Goal: Task Accomplishment & Management: Manage account settings

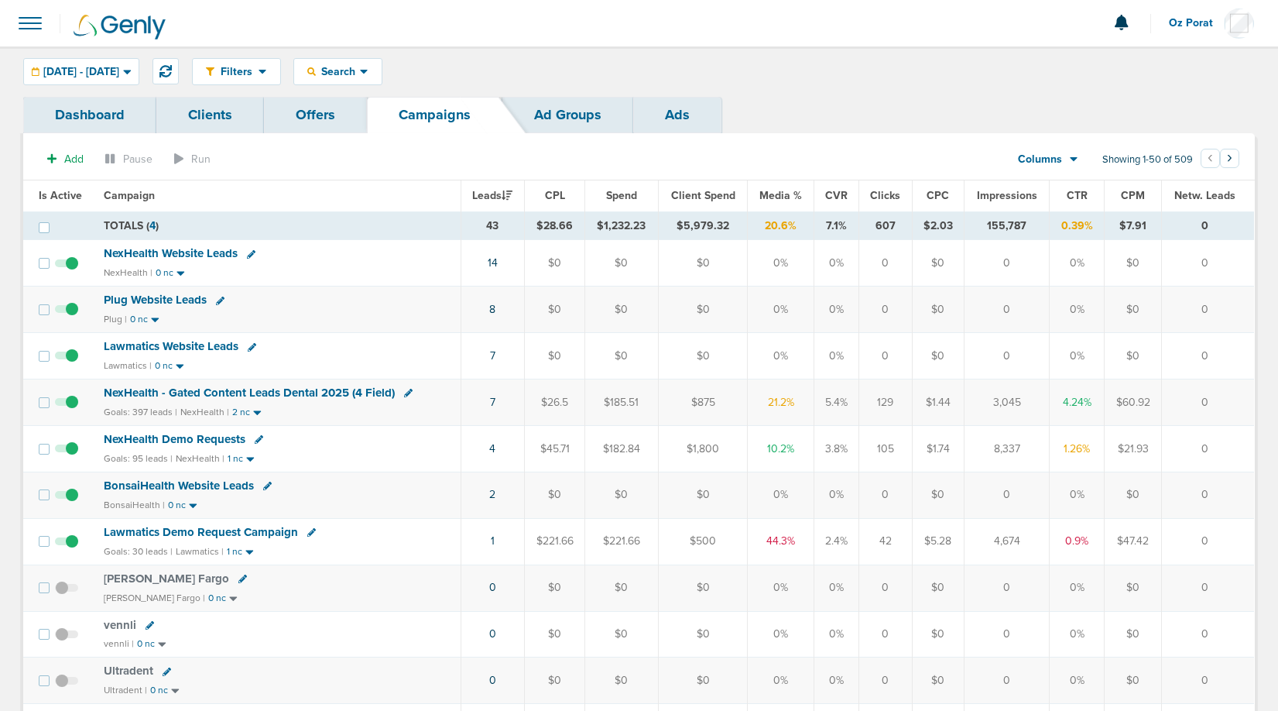
click at [392, 87] on div "Filters Active Only Settings Status Active Inactive Objectives MQL SQL Traffic …" at bounding box center [639, 71] width 1278 height 50
click at [382, 79] on div "Search" at bounding box center [337, 72] width 87 height 26
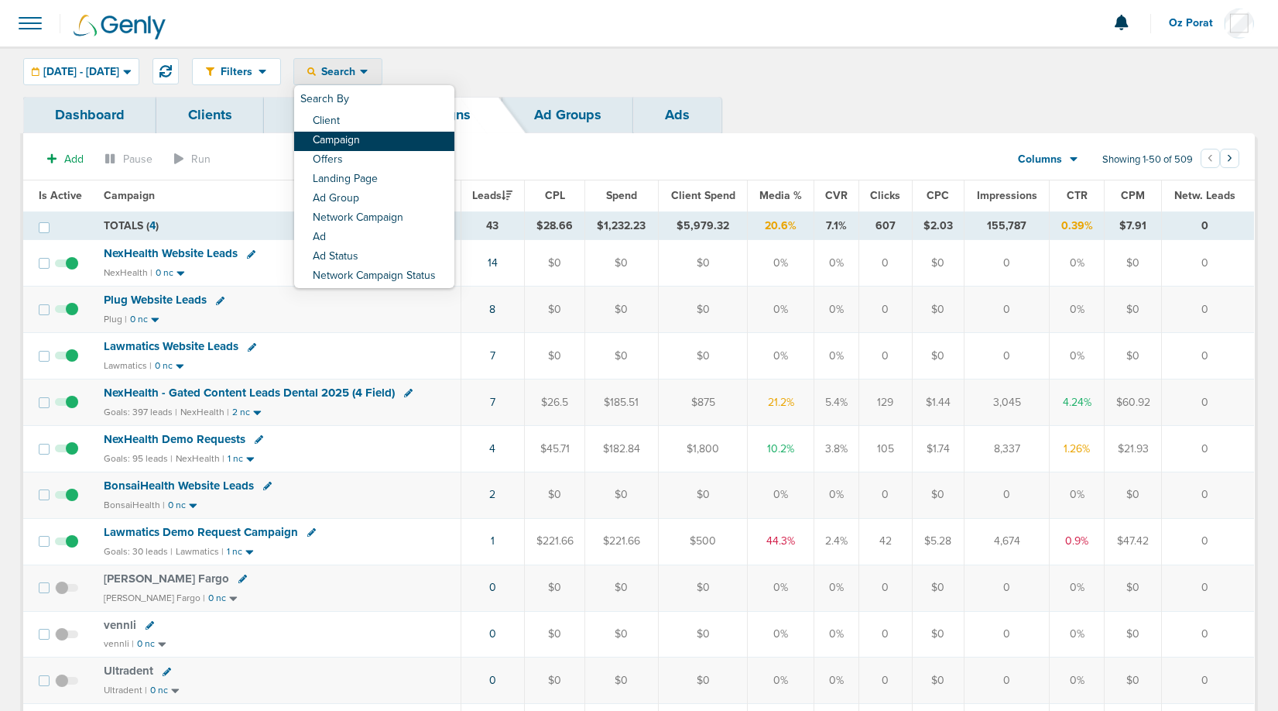
click at [397, 142] on link "Campaign" at bounding box center [374, 141] width 160 height 19
select select "cmpName"
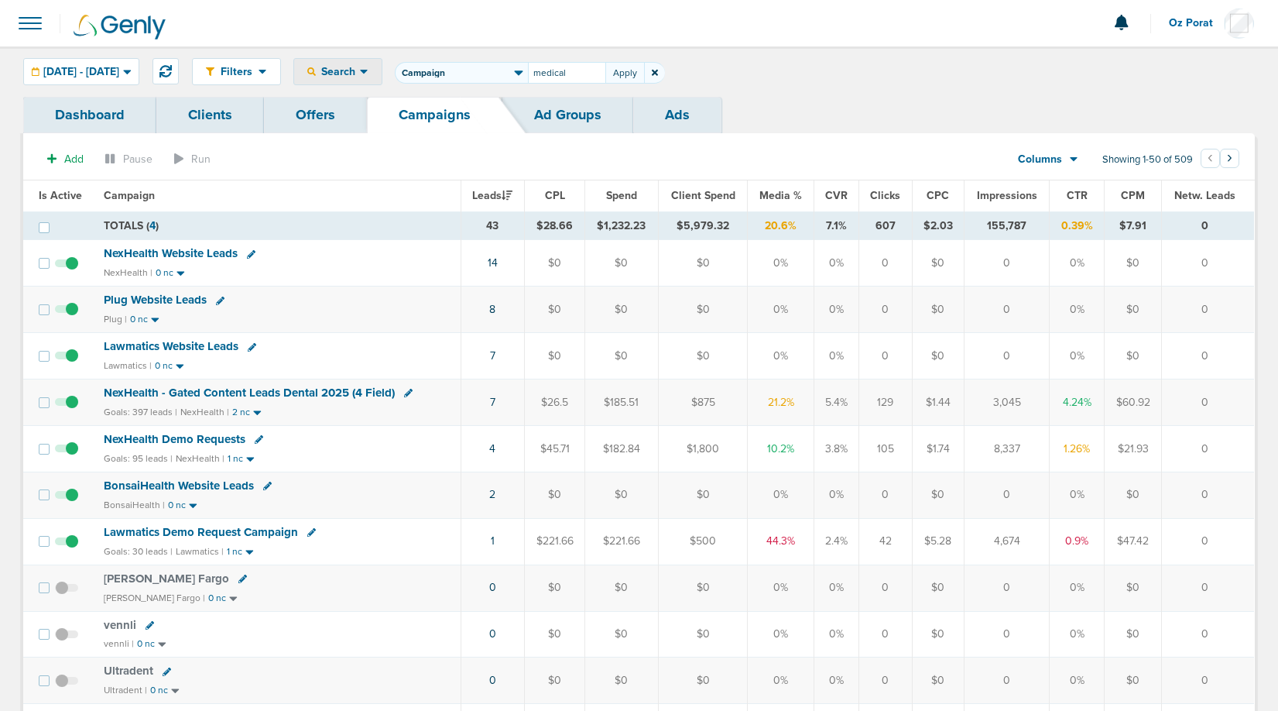
type input "medical"
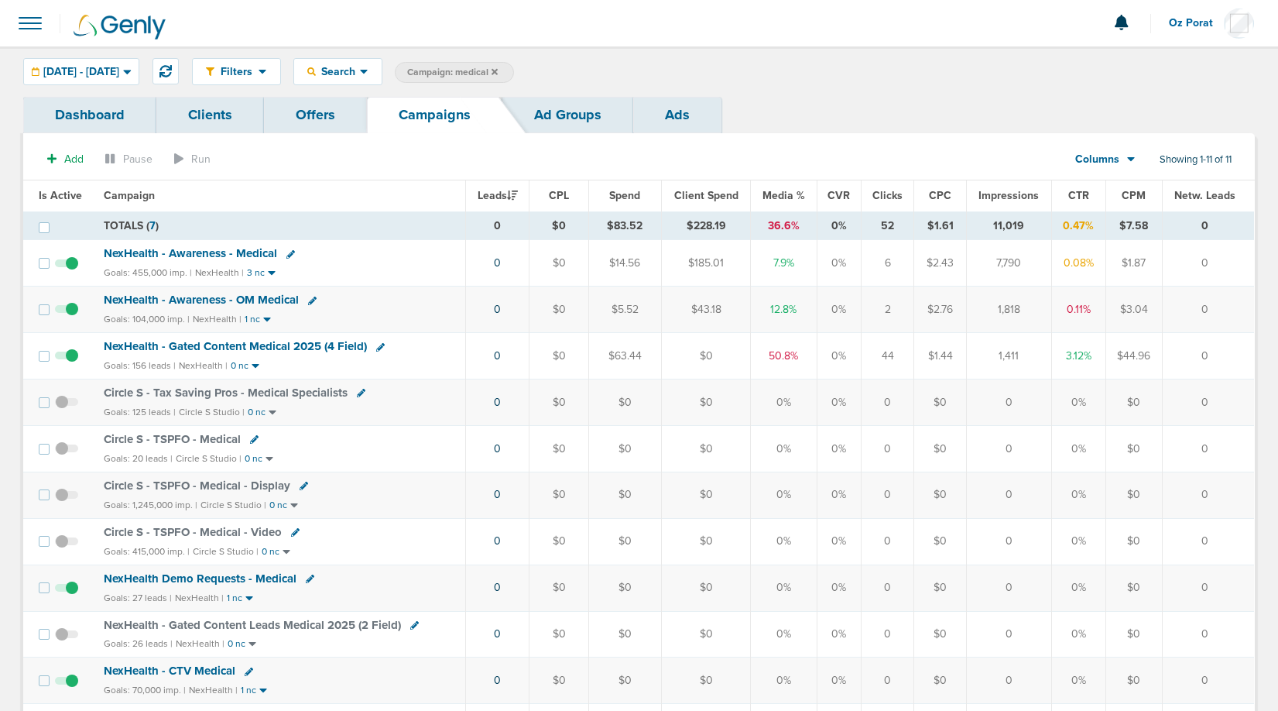
click at [721, 195] on span "Client Spend" at bounding box center [706, 195] width 64 height 13
click at [498, 71] on span "Campaign: medical" at bounding box center [452, 72] width 91 height 13
select select "cmpName"
click at [595, 75] on input "medical" at bounding box center [566, 73] width 77 height 22
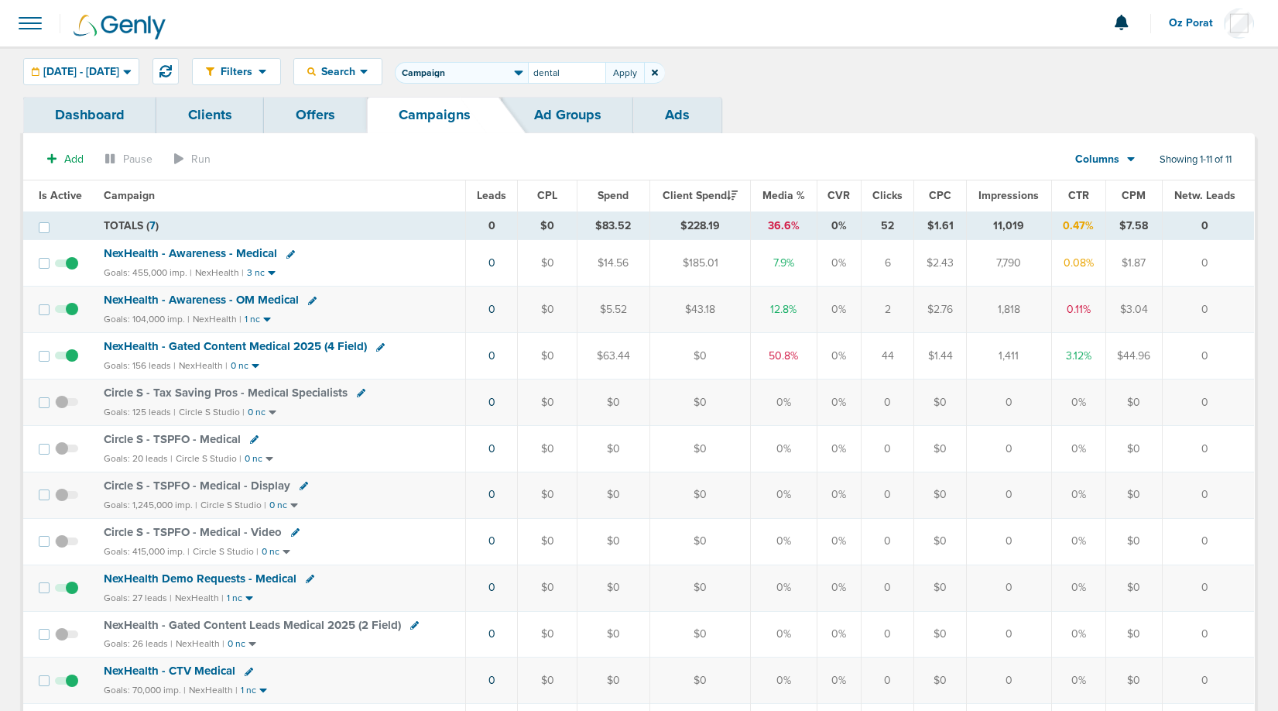
type input "dental"
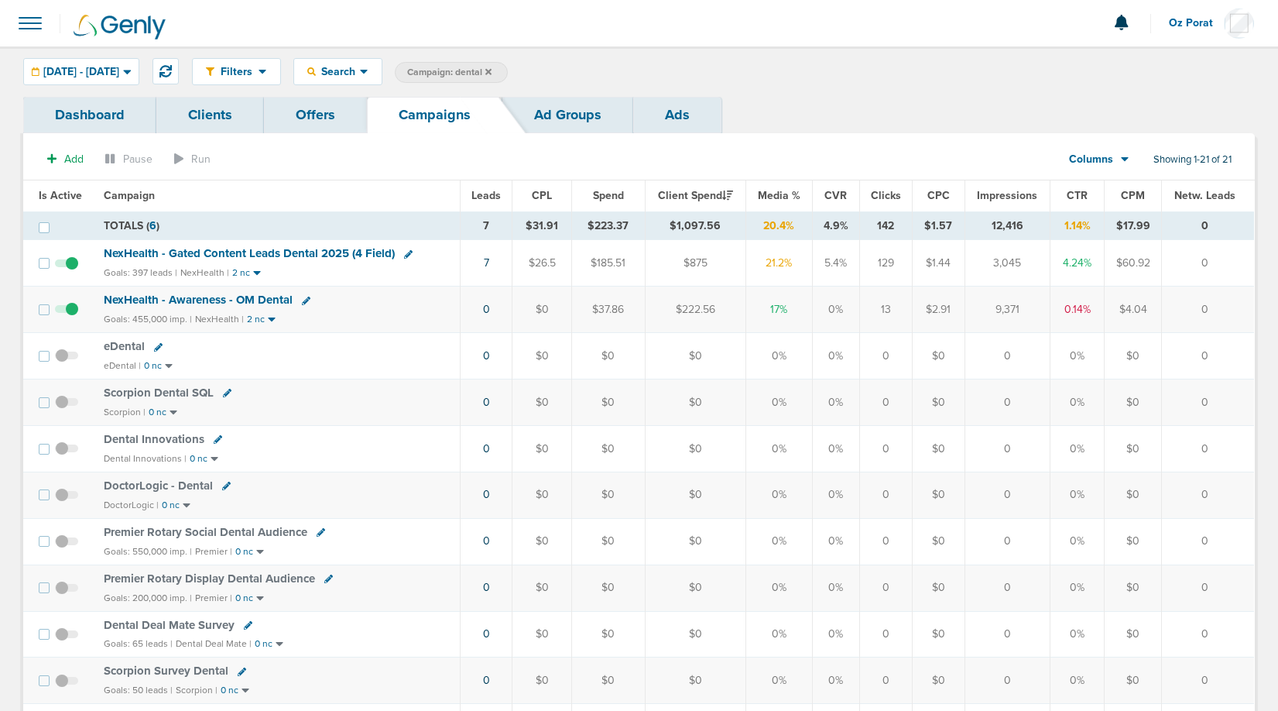
click at [406, 253] on icon at bounding box center [408, 254] width 9 height 9
select select
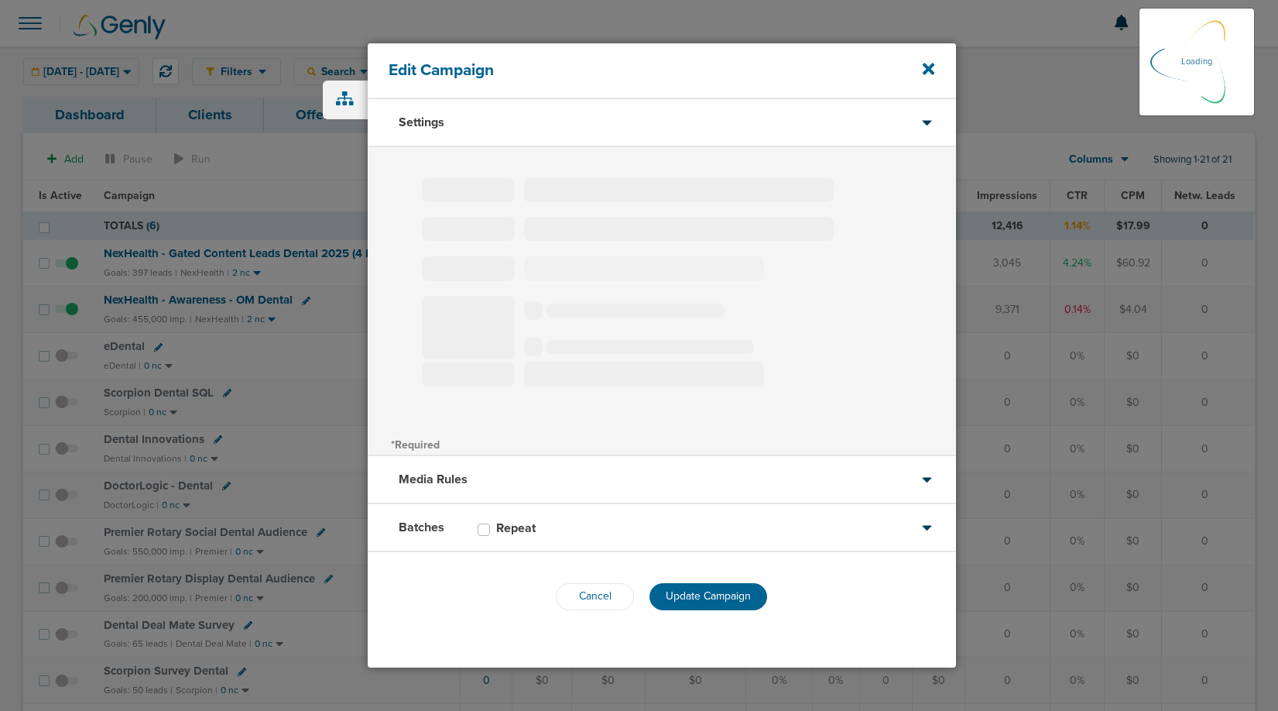
select select "1"
select select "2"
select select "3"
select select "4"
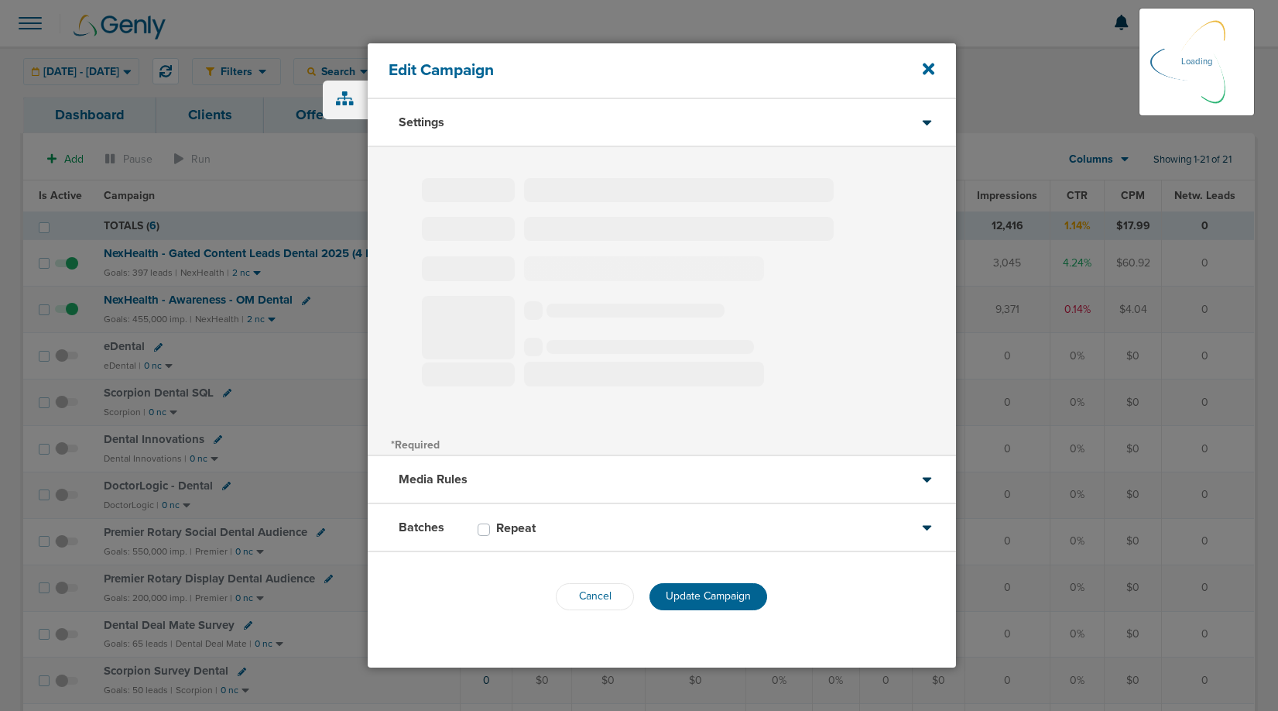
select select "4"
select select "6"
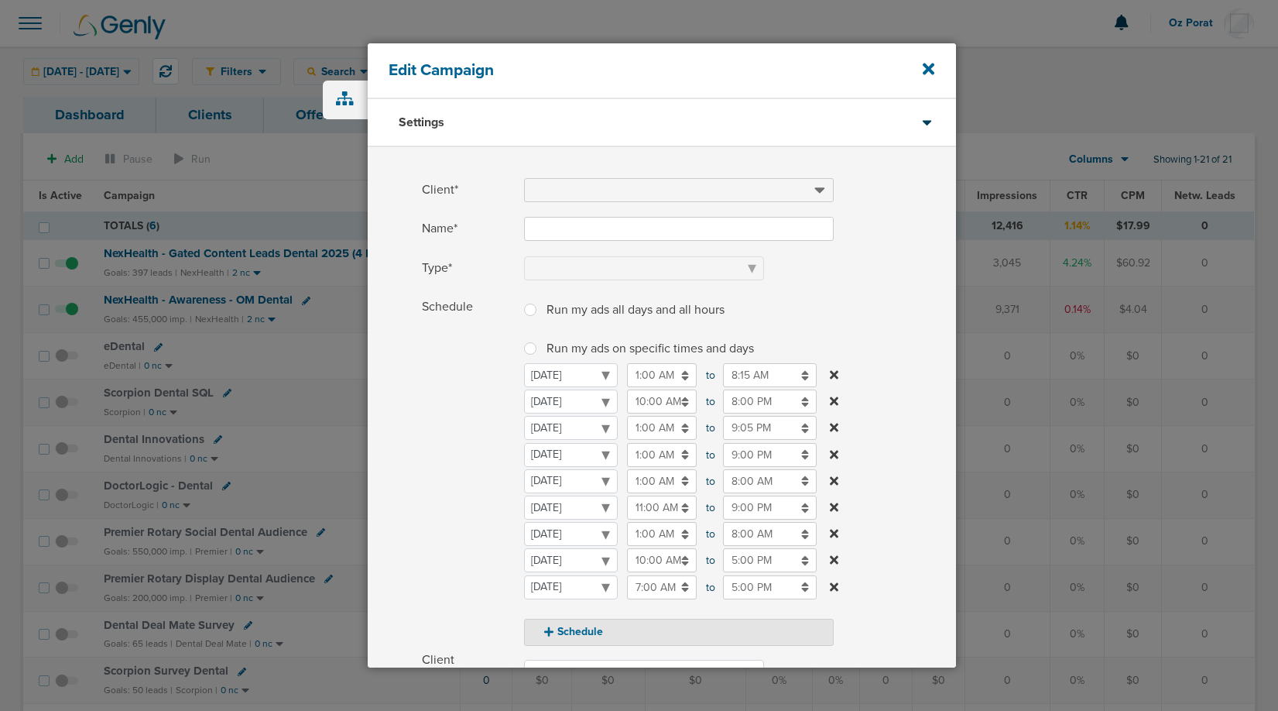
type input "NexHealth - Gated Content Leads Dental 2025 (4 Field)"
select select "Leads"
radio input "true"
select select "readWrite"
checkbox input "true"
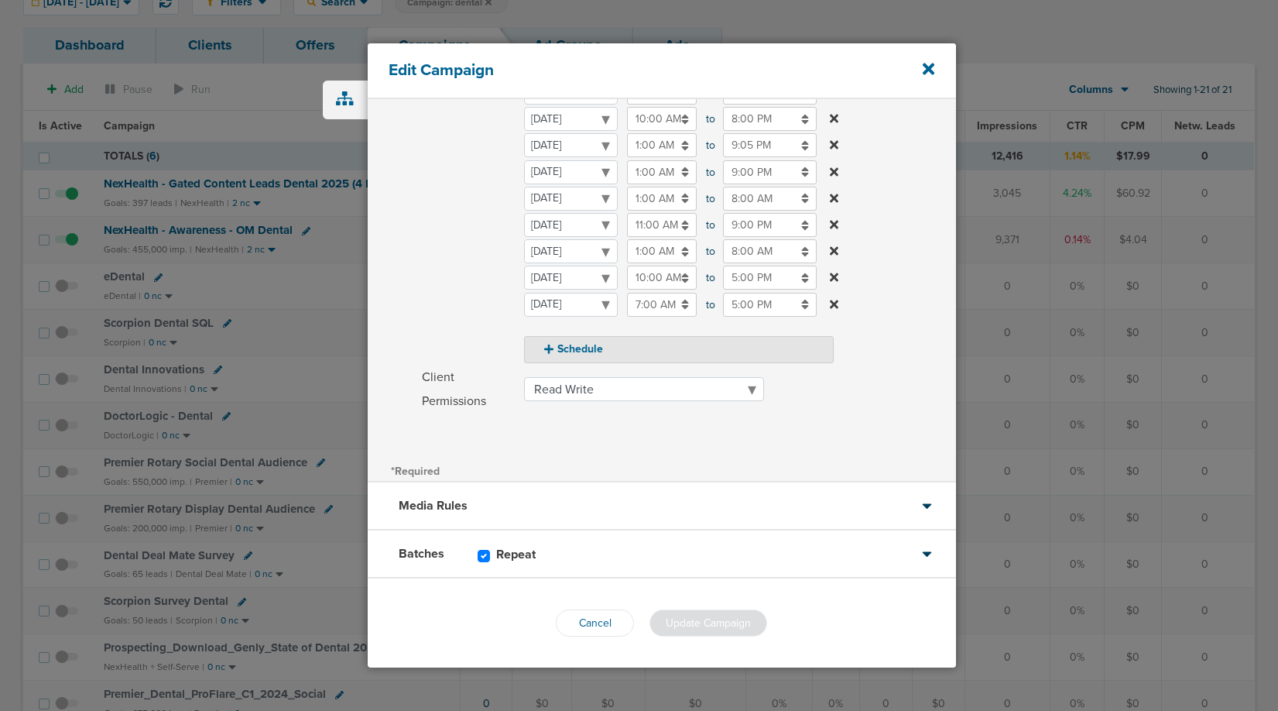
scroll to position [183, 0]
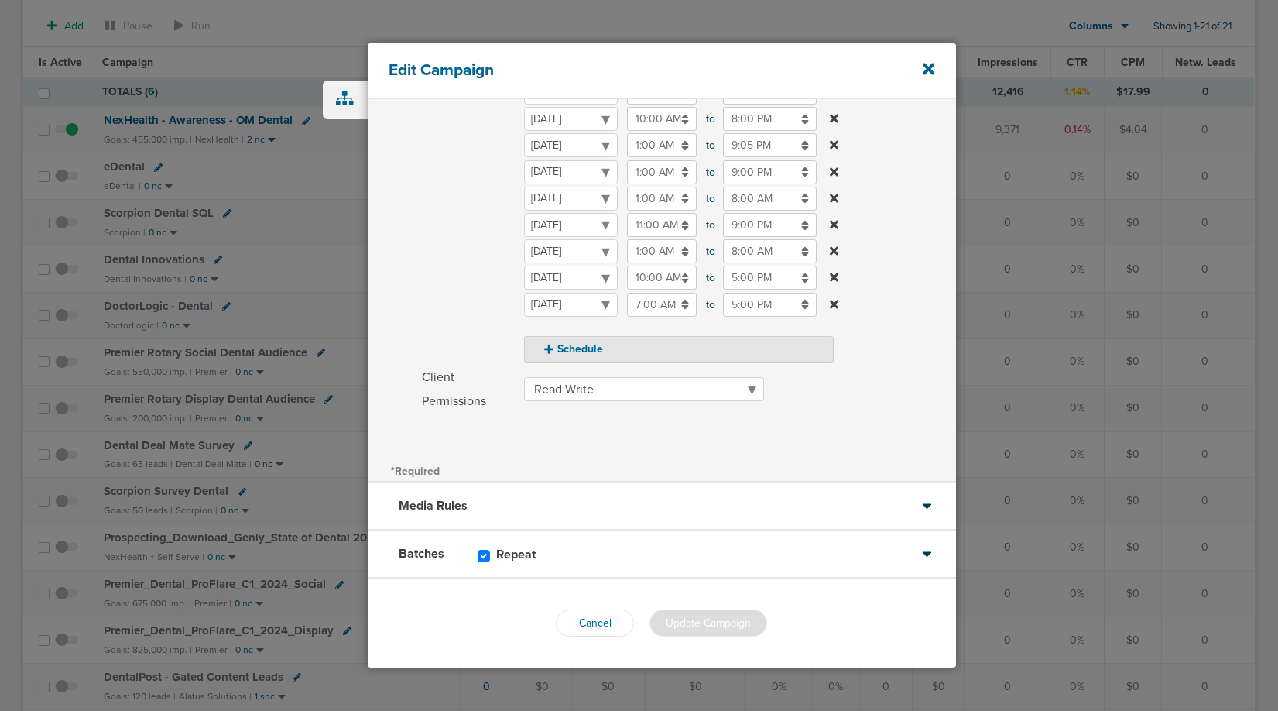
click at [588, 498] on div "Media Rules" at bounding box center [662, 506] width 588 height 48
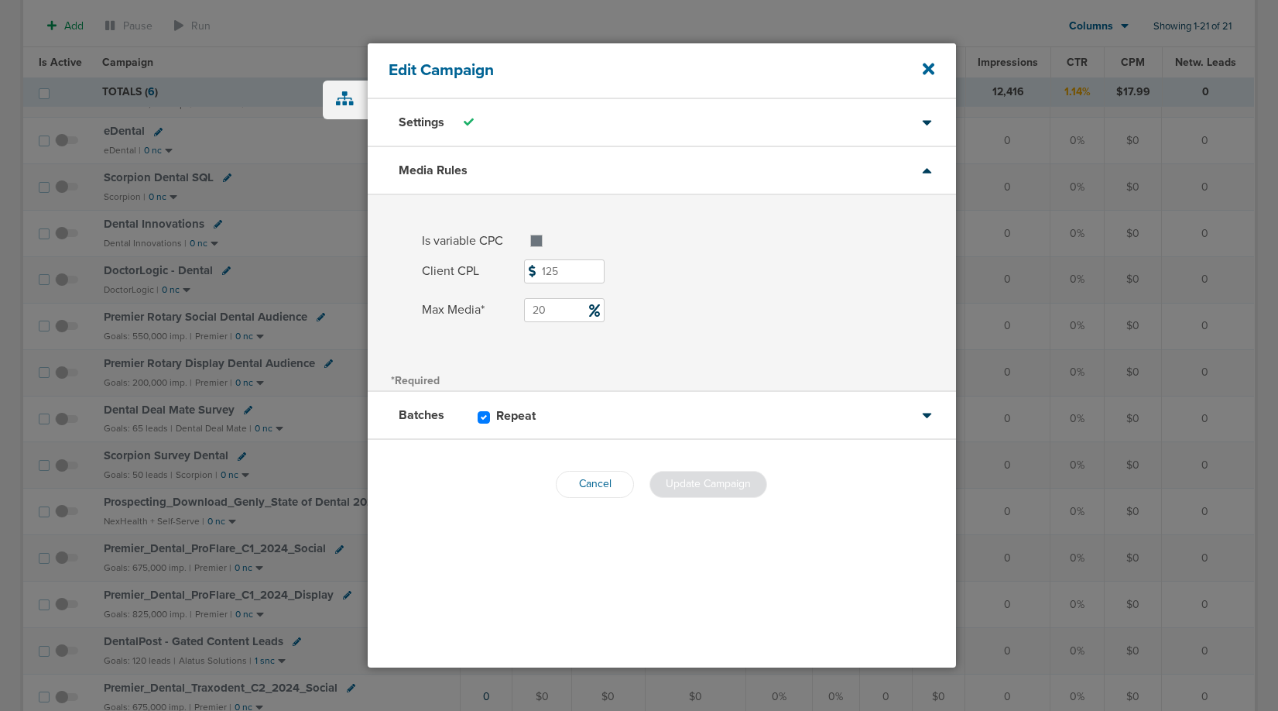
scroll to position [235, 0]
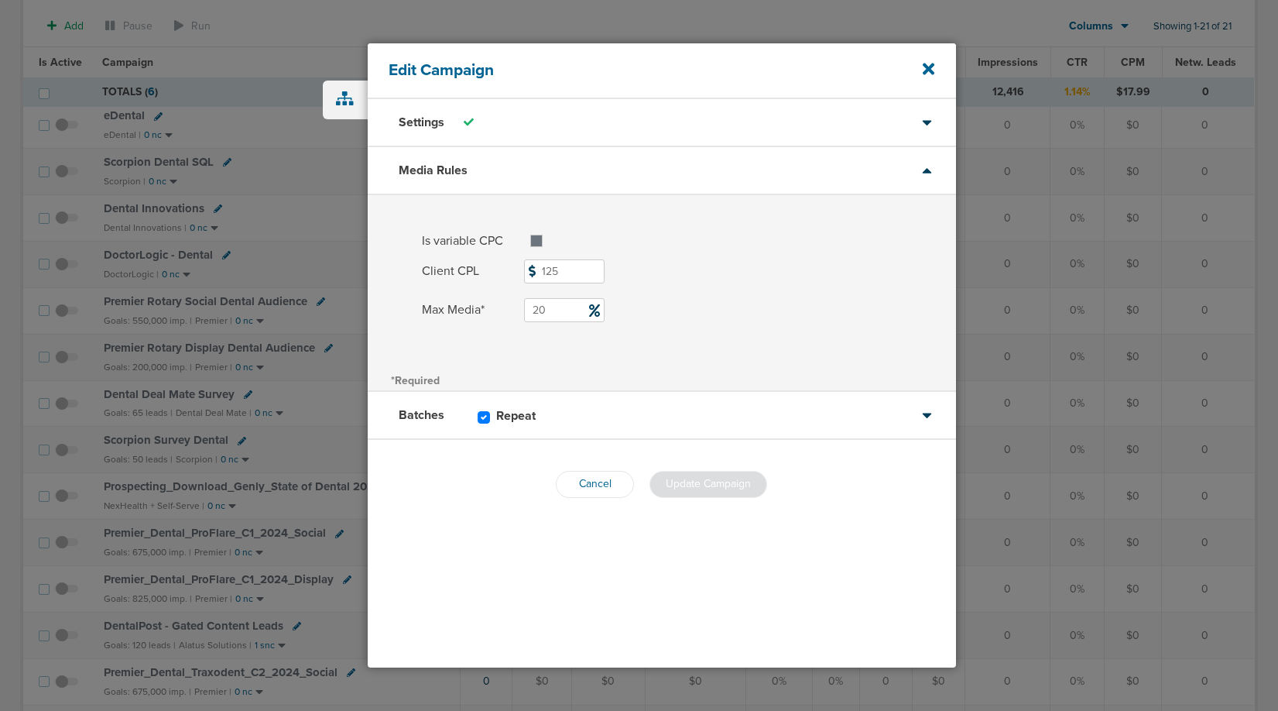
drag, startPoint x: 558, startPoint y: 309, endPoint x: 489, endPoint y: 309, distance: 68.9
click at [489, 309] on label "Max Media* 20" at bounding box center [689, 310] width 534 height 24
type input "32"
click at [697, 461] on div "Cancel Update Campaign" at bounding box center [662, 484] width 588 height 89
click at [697, 491] on button "Update Campaign" at bounding box center [708, 484] width 118 height 27
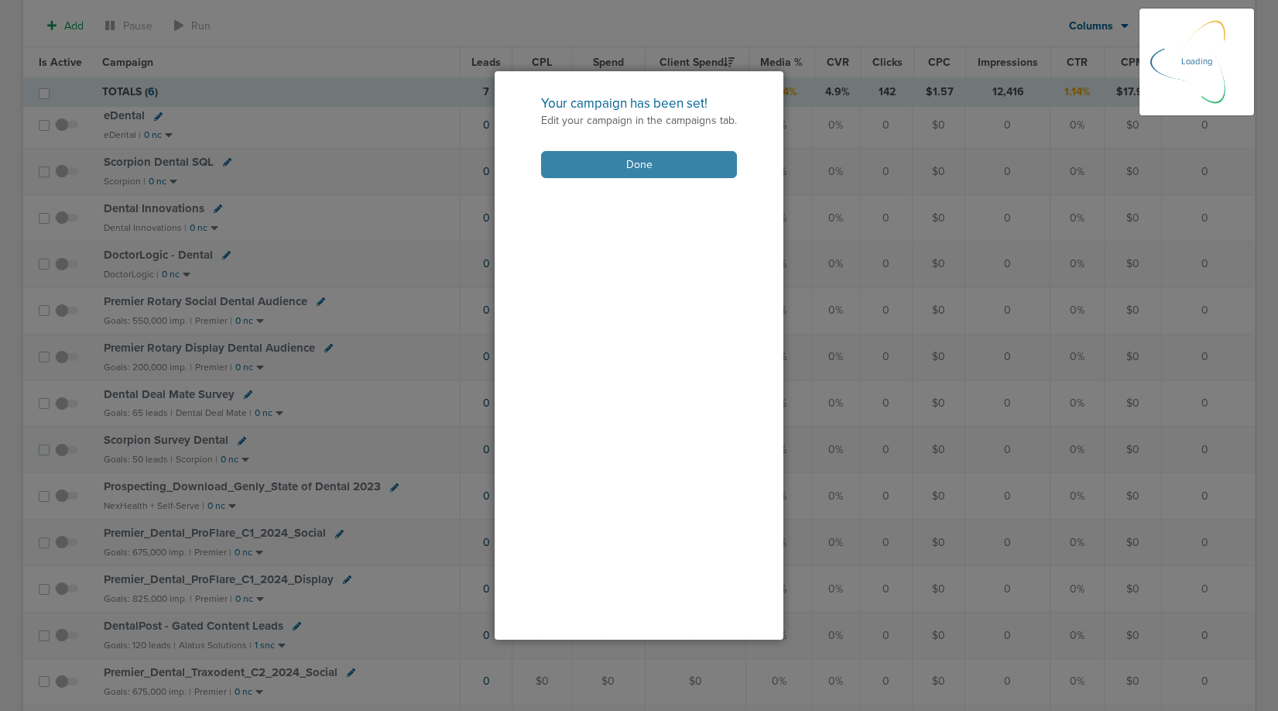
click at [642, 153] on button "Done" at bounding box center [639, 164] width 196 height 27
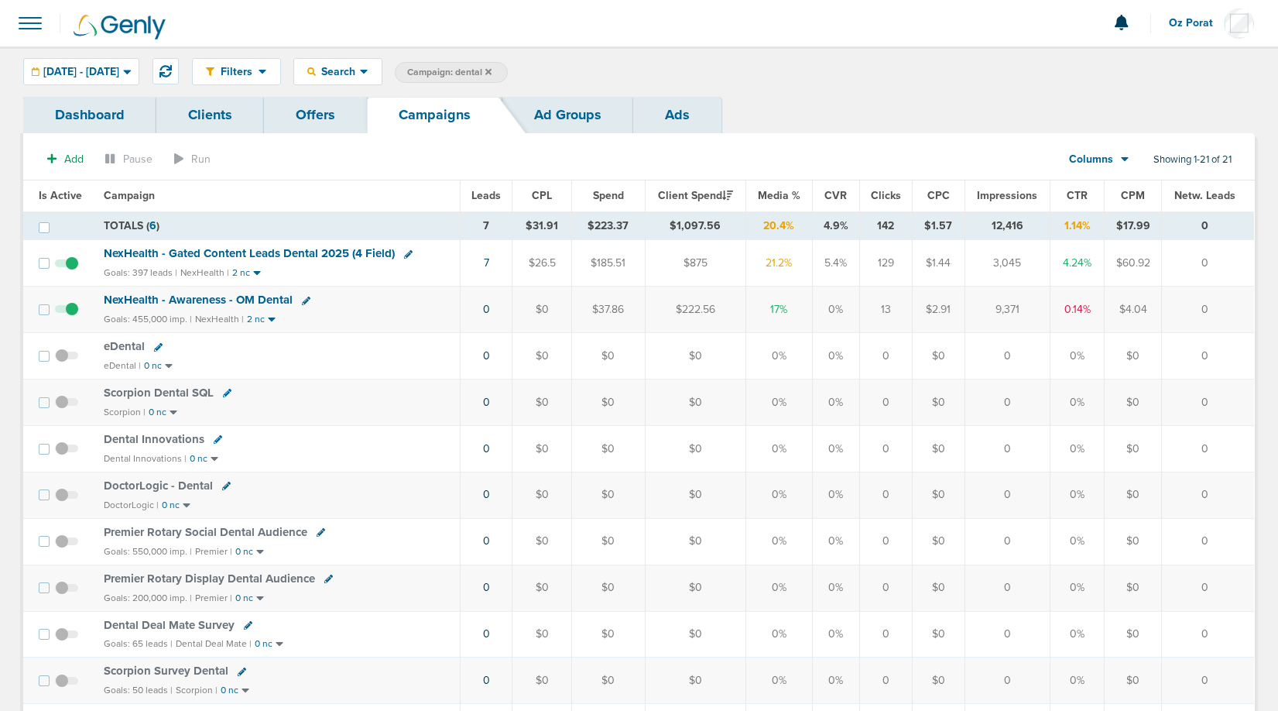
click at [303, 255] on span "NexHealth - Gated Content Leads Dental 2025 (4 Field)" at bounding box center [249, 253] width 291 height 14
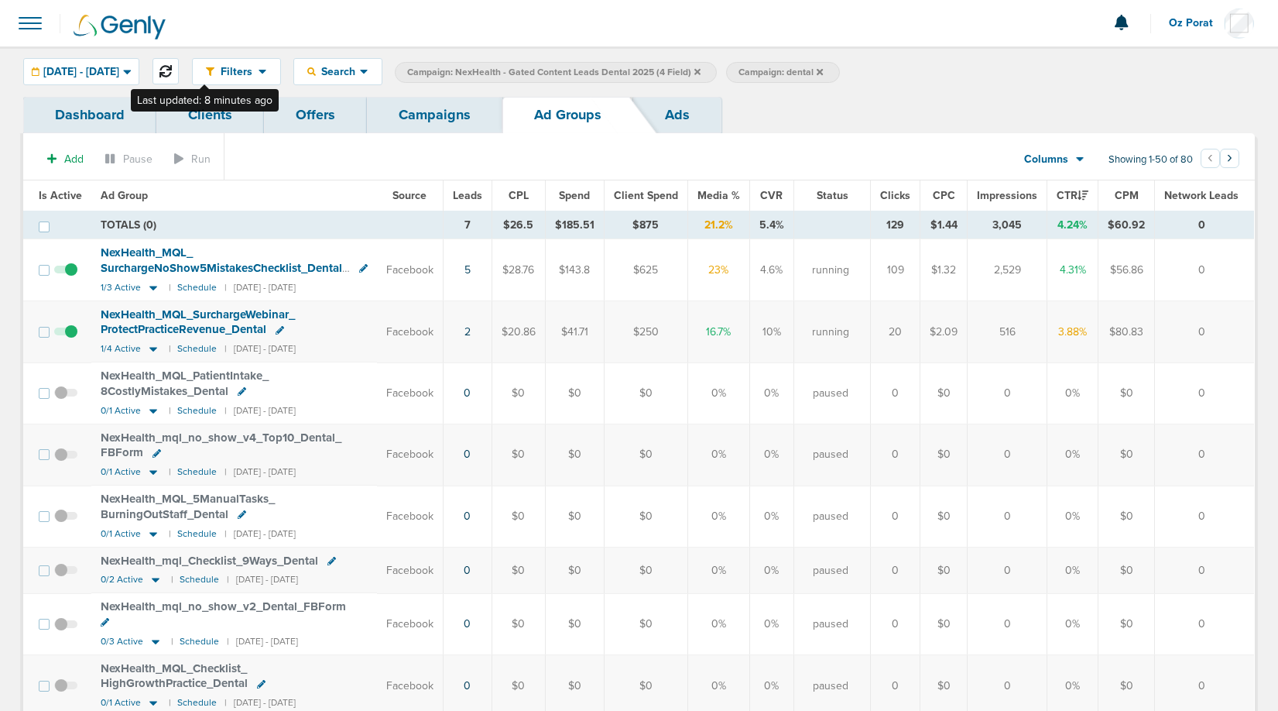
click at [172, 67] on icon at bounding box center [165, 71] width 12 height 12
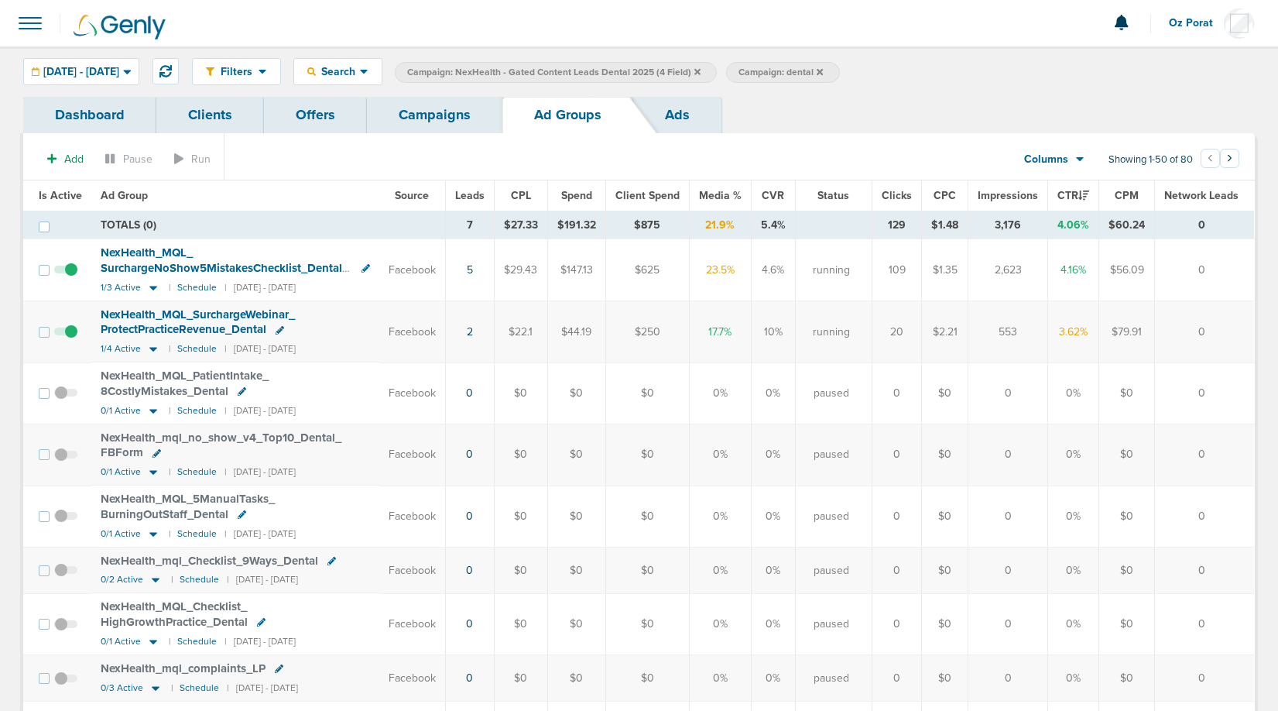
click at [428, 107] on link "Campaigns" at bounding box center [434, 115] width 135 height 36
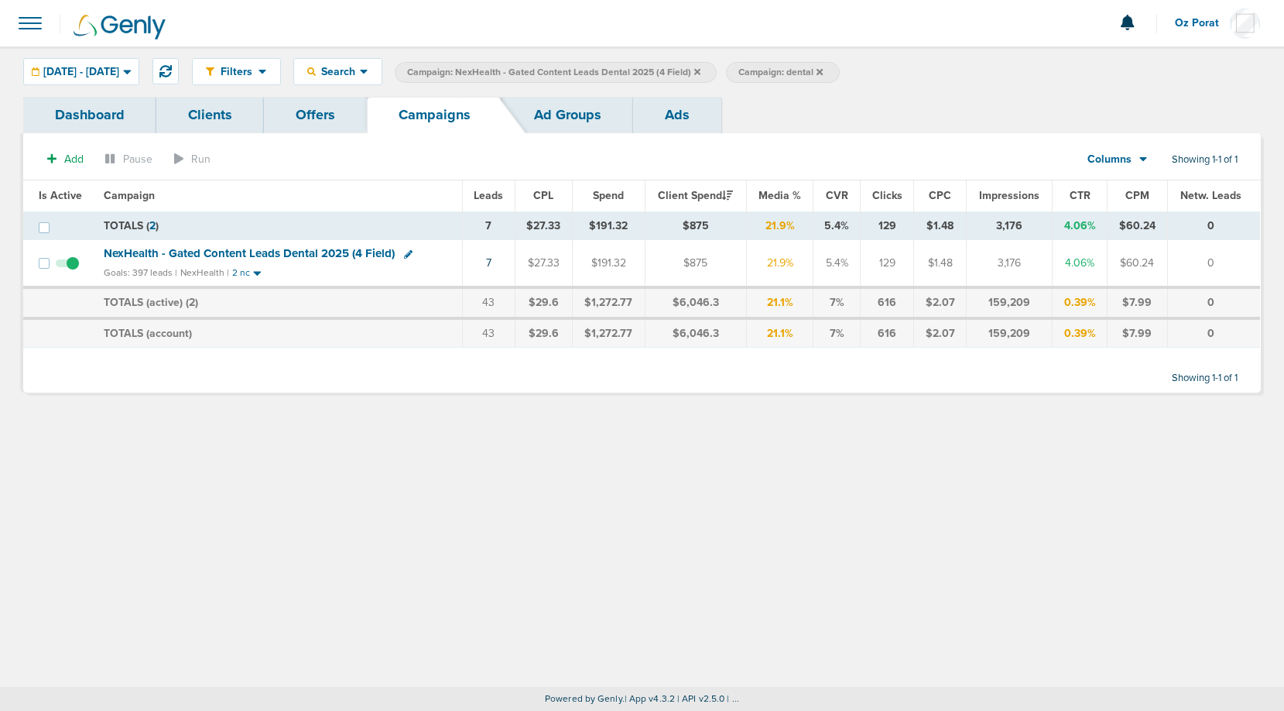
click at [409, 255] on div "NexHealth - Gated Content Leads Dental 2025 (4 Field)" at bounding box center [278, 253] width 349 height 15
click at [406, 252] on icon at bounding box center [408, 254] width 9 height 9
select select
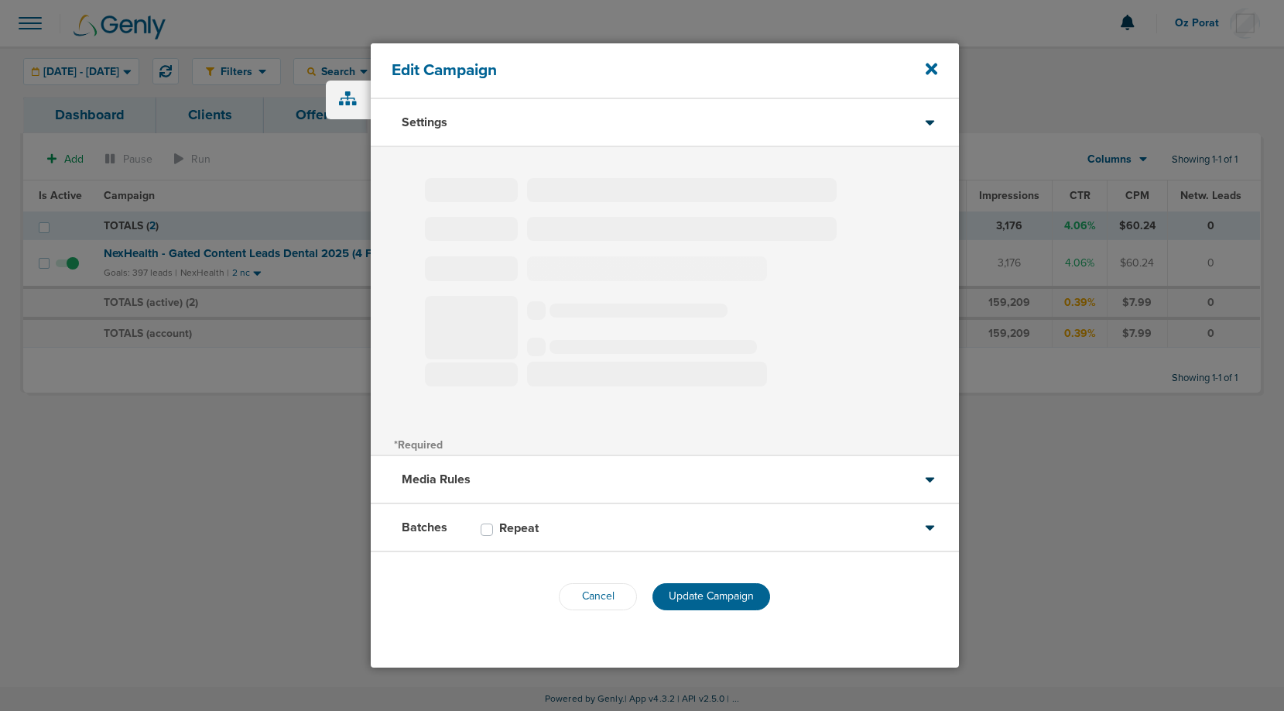
type input "NexHealth - Gated Content Leads Dental 2025 (4 Field)"
select select "Leads"
radio input "true"
select select "readWrite"
checkbox input "true"
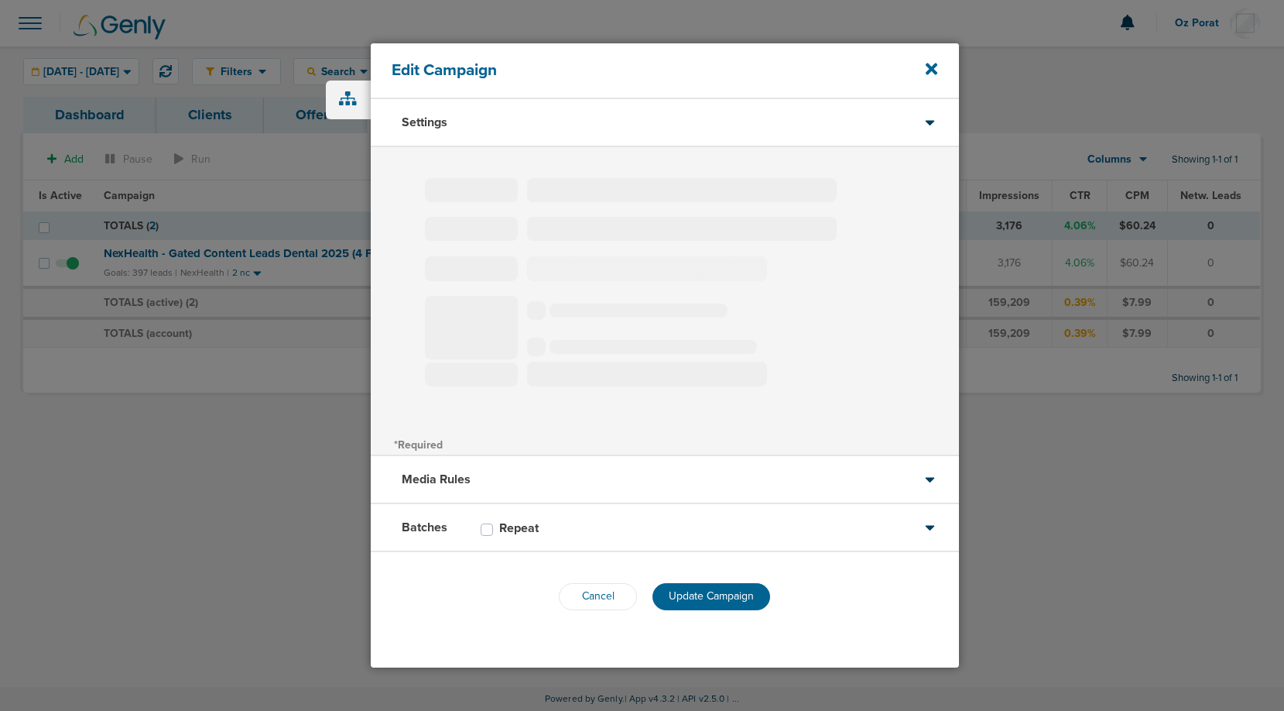
select select "1"
select select "2"
select select "3"
select select "4"
select select "6"
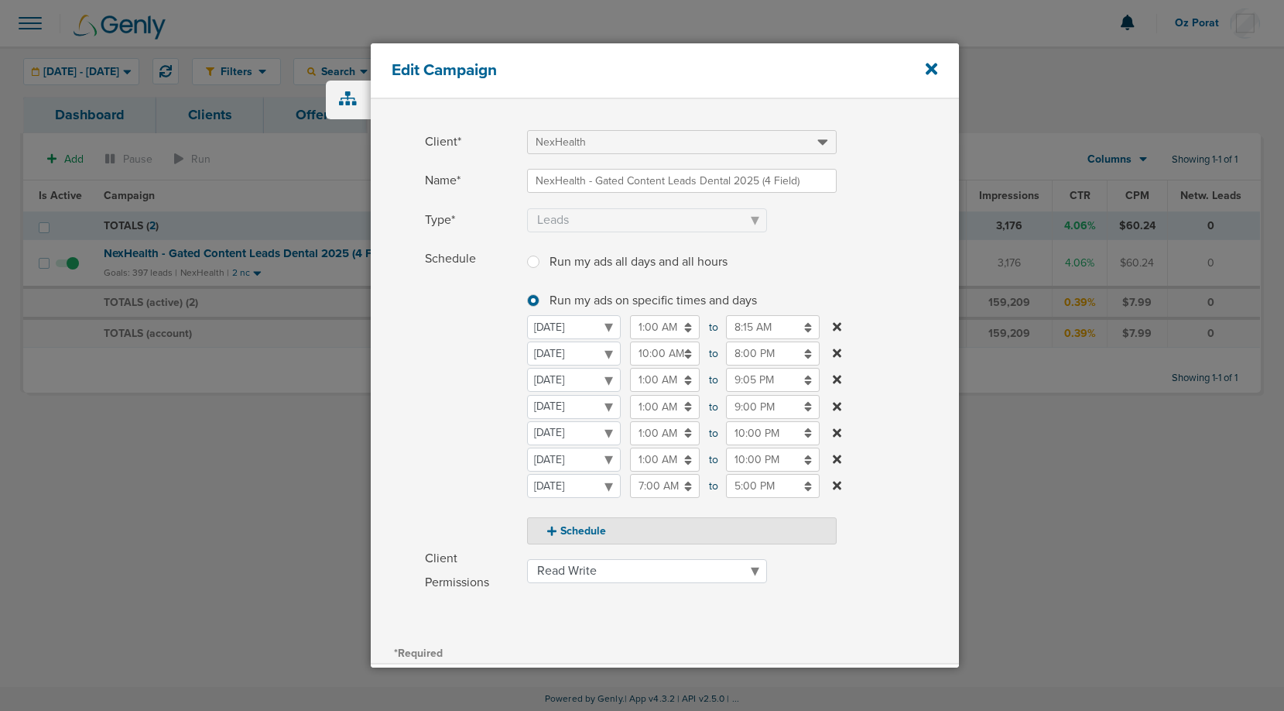
scroll to position [63, 0]
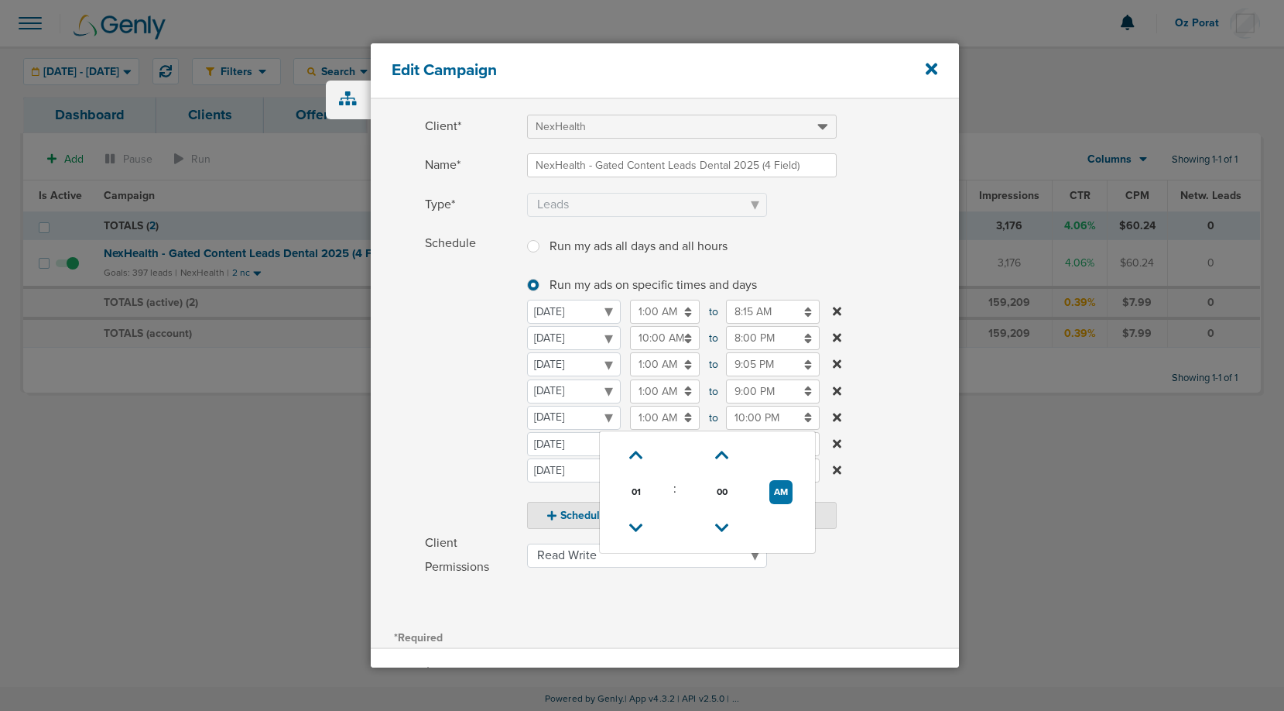
click at [668, 420] on input "1:00 AM" at bounding box center [665, 418] width 70 height 24
click at [638, 457] on icon at bounding box center [636, 454] width 14 height 9
type input "2:00 AM"
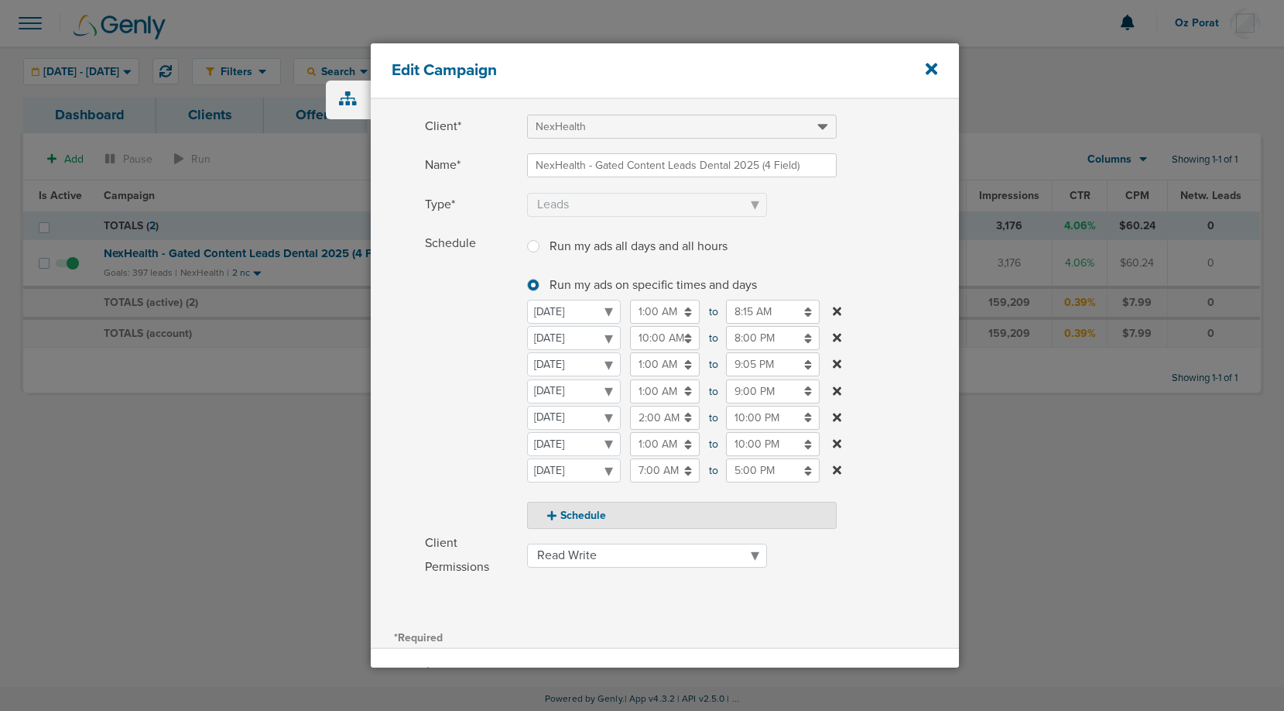
click at [907, 424] on label "Schedule Run my ads all days and all hours Run my ads all days and all hours Ru…" at bounding box center [692, 379] width 534 height 297
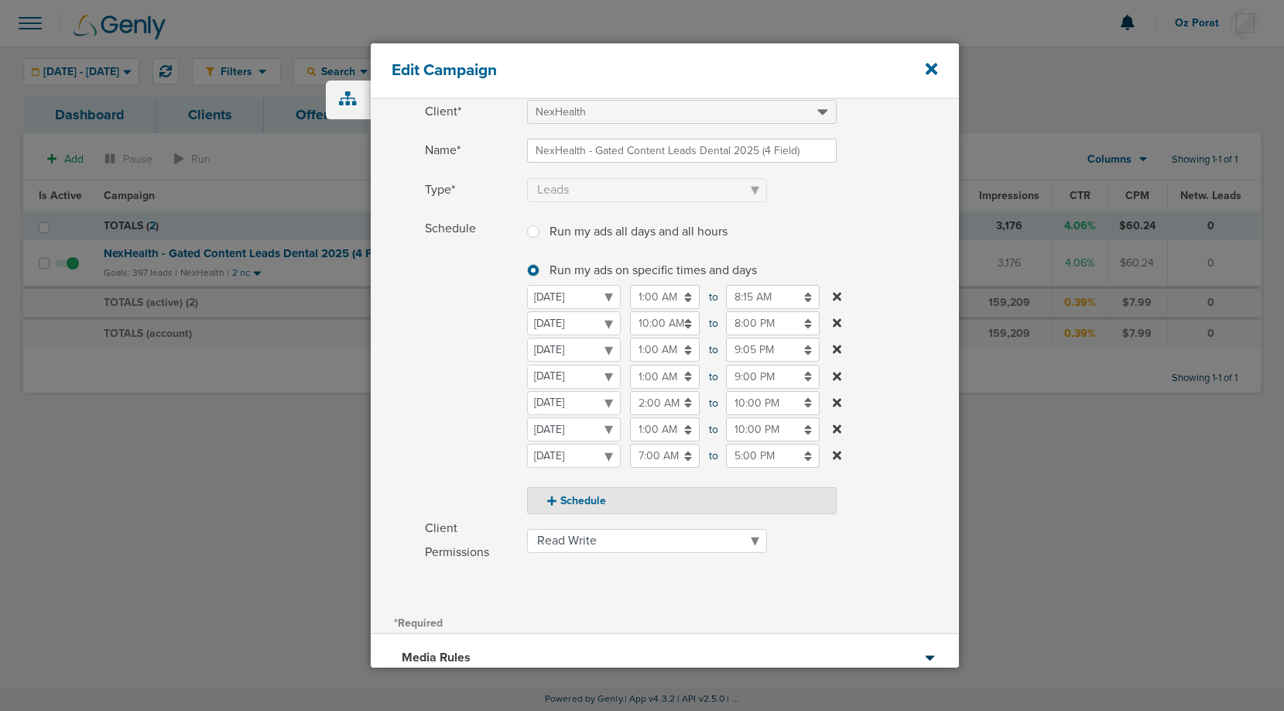
scroll to position [81, 0]
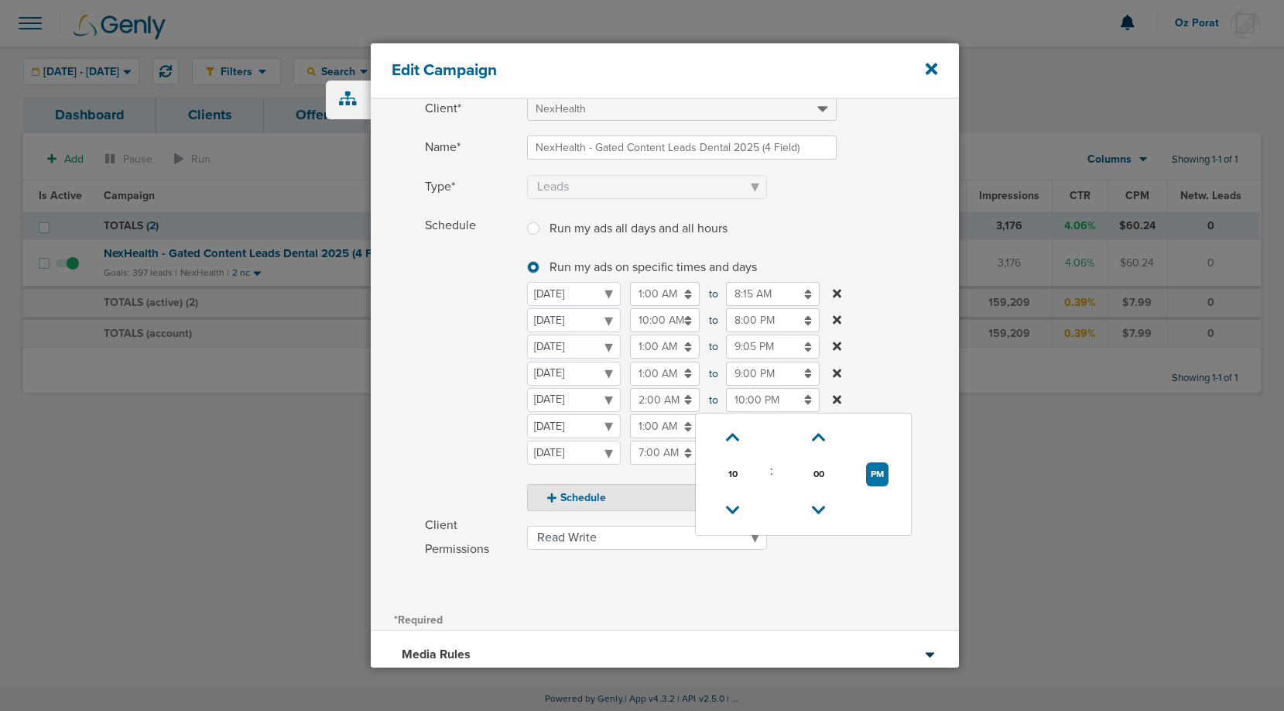
click at [765, 399] on input "10:00 PM" at bounding box center [773, 400] width 94 height 24
click at [735, 507] on icon at bounding box center [733, 509] width 14 height 9
type input "9:00 PM"
click at [901, 395] on label "Schedule Run my ads all days and all hours Run my ads all days and all hours Ru…" at bounding box center [692, 362] width 534 height 297
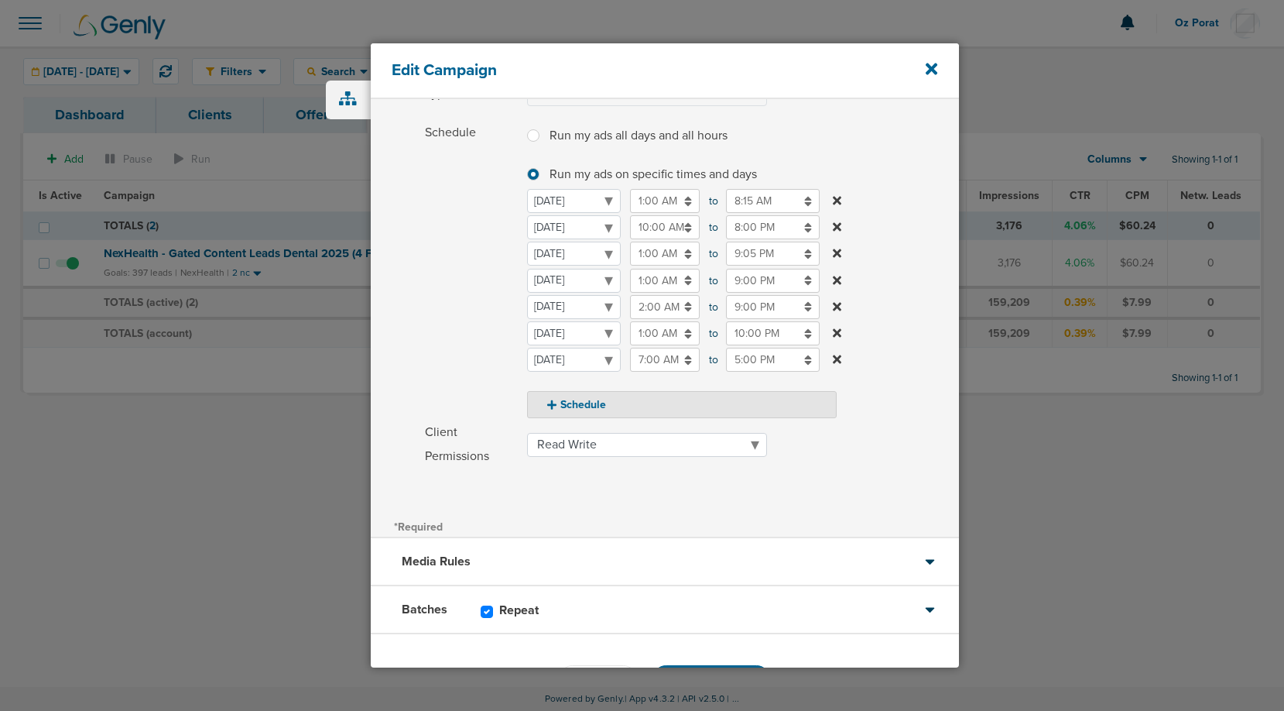
scroll to position [230, 0]
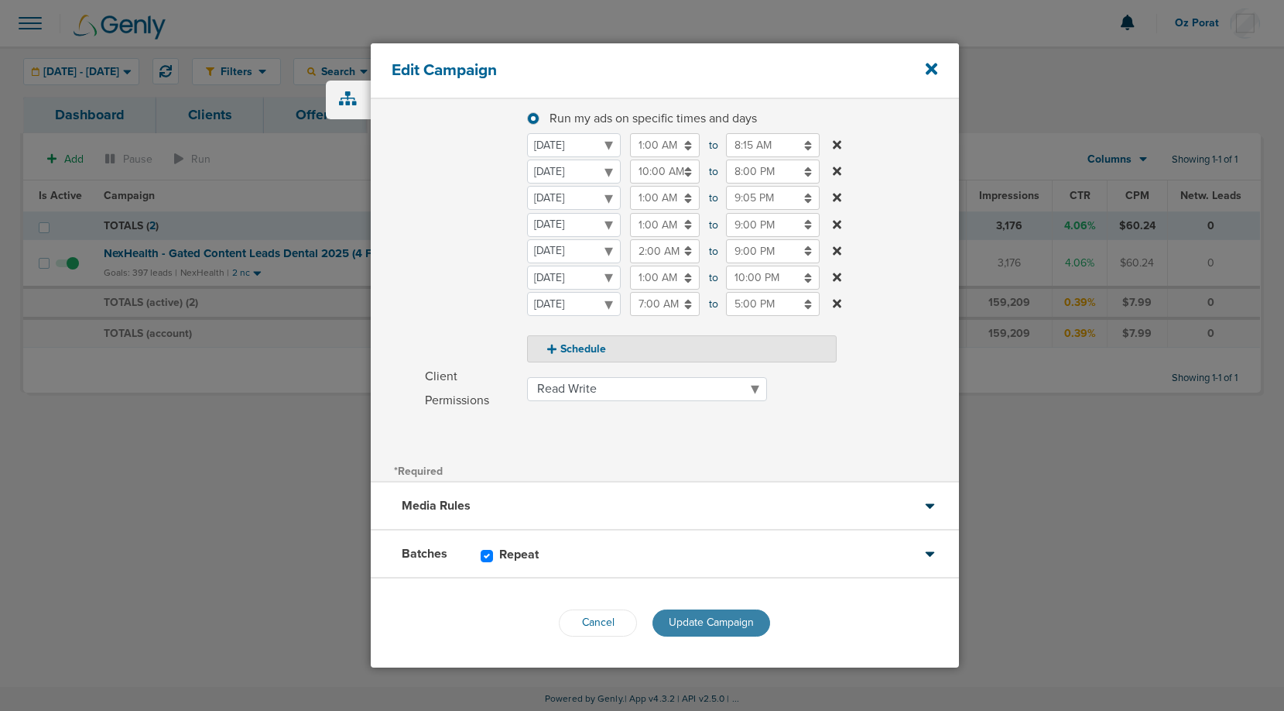
click at [714, 625] on span "Update Campaign" at bounding box center [711, 621] width 85 height 13
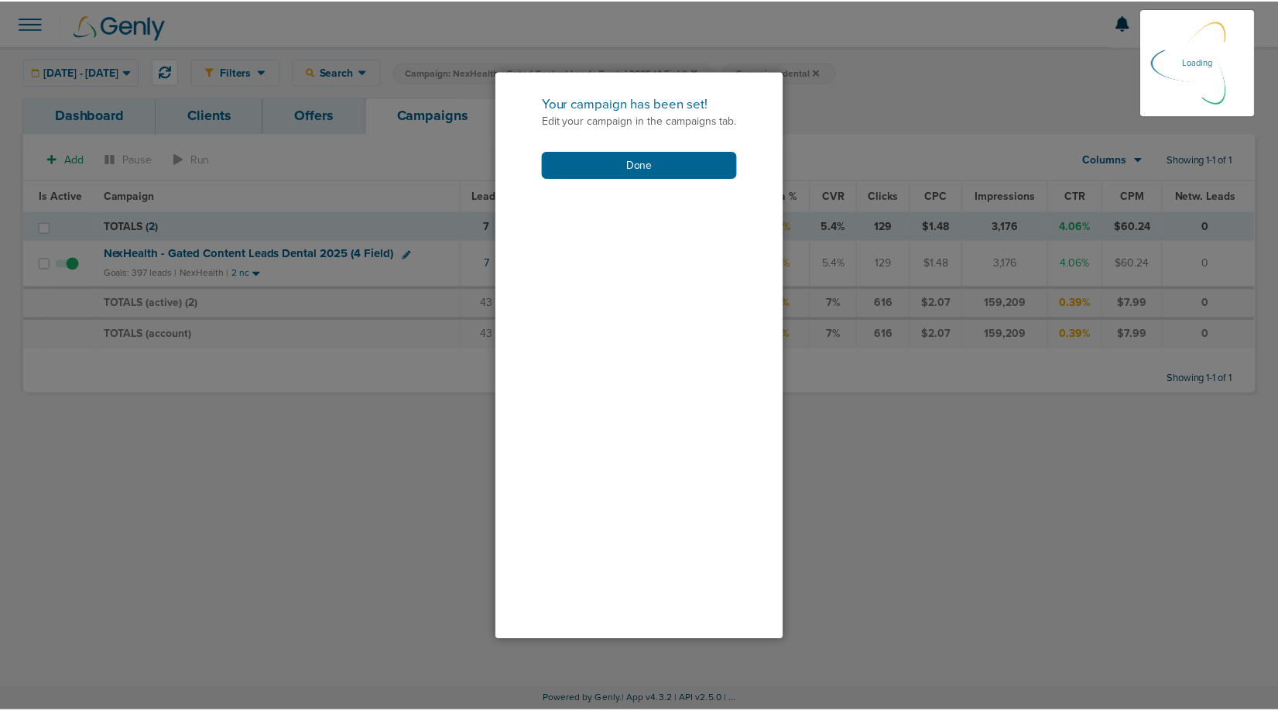
scroll to position [180, 0]
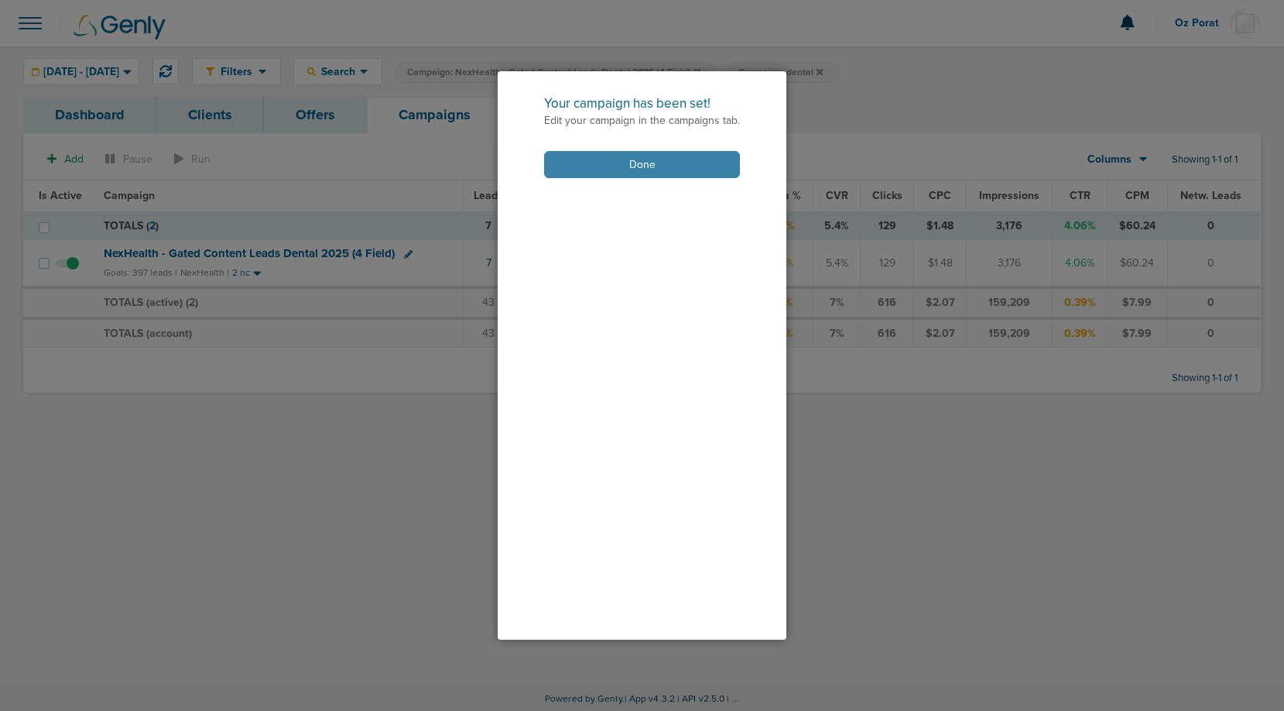
click at [669, 158] on button "Done" at bounding box center [642, 164] width 196 height 27
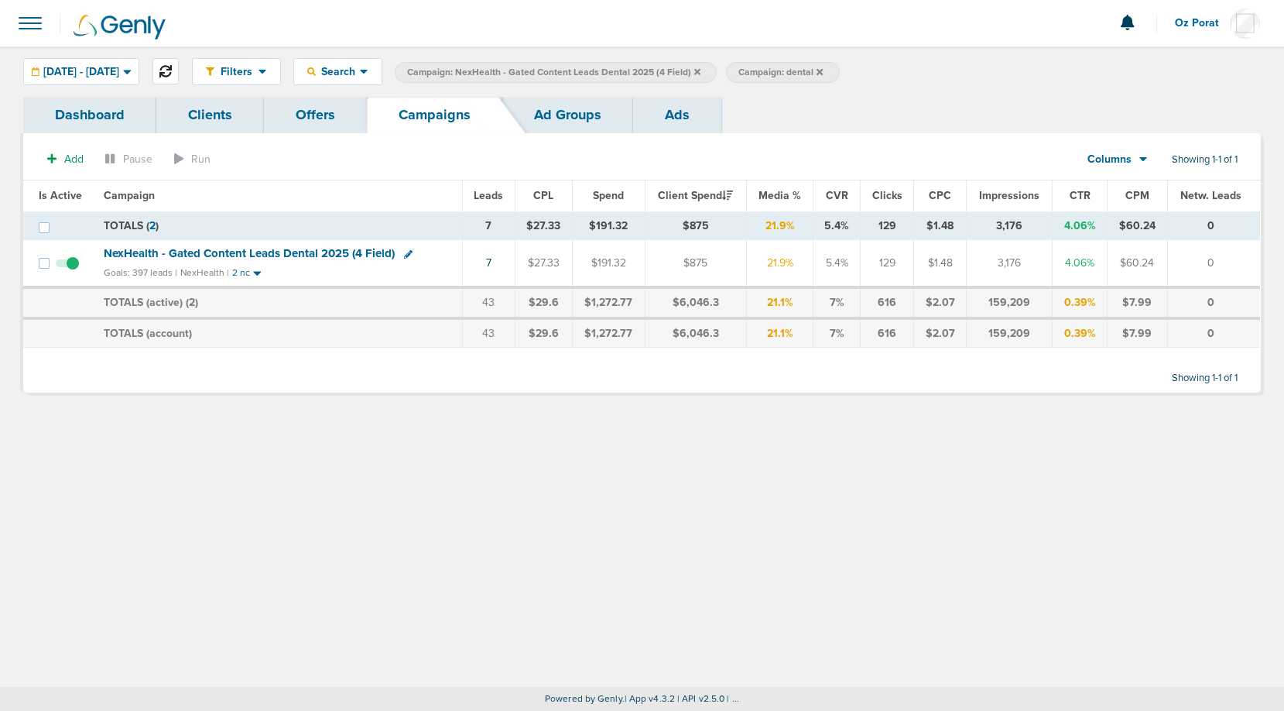
click at [172, 67] on icon at bounding box center [165, 71] width 12 height 12
click at [700, 69] on icon at bounding box center [697, 71] width 6 height 6
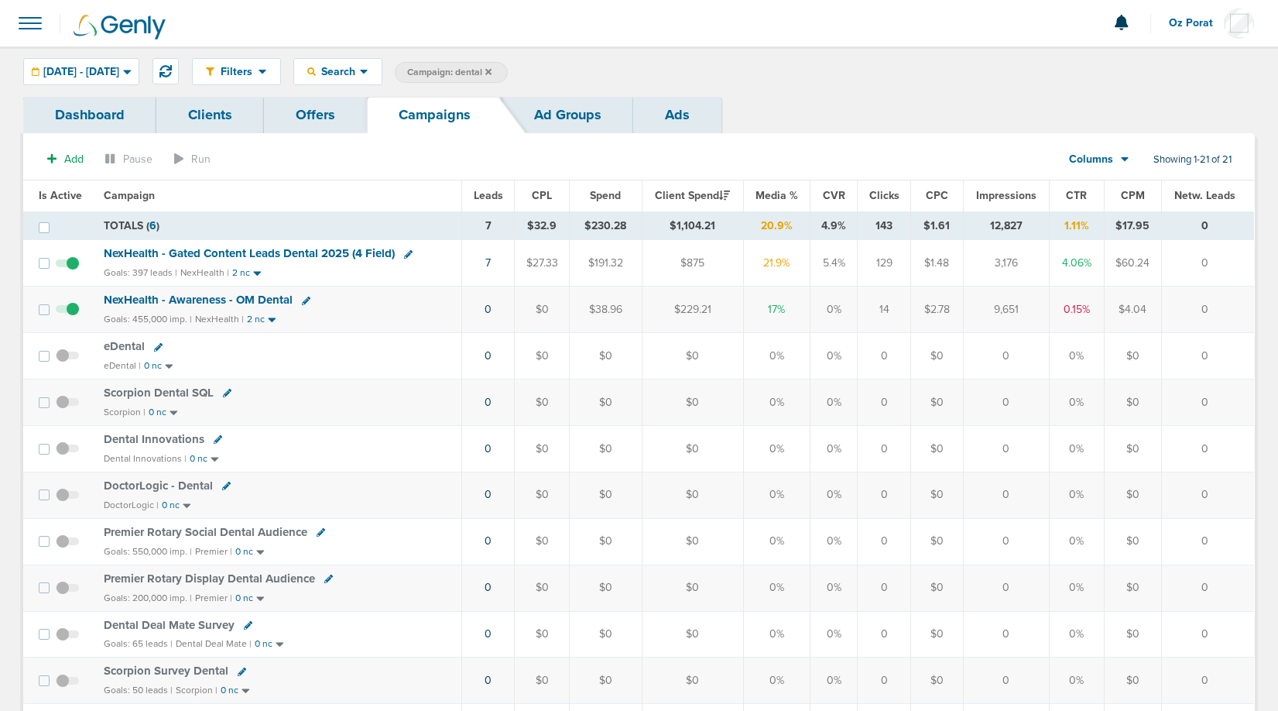
click at [491, 74] on icon at bounding box center [488, 71] width 6 height 6
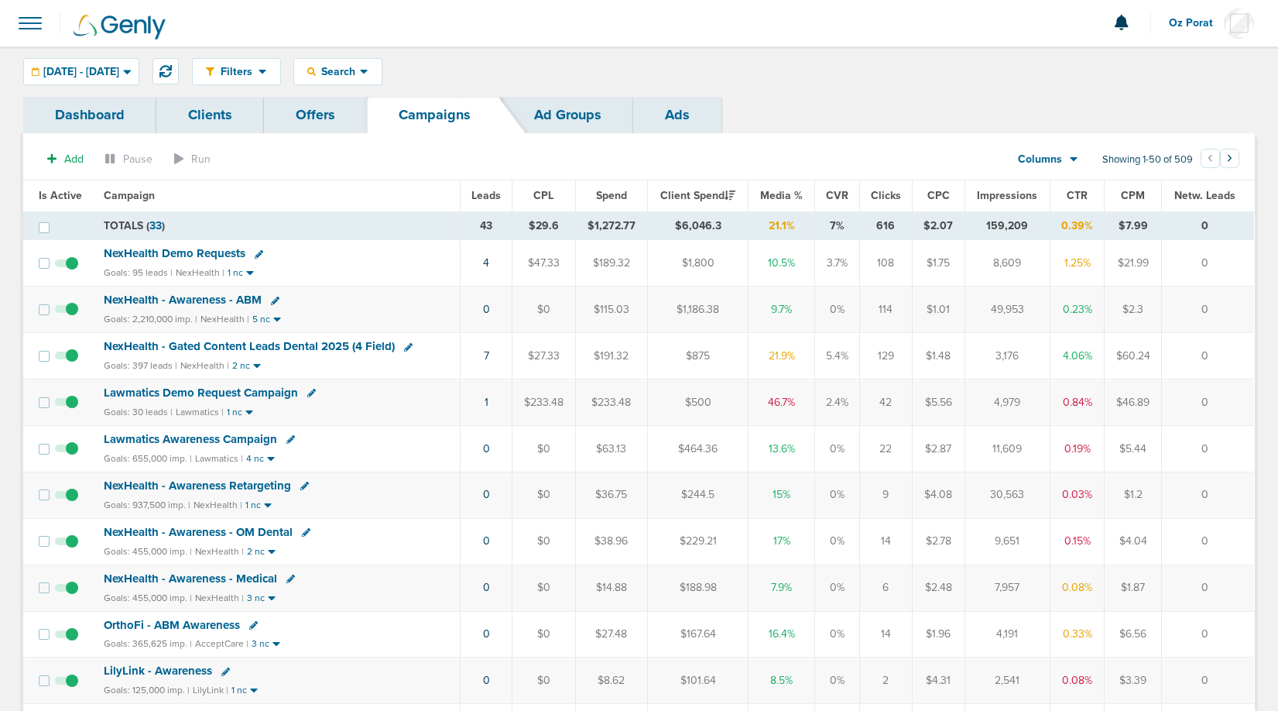
click at [486, 202] on th "Leads" at bounding box center [486, 195] width 52 height 31
click at [488, 200] on span "Leads" at bounding box center [485, 195] width 29 height 13
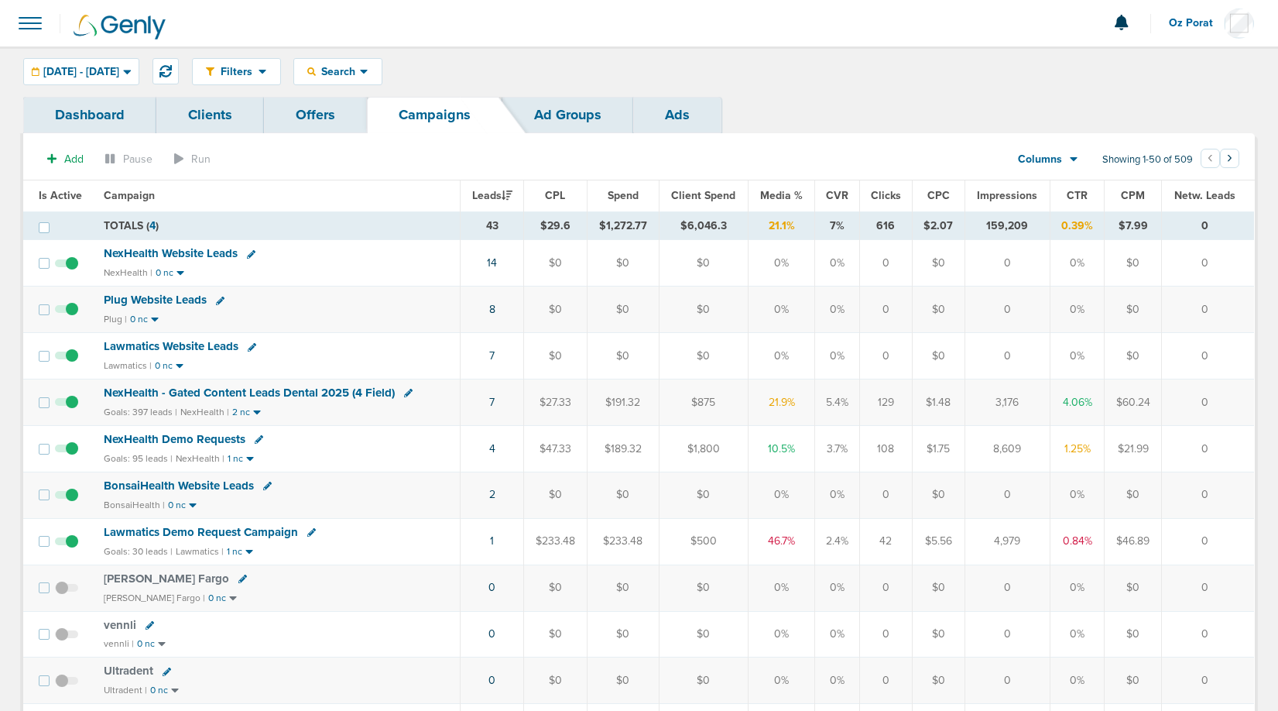
click at [639, 198] on span "Spend" at bounding box center [623, 195] width 31 height 13
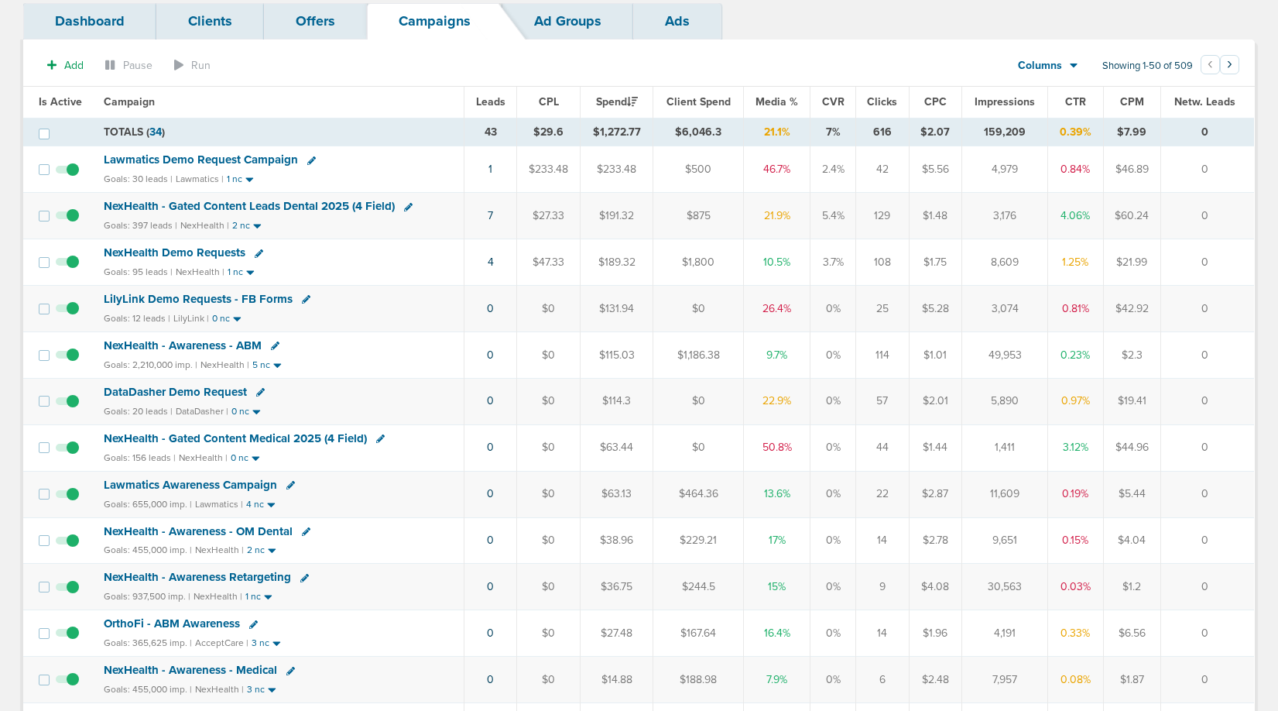
scroll to position [96, 0]
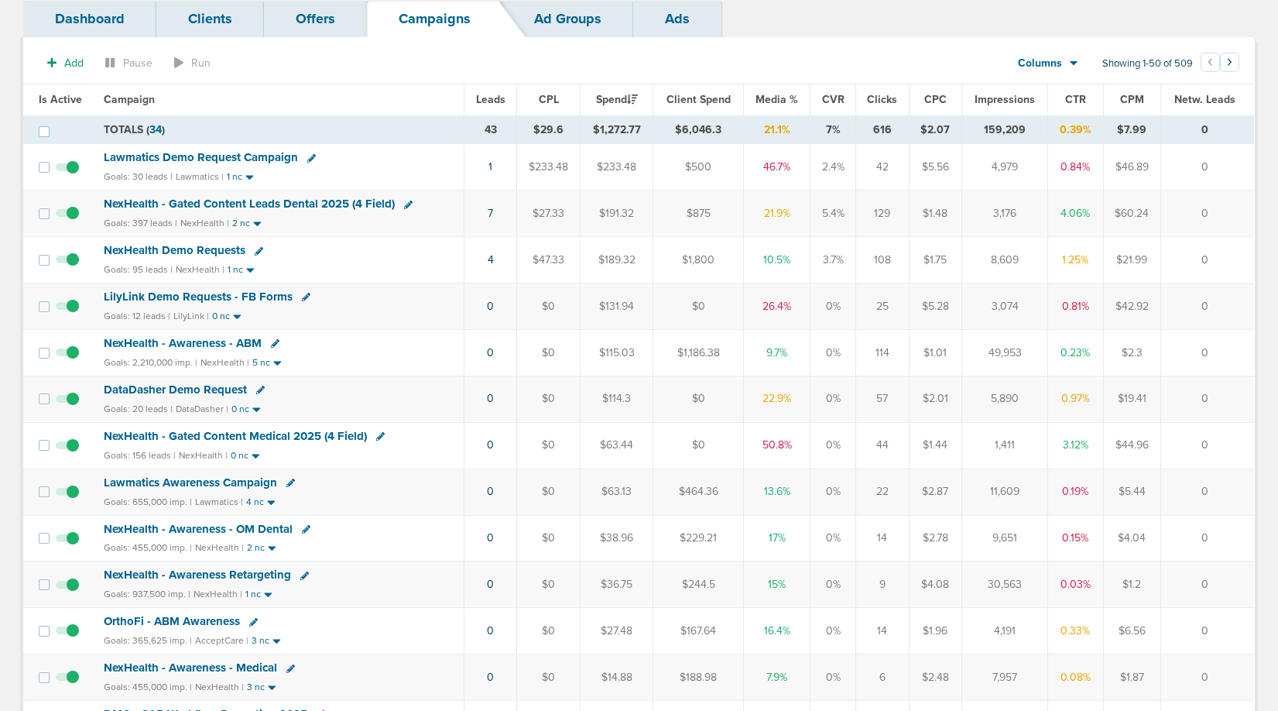
click at [267, 433] on span "NexHealth - Gated Content Medical 2025 (4 Field)" at bounding box center [235, 436] width 263 height 14
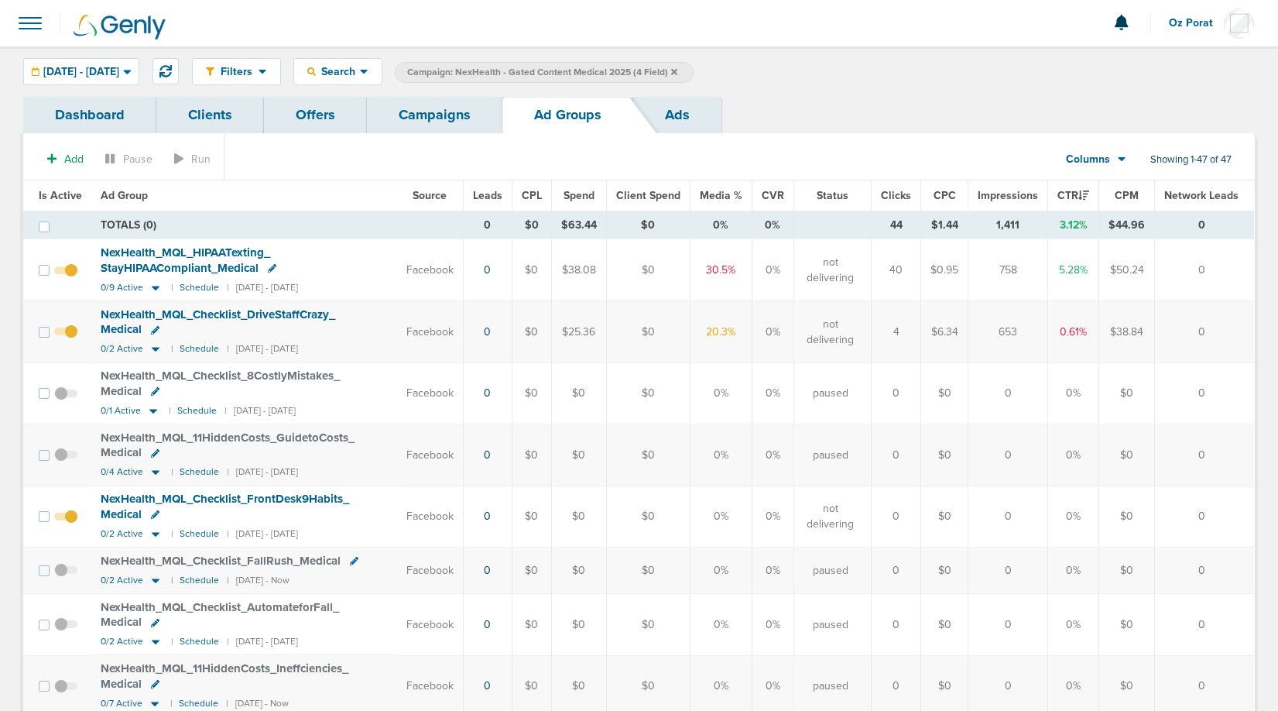
click at [670, 107] on link "Ads" at bounding box center [677, 115] width 88 height 36
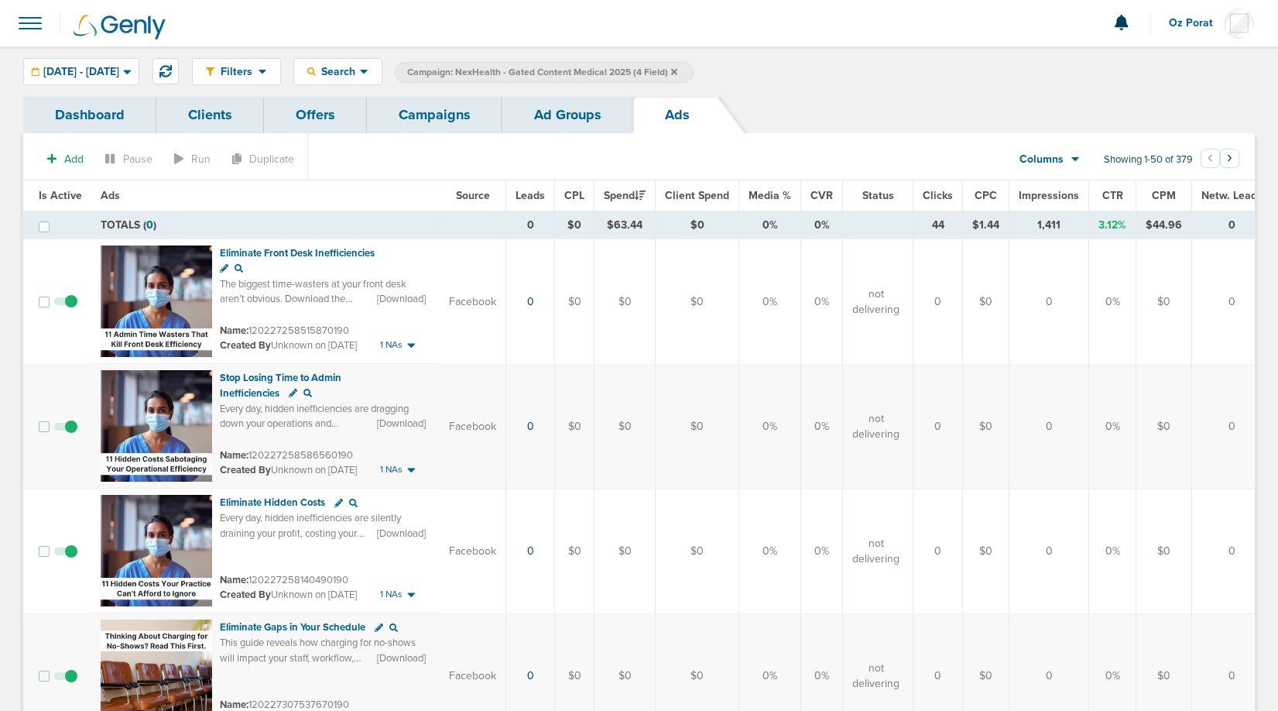
click at [1106, 193] on span "CTR" at bounding box center [1112, 195] width 21 height 13
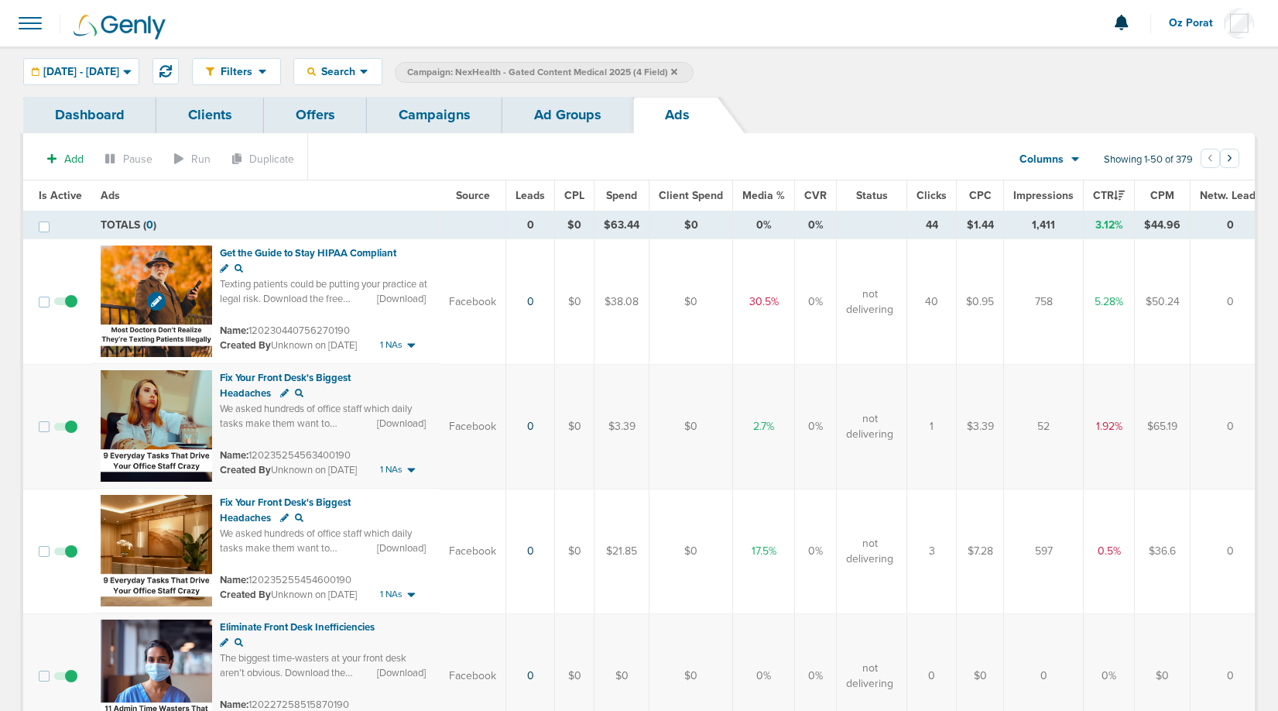
click at [133, 281] on img at bounding box center [156, 300] width 111 height 111
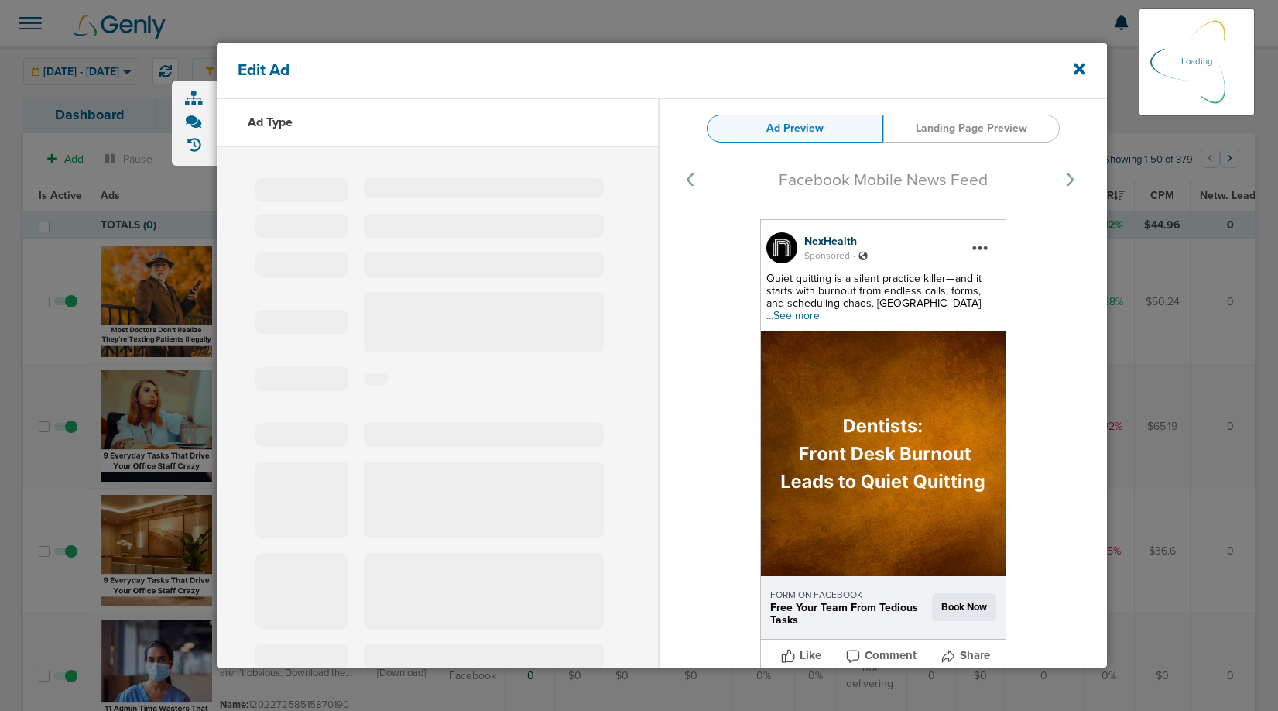
select select "learn_more"
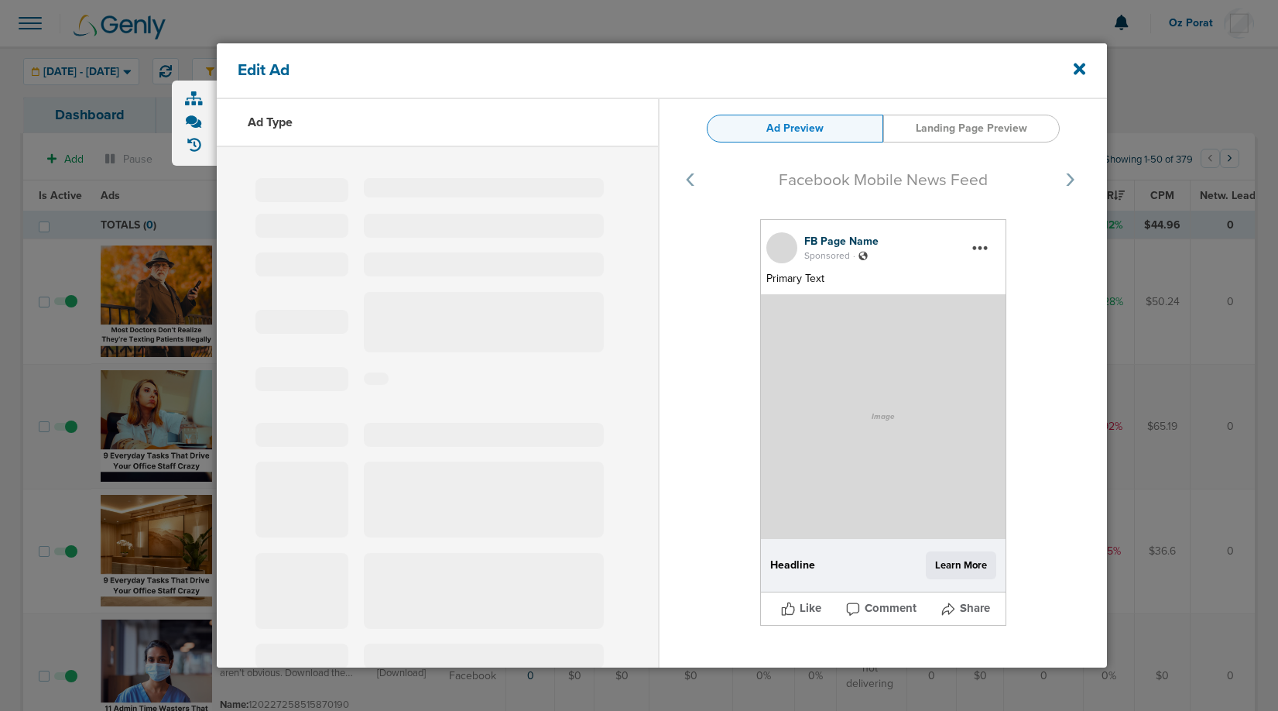
type input "120230440756270190"
type input "Get the Guide to Stay HIPAA Compliant"
type textarea "Texting patients could be putting your practice at legal risk. Download the fre…"
select select "download"
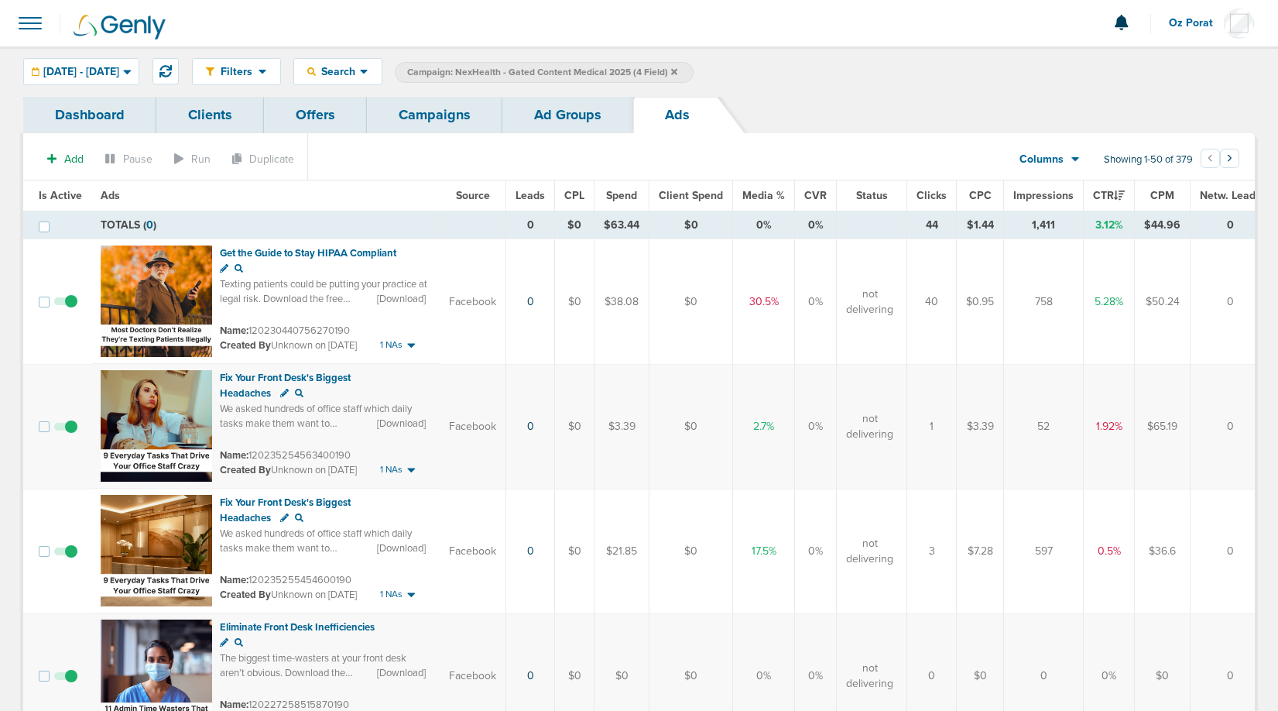
click at [417, 98] on link "Campaigns" at bounding box center [434, 115] width 135 height 36
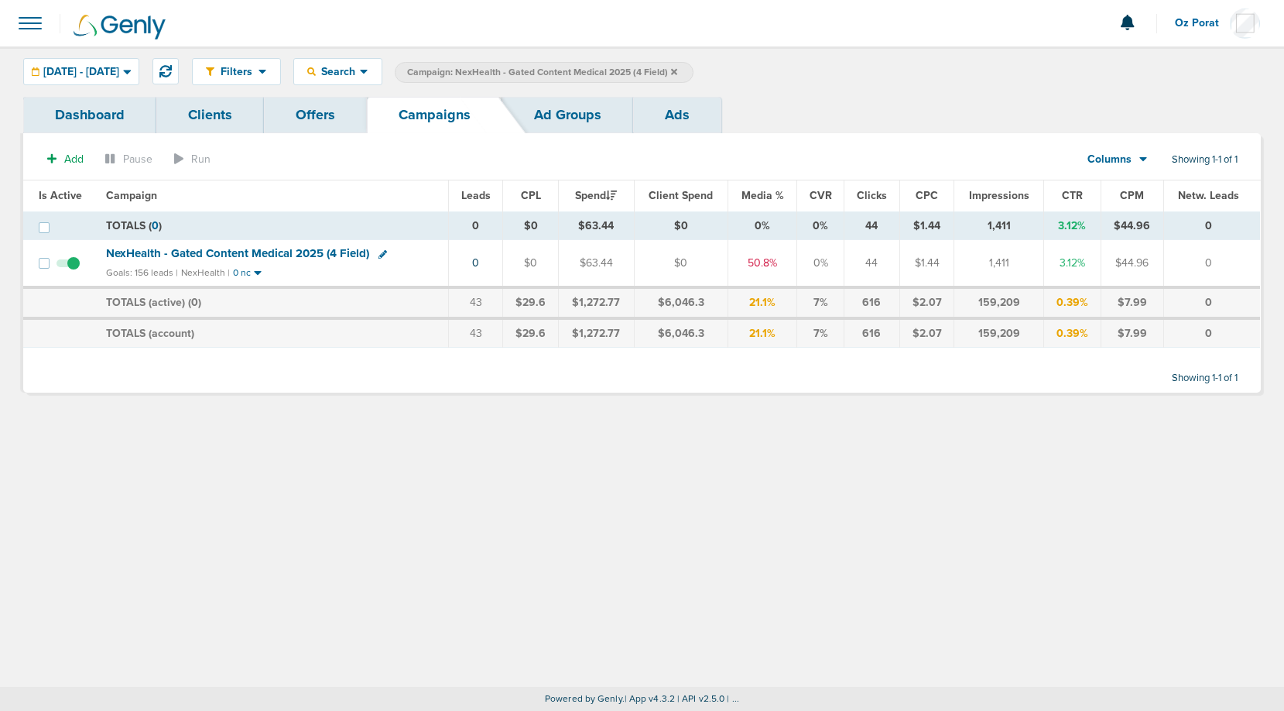
click at [677, 74] on icon at bounding box center [674, 71] width 6 height 6
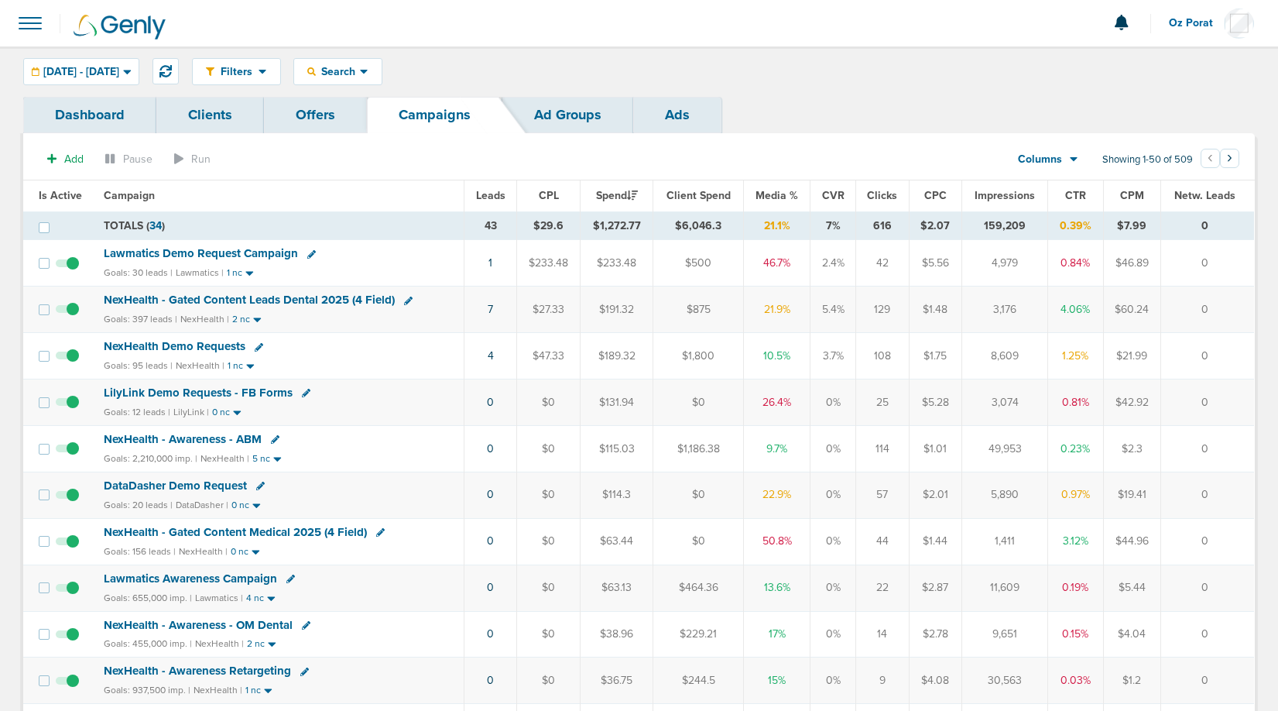
click at [491, 197] on span "Leads" at bounding box center [490, 195] width 29 height 13
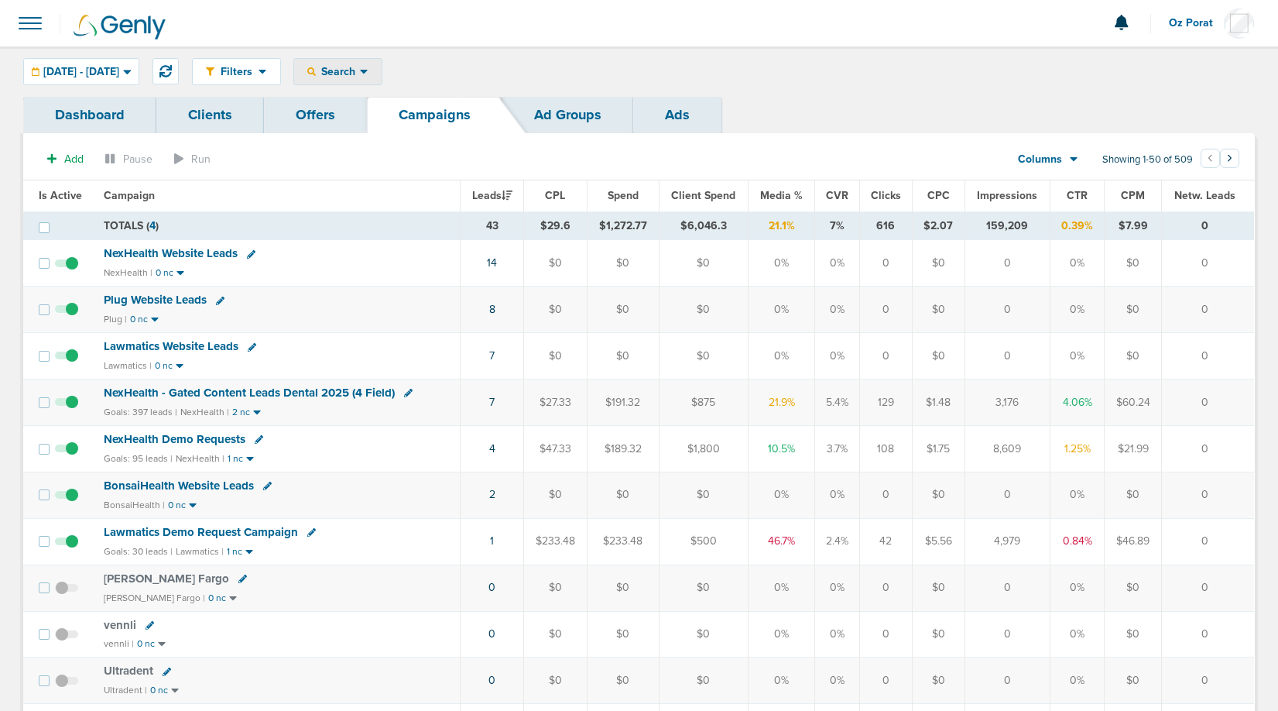
click at [382, 64] on div "Search" at bounding box center [337, 72] width 87 height 26
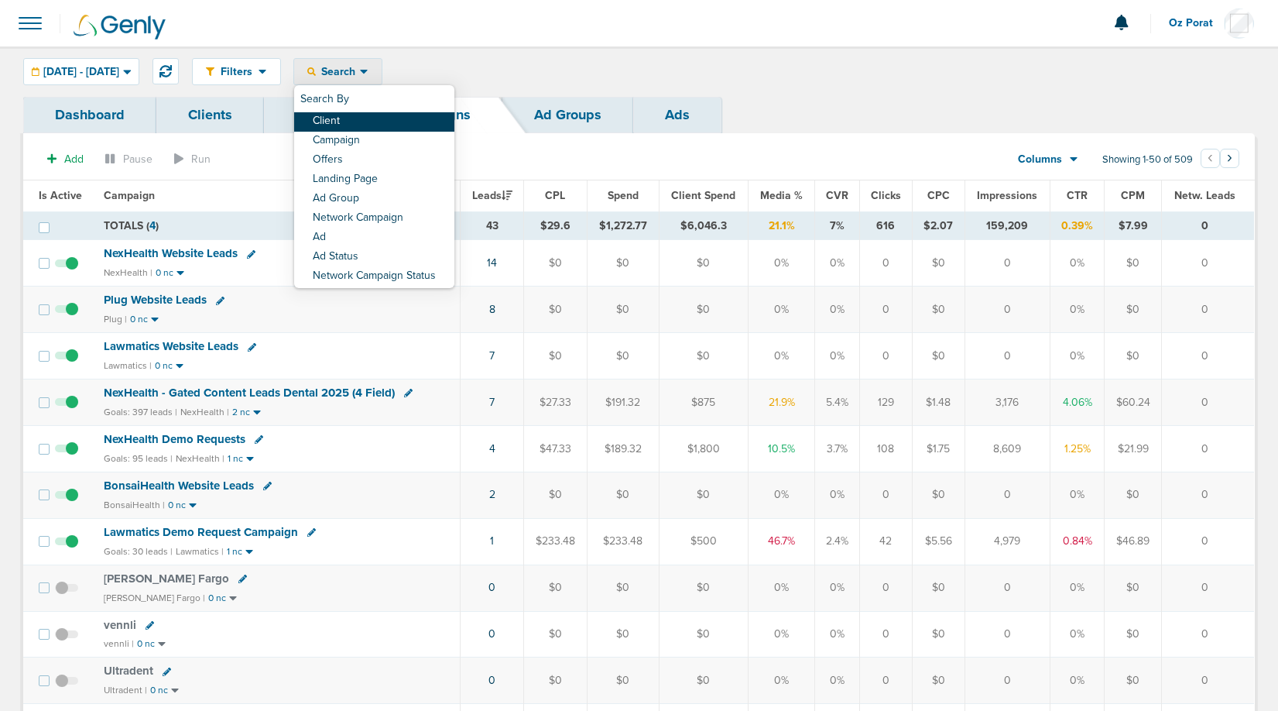
click at [395, 124] on link "Client" at bounding box center [374, 121] width 160 height 19
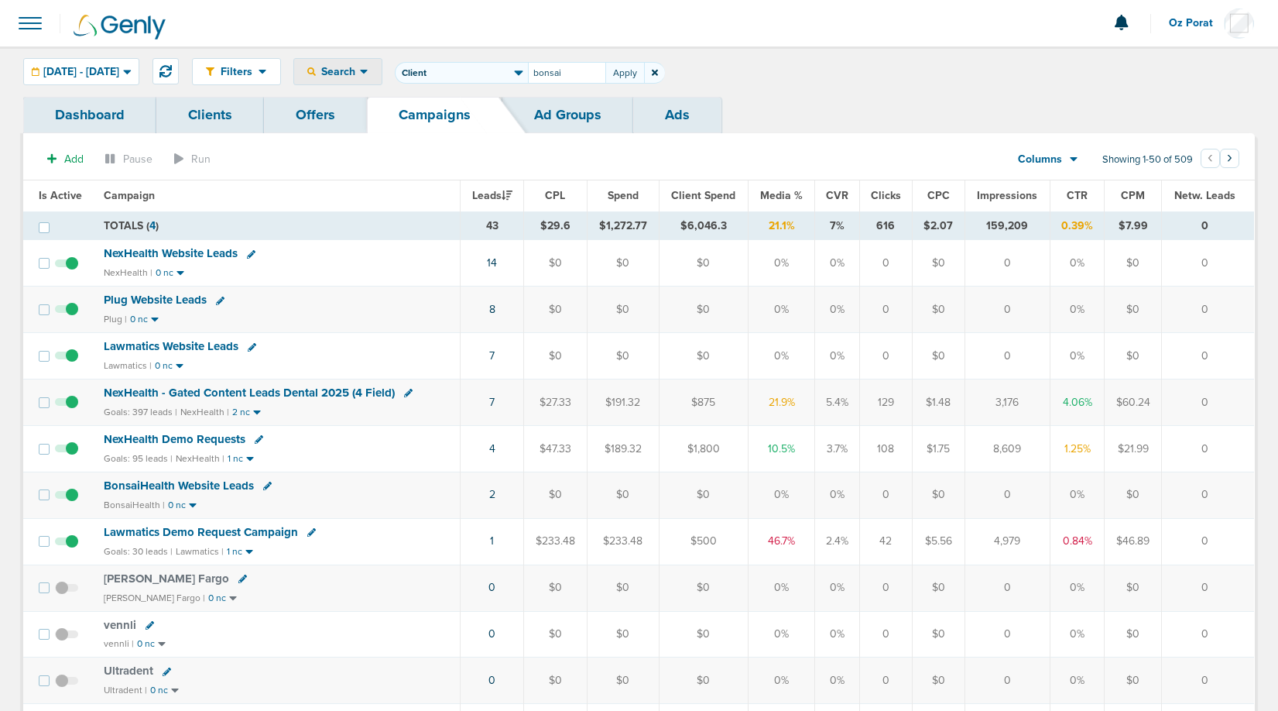
type input "bonsai"
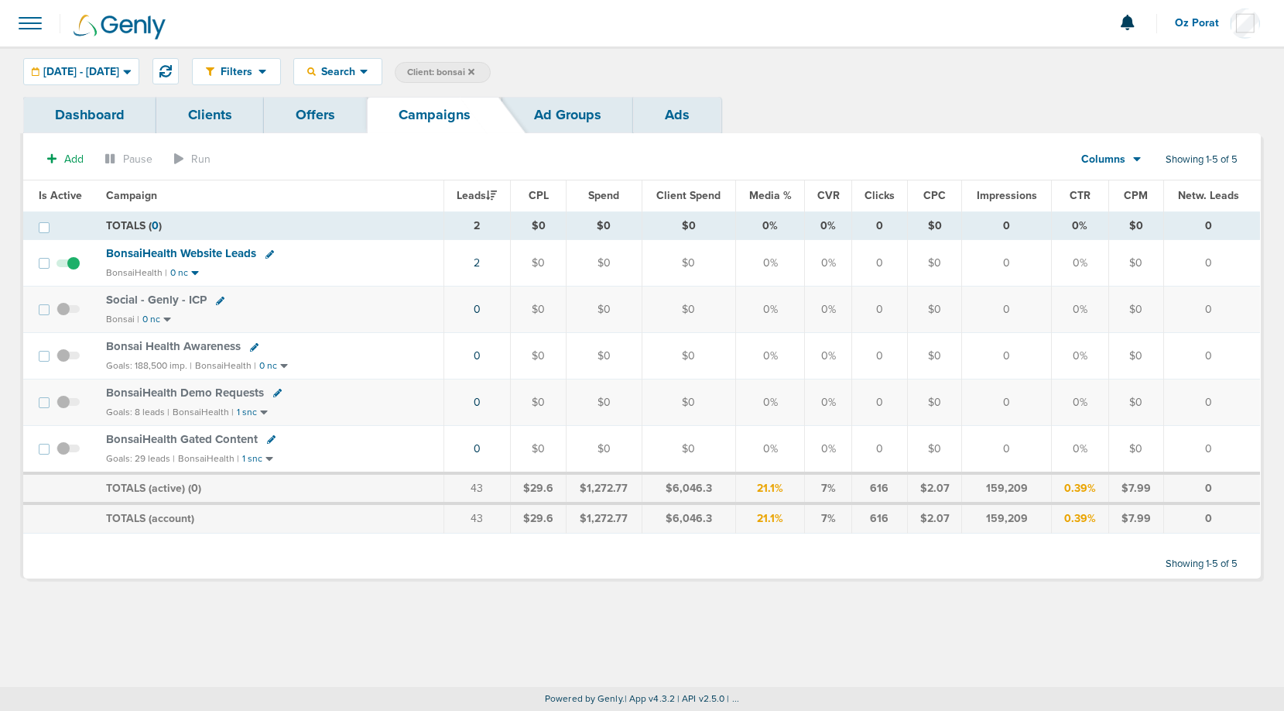
click at [267, 436] on icon at bounding box center [271, 439] width 9 height 9
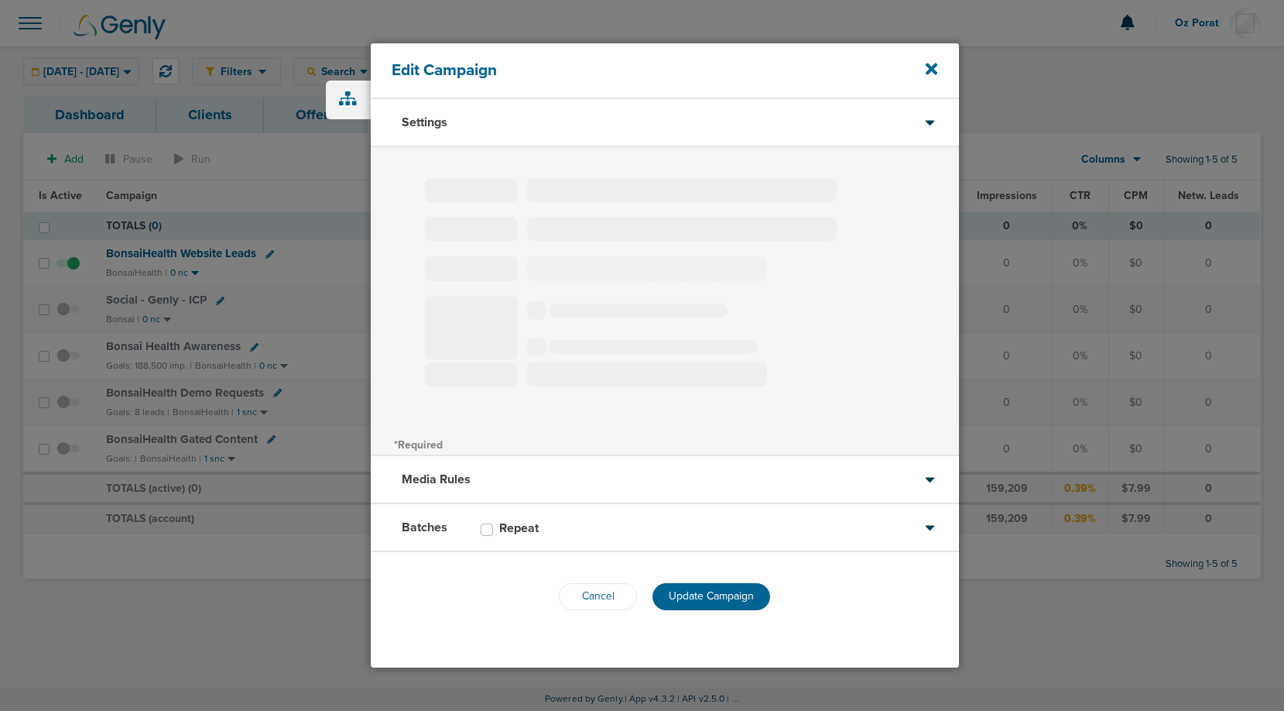
type input "BonsaiHealth Gated Content"
select select "Leads"
radio input "true"
select select "readOnly"
type input "35"
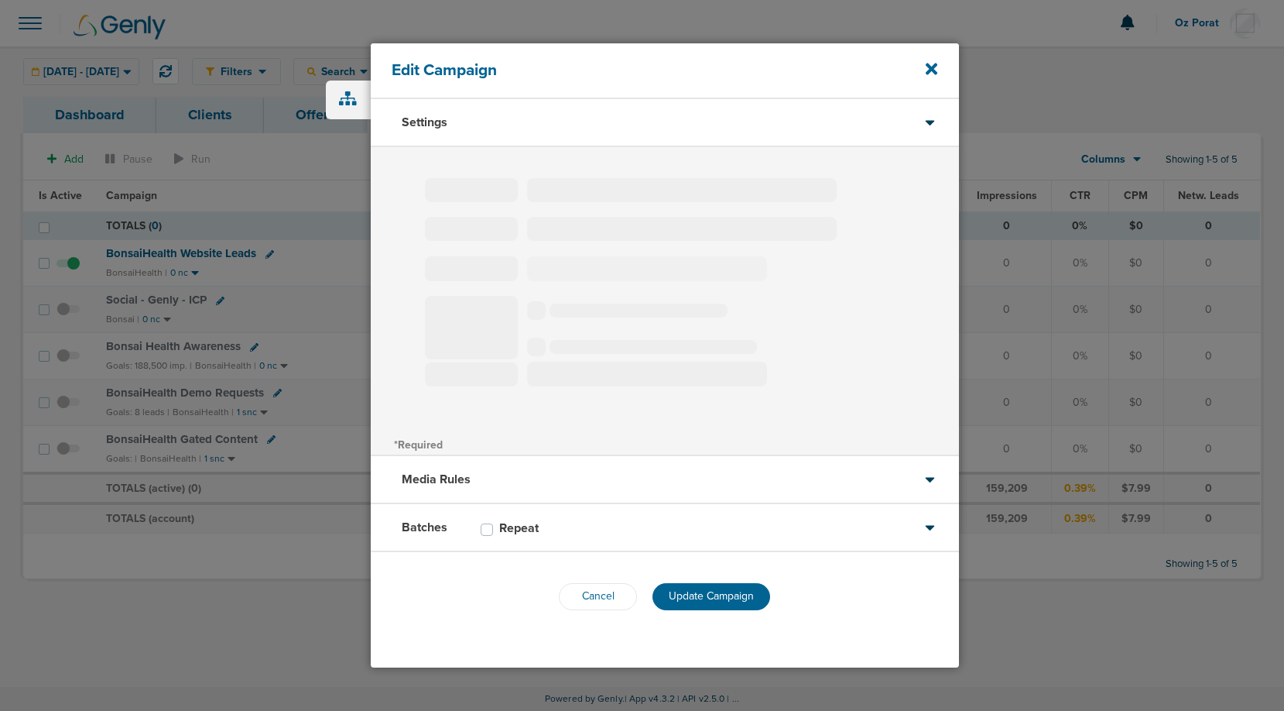
select select "1"
select select "2"
select select "3"
select select "4"
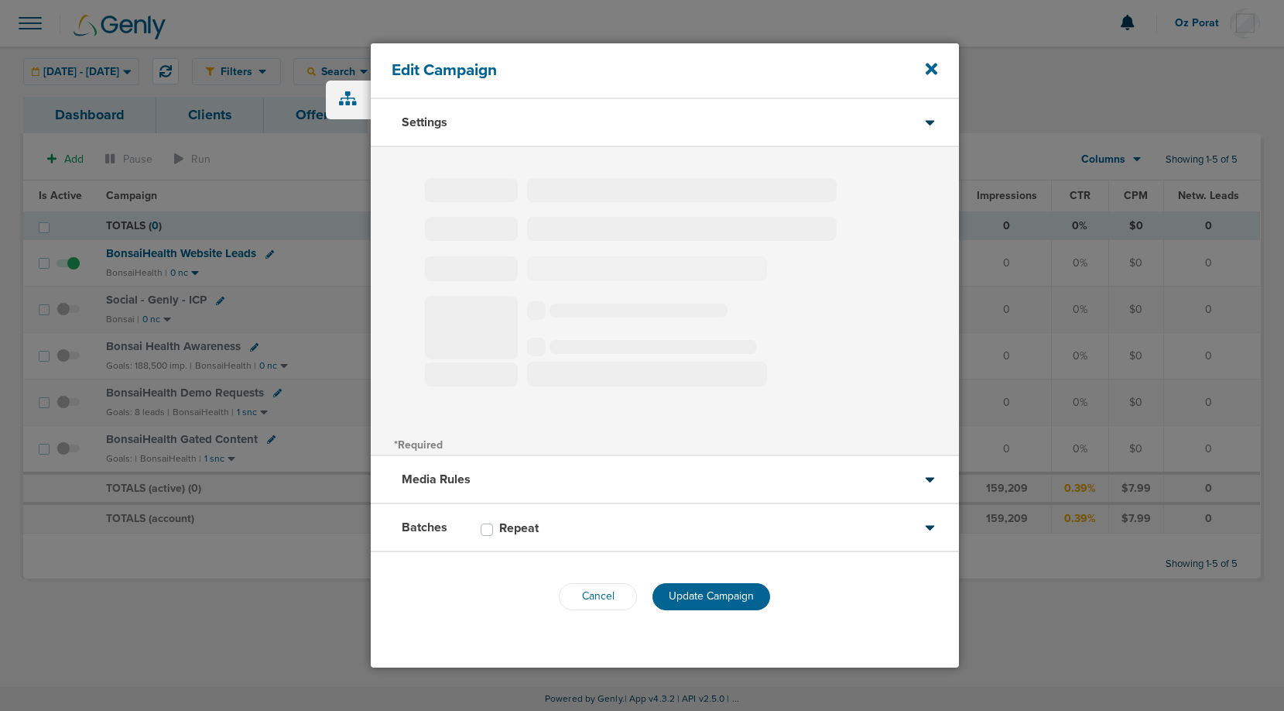
select select "4"
select select "6"
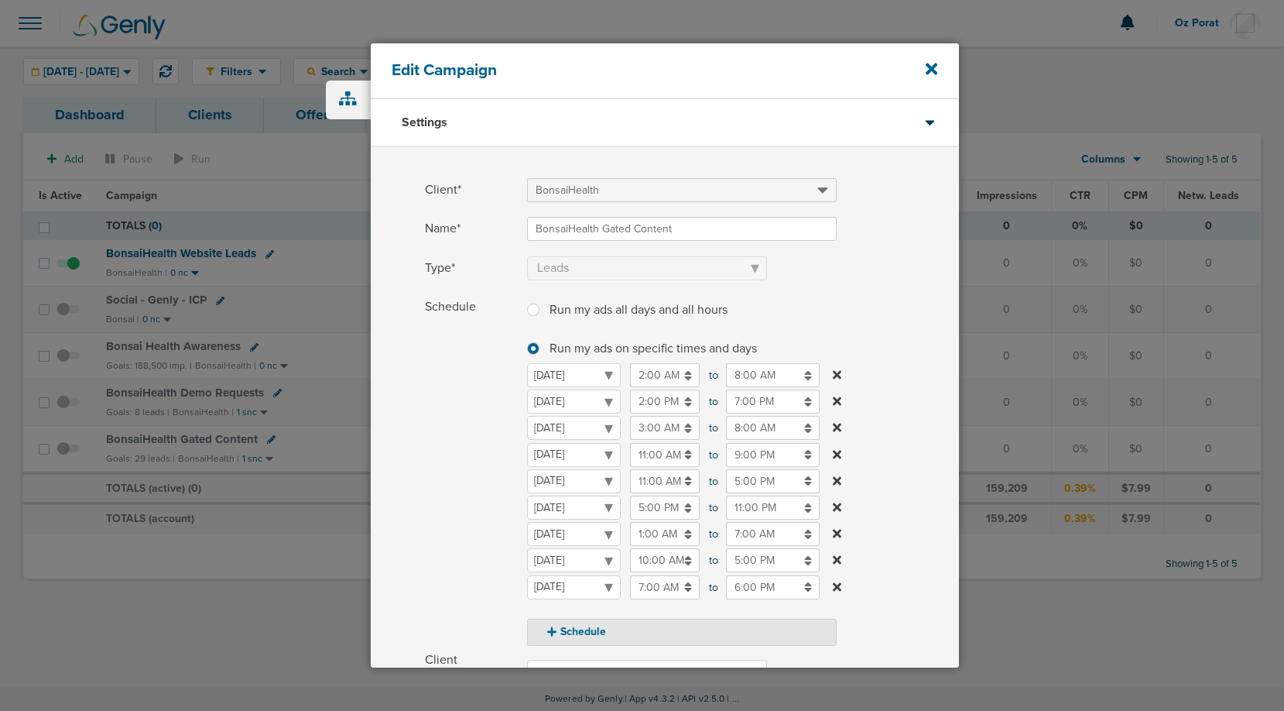
scroll to position [282, 0]
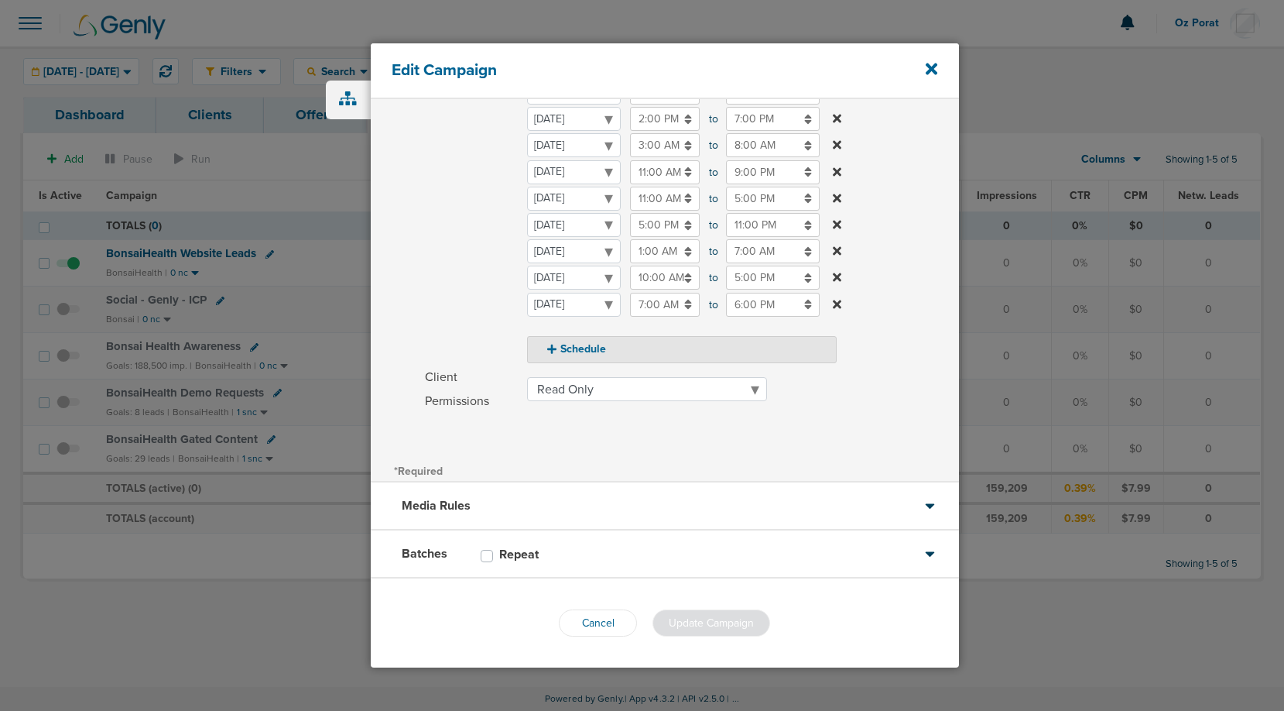
click at [594, 493] on div "Media Rules" at bounding box center [665, 506] width 588 height 48
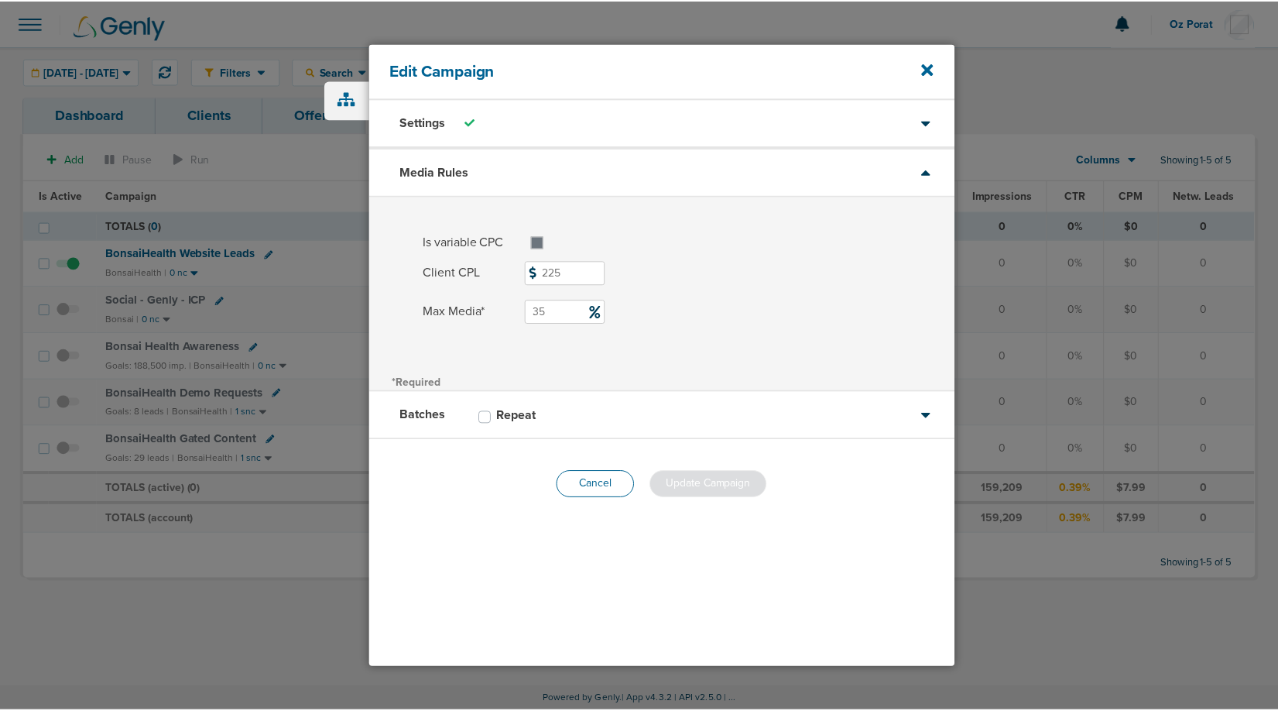
scroll to position [0, 0]
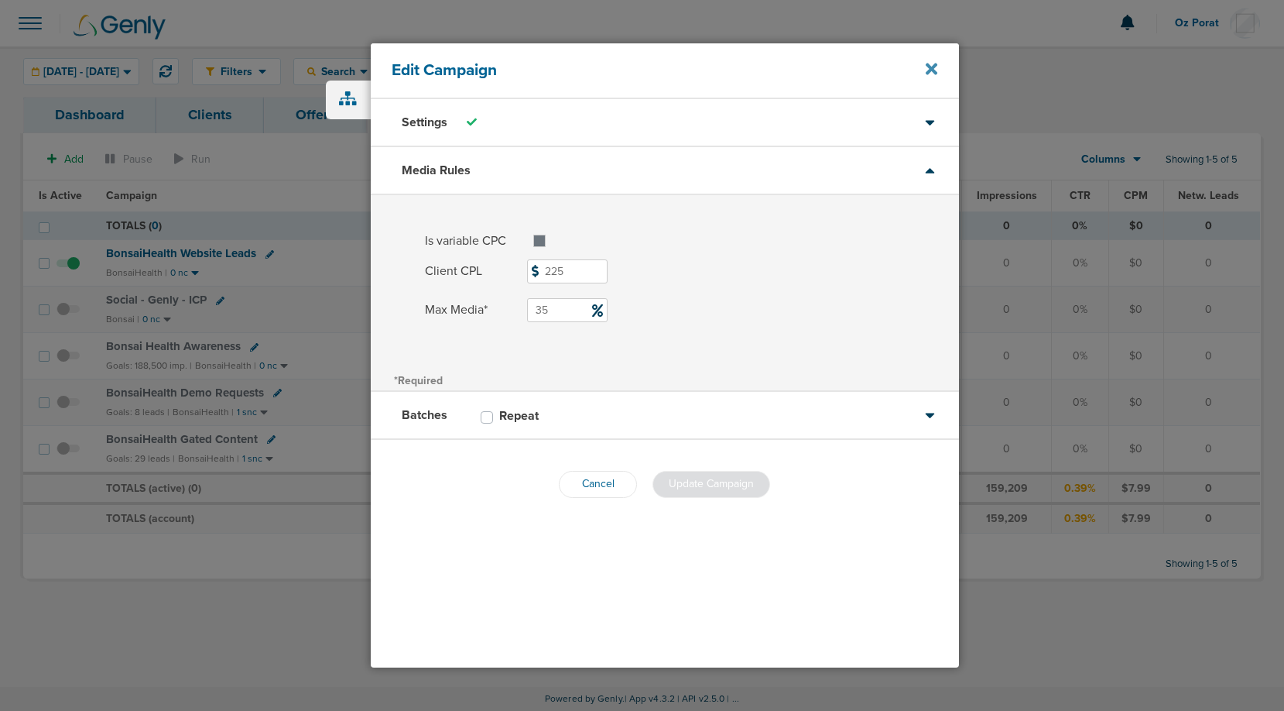
click at [931, 70] on icon at bounding box center [932, 69] width 12 height 12
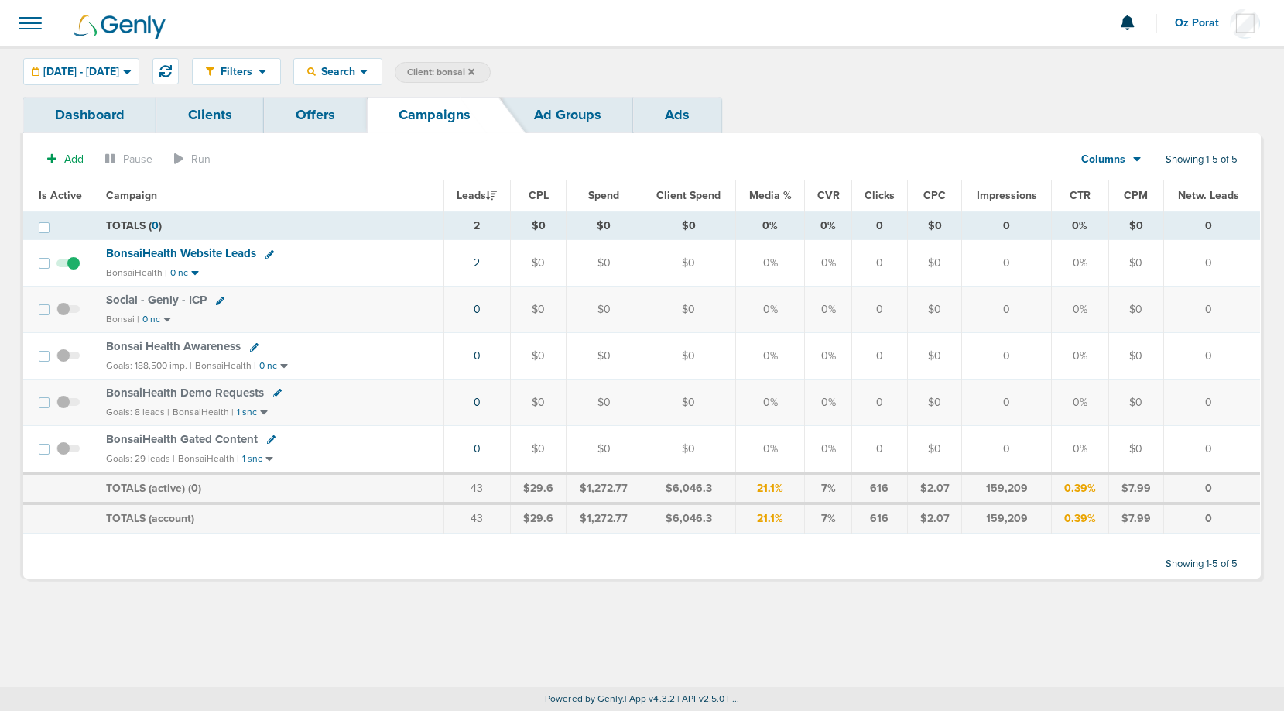
click at [37, 28] on span at bounding box center [30, 23] width 34 height 34
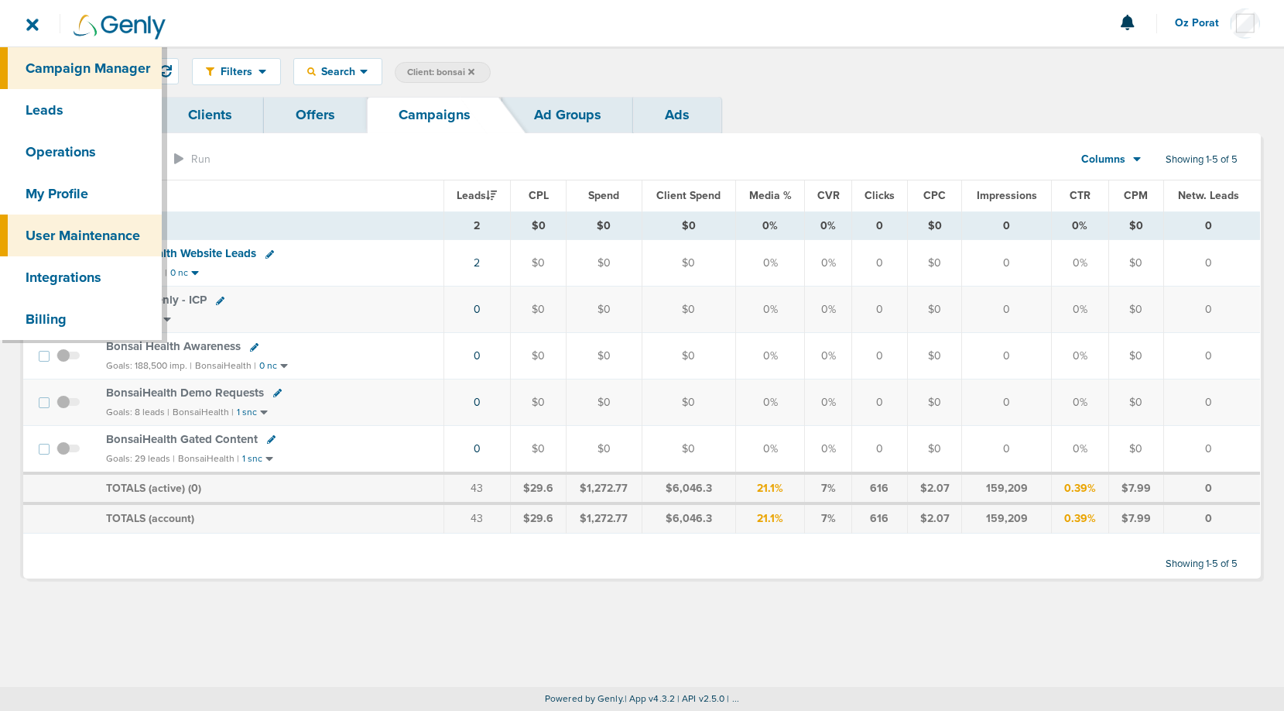
click at [63, 248] on link "User Maintenance" at bounding box center [81, 235] width 162 height 42
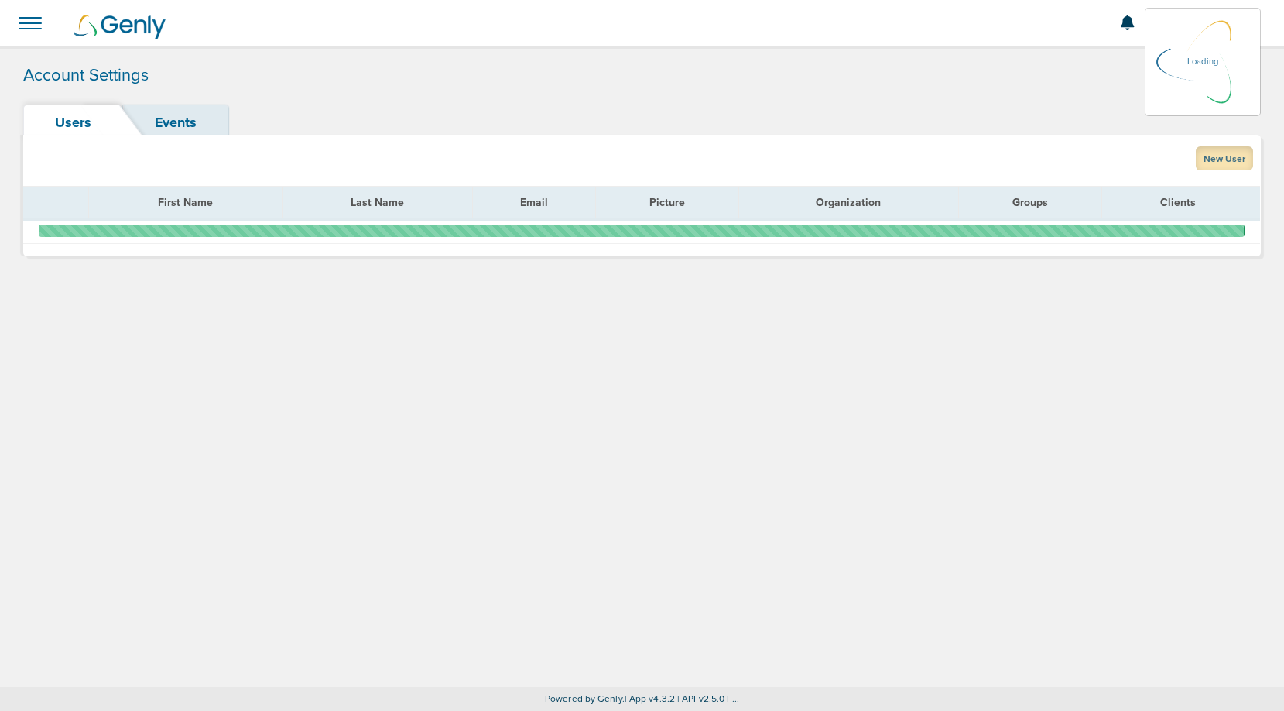
click at [1229, 158] on link "New User" at bounding box center [1224, 158] width 57 height 24
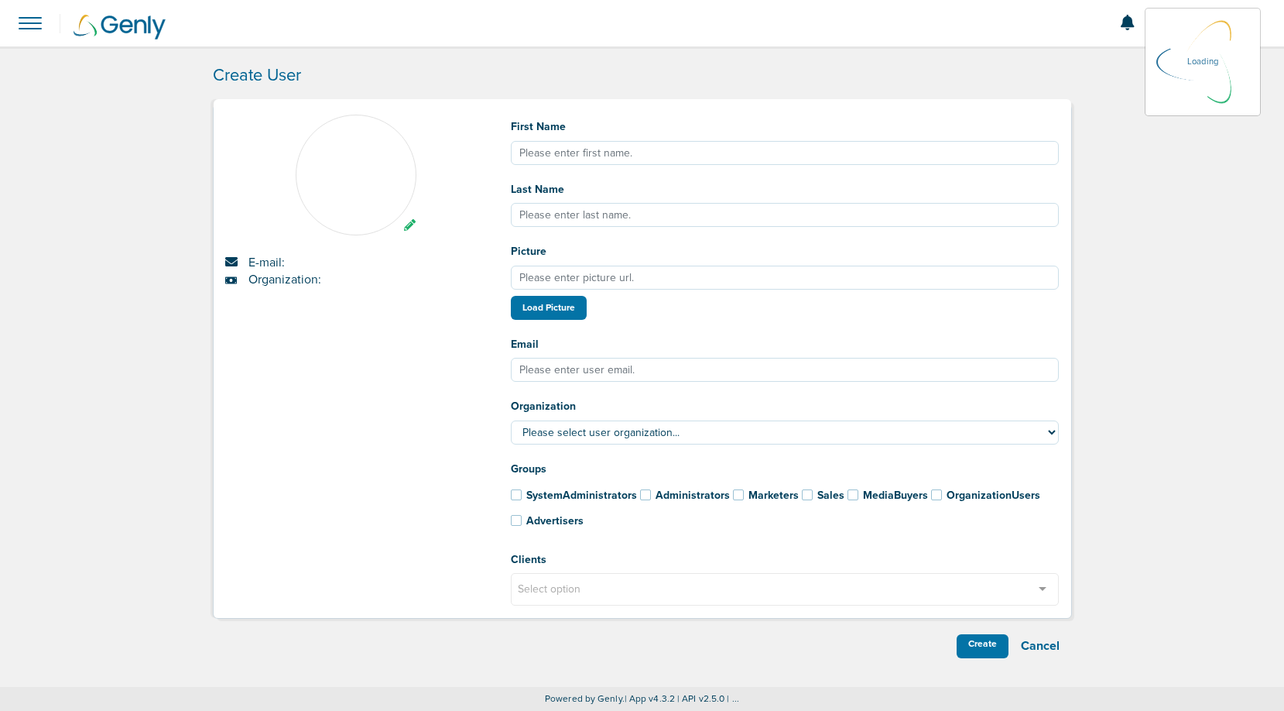
click at [668, 169] on div "First Name Last Name Picture Load Picture Email Organization Please select user…" at bounding box center [785, 366] width 572 height 503
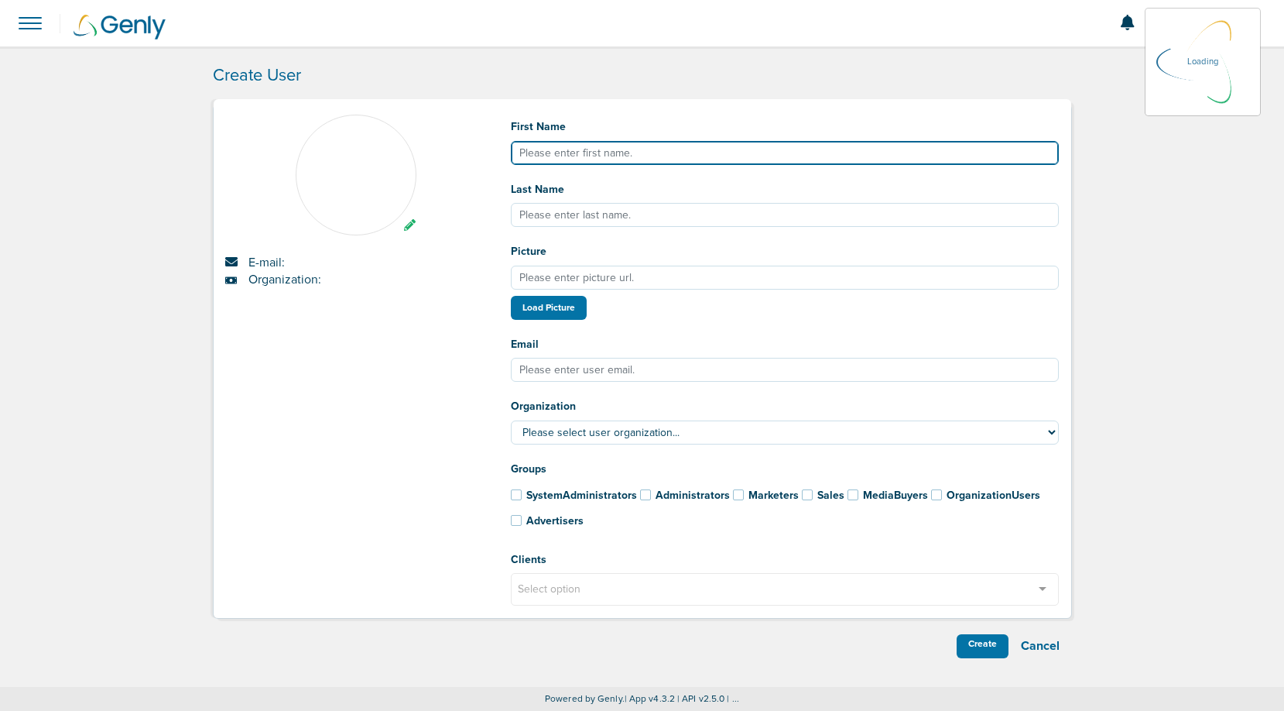
click at [668, 156] on input "First Name" at bounding box center [785, 153] width 549 height 24
type input "Ben"
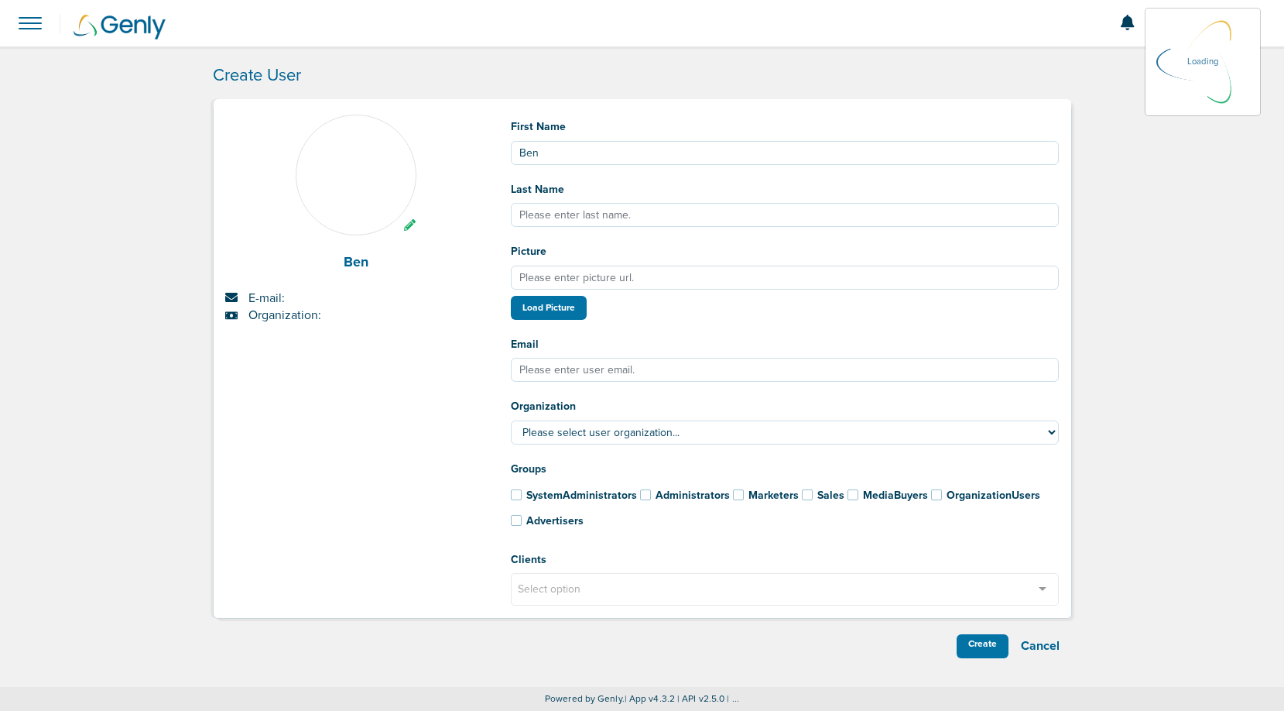
click at [604, 385] on div "First Name Ben Last Name Picture Load Picture Email Organization Please select …" at bounding box center [785, 366] width 572 height 503
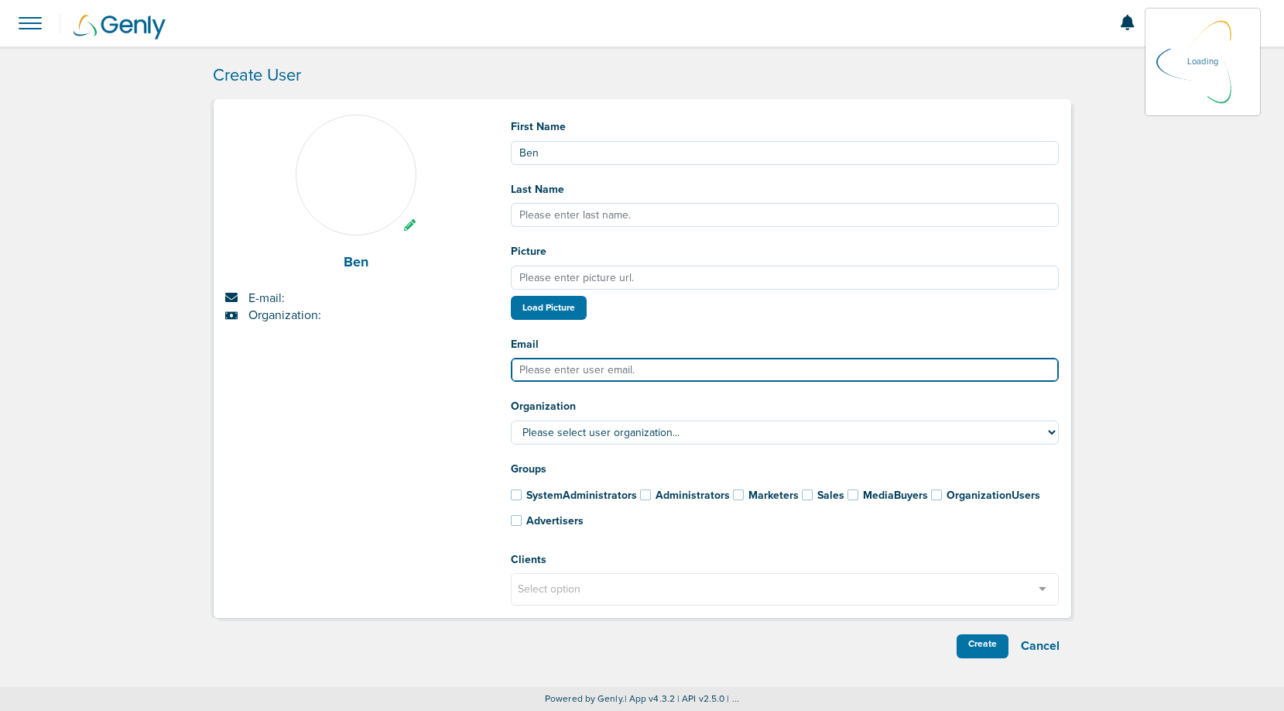
click at [604, 372] on input "Email" at bounding box center [785, 370] width 549 height 24
paste input "ben@bonsaihealth.com"
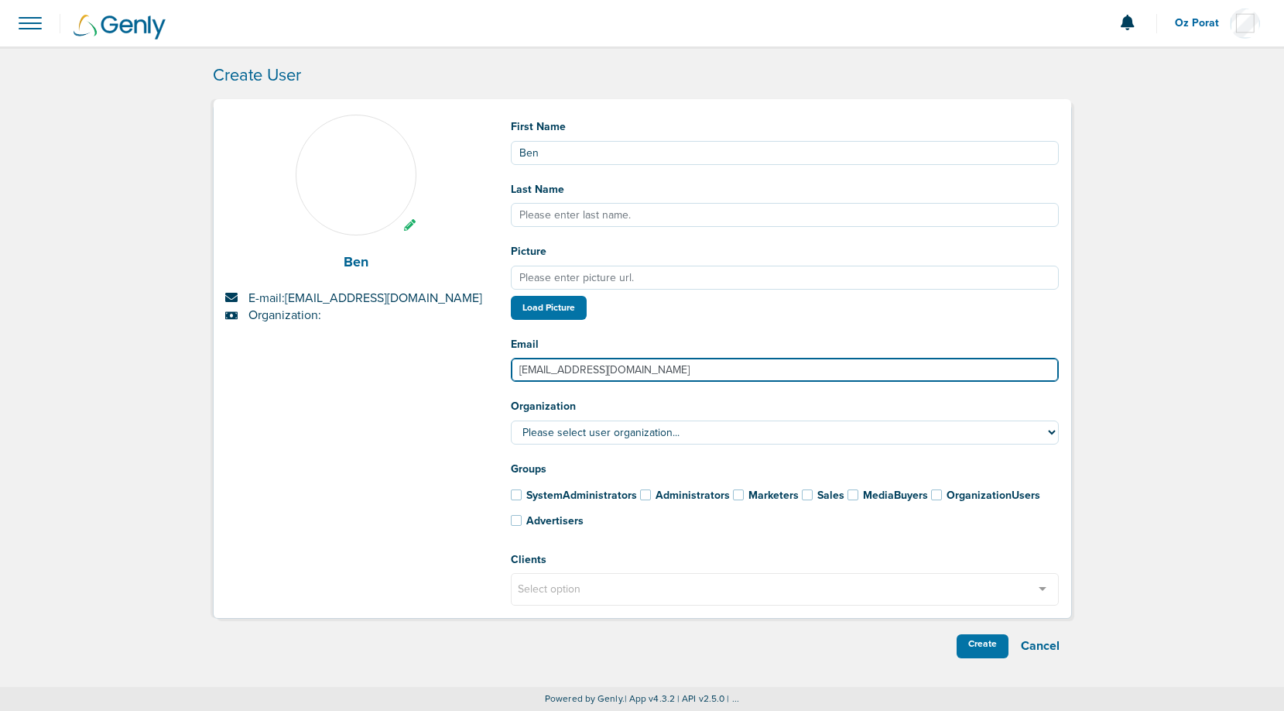
type input "ben@bonsaihealth.com"
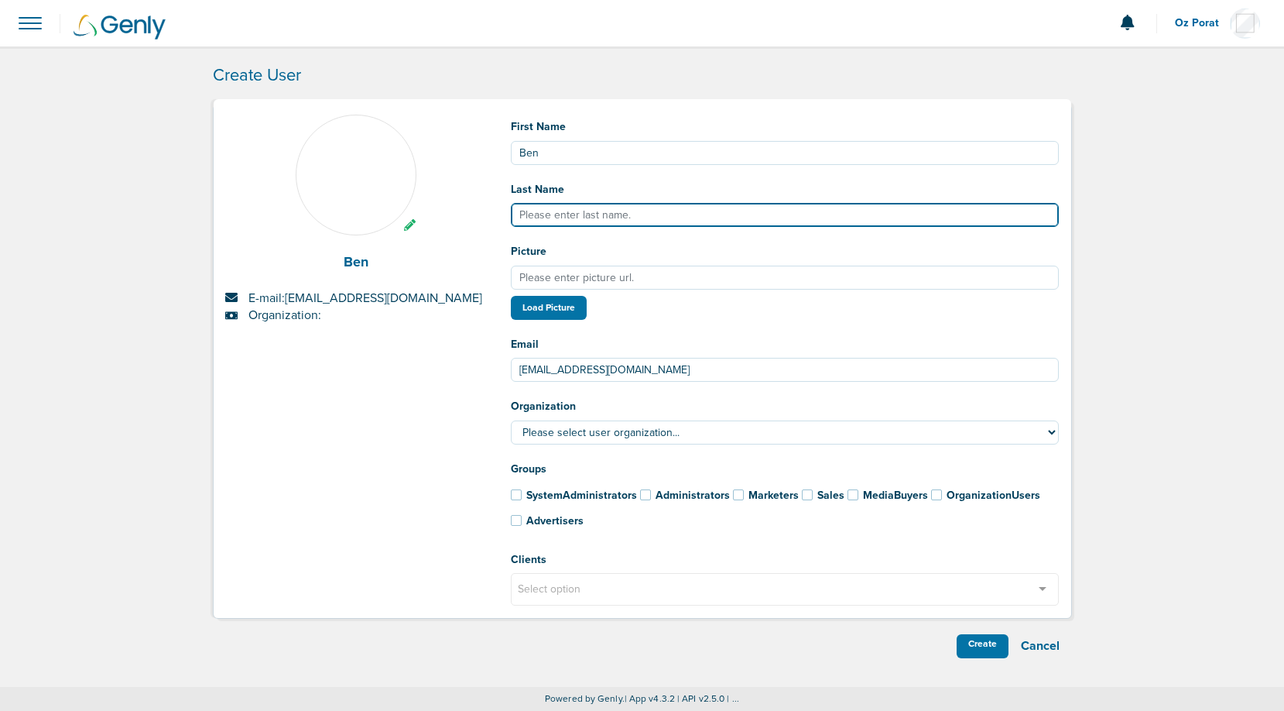
click at [642, 217] on input "Last Name" at bounding box center [785, 215] width 549 height 24
paste input "Perez"
type input "Perez"
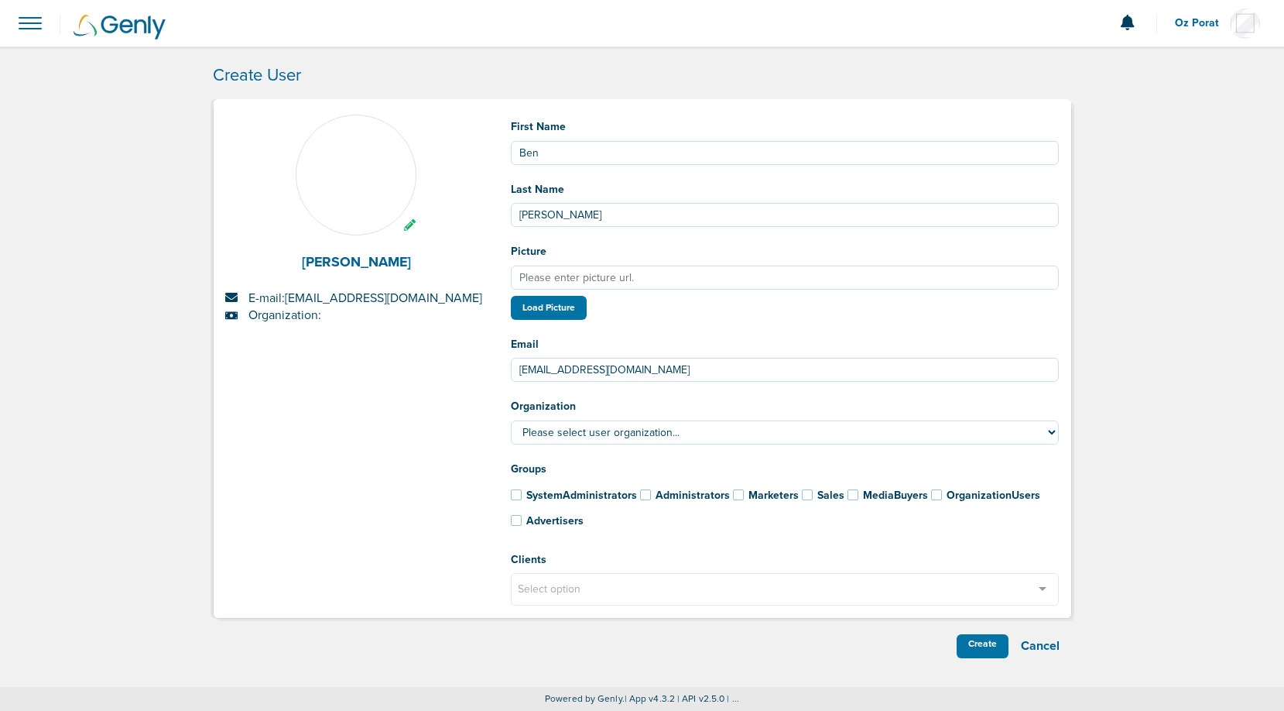
click at [521, 526] on span at bounding box center [516, 520] width 11 height 11
click at [495, 517] on input "Advertisers" at bounding box center [495, 517] width 0 height 0
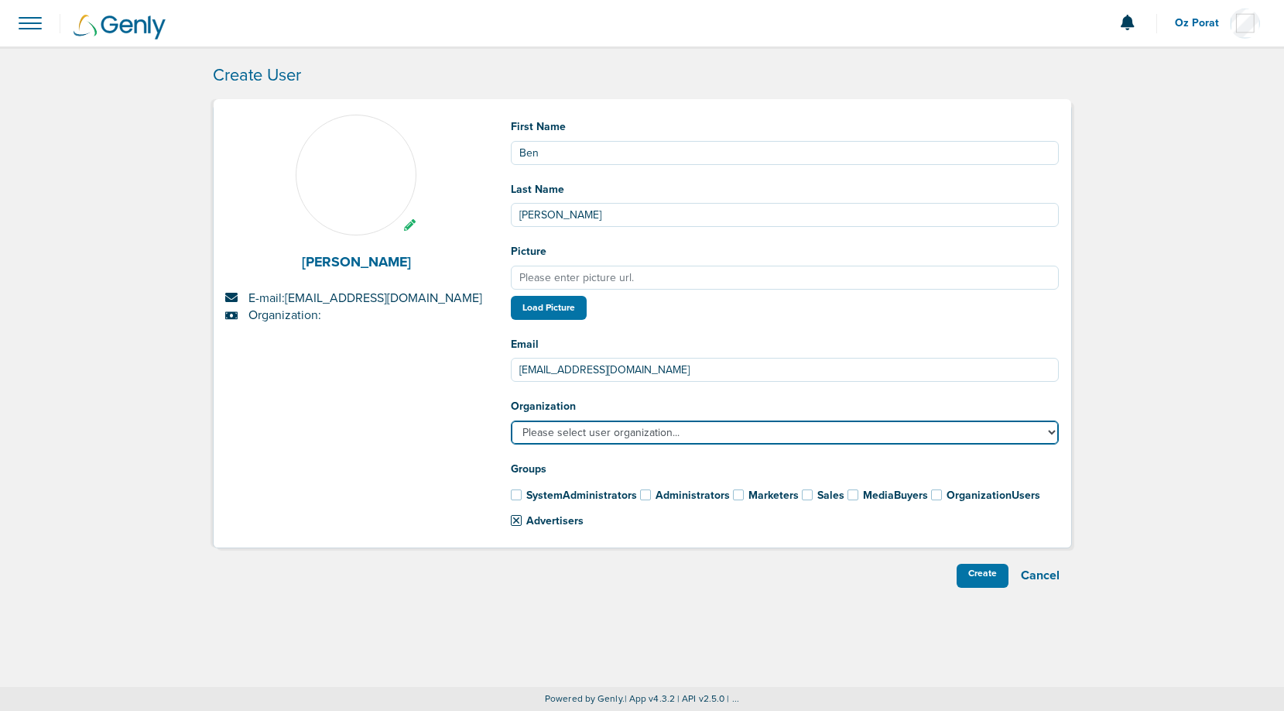
click at [671, 431] on select "Please select user organization... AcceptCare ADA Alatus Solutions AlfaWasserma…" at bounding box center [785, 432] width 549 height 24
select select "193"
click at [511, 422] on select "Please select user organization... AcceptCare ADA Alatus Solutions AlfaWasserma…" at bounding box center [785, 432] width 549 height 24
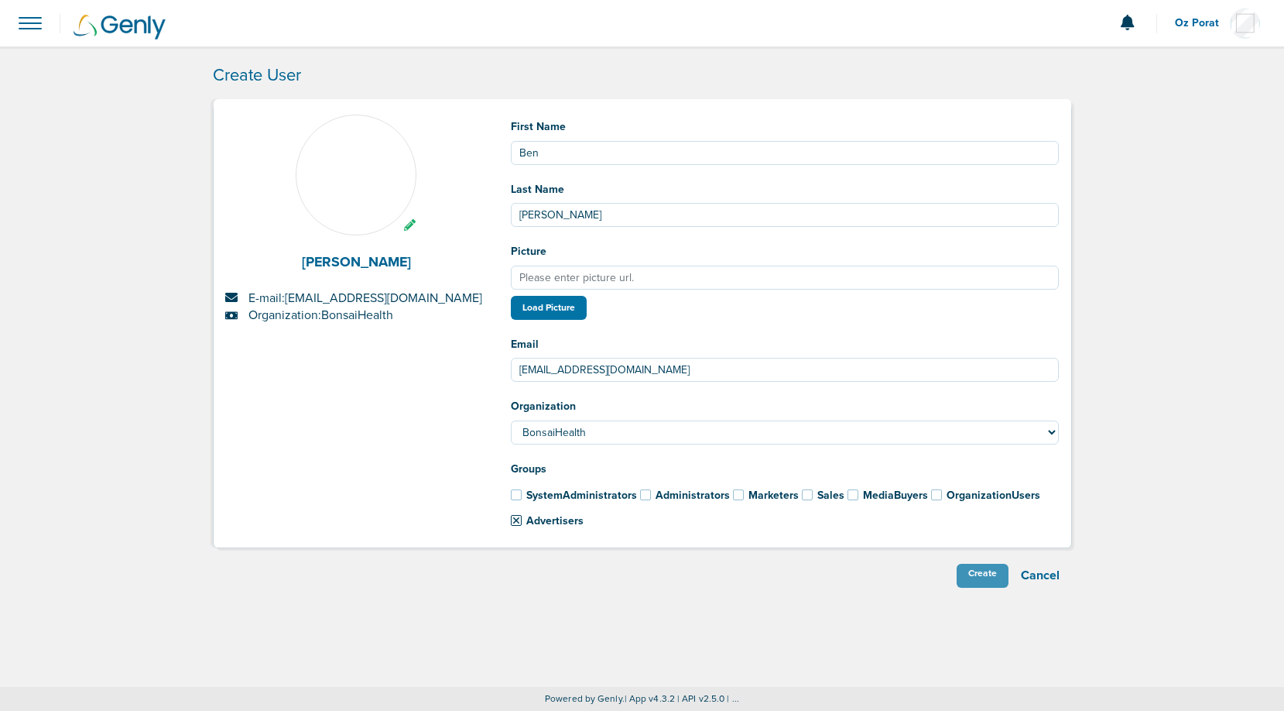
click at [972, 577] on div "Create" at bounding box center [983, 575] width 52 height 24
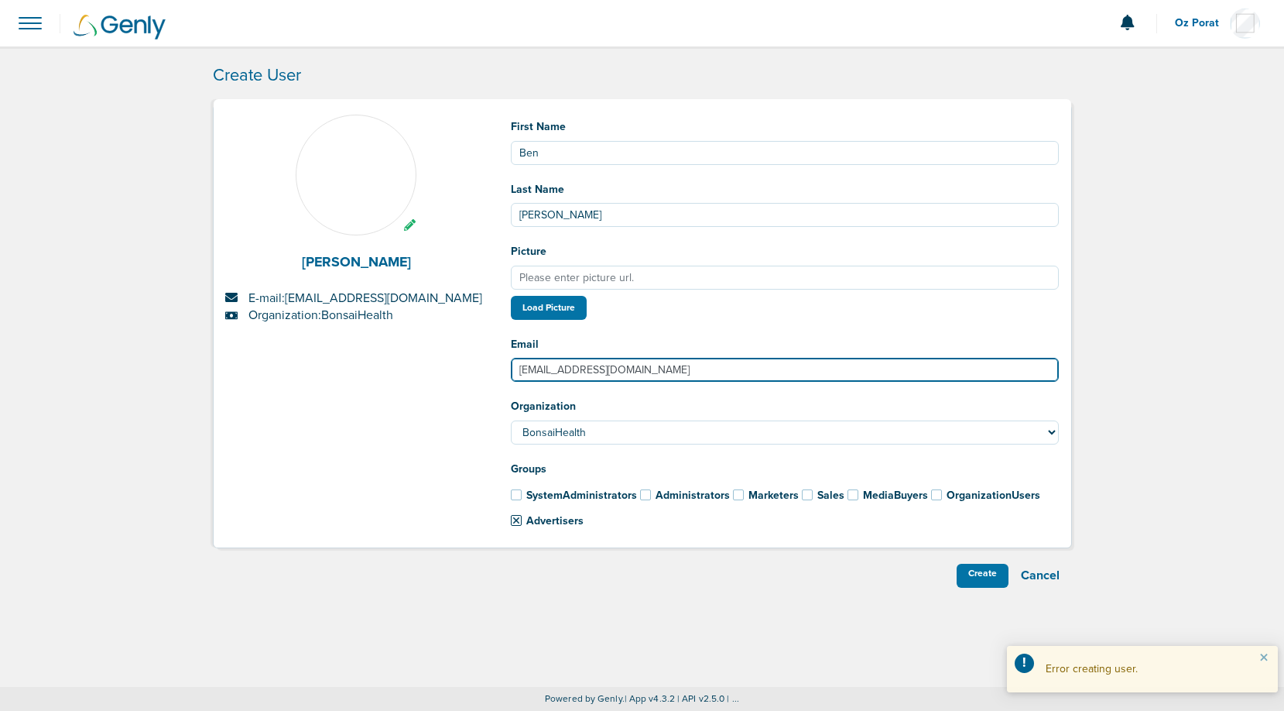
click at [841, 376] on input "ben@bonsaihealth.com" at bounding box center [785, 370] width 549 height 24
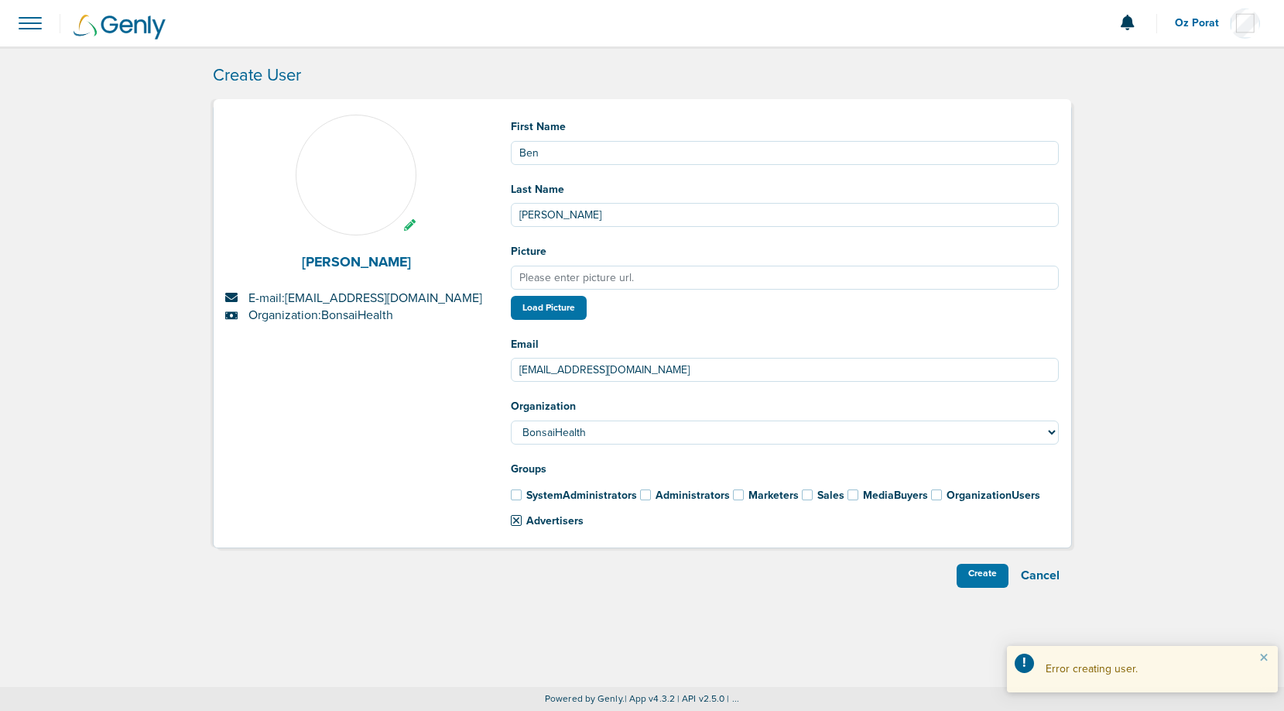
click at [745, 231] on div "First Name Ben Last Name Perez Picture Load Picture Email ben@bonsaihealth.com …" at bounding box center [785, 331] width 572 height 433
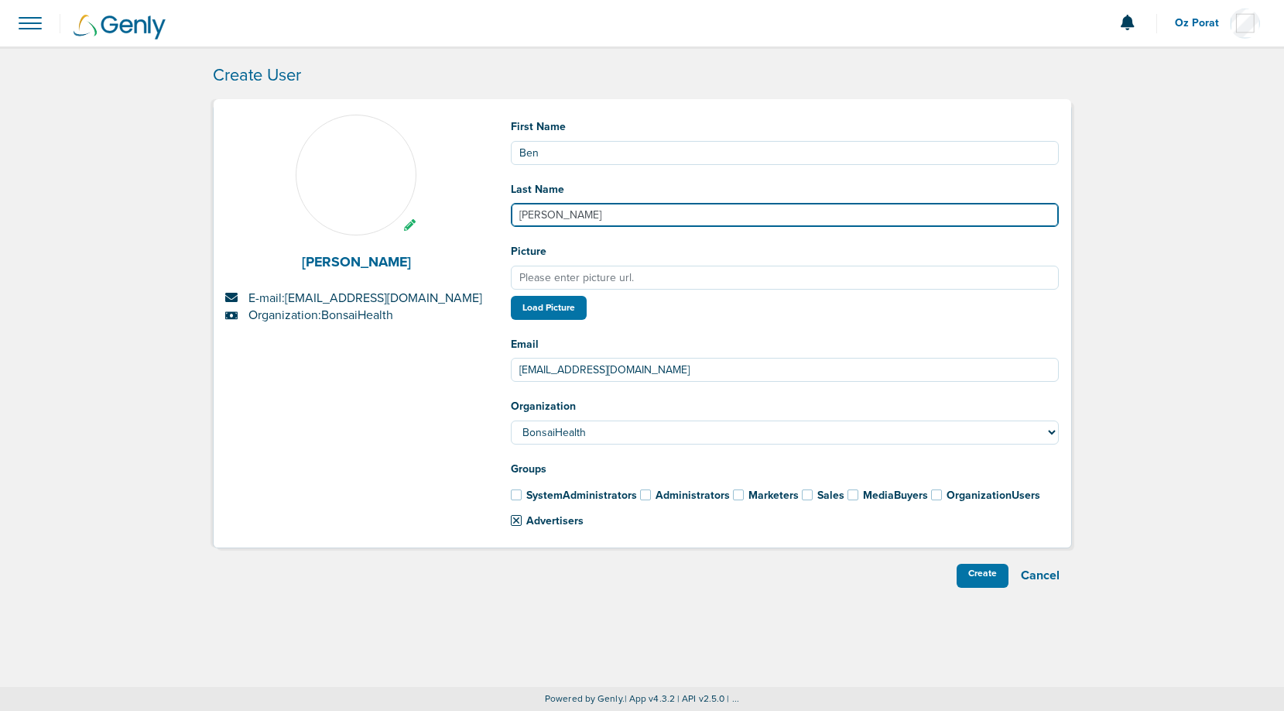
click at [741, 224] on input "Perez" at bounding box center [785, 215] width 549 height 24
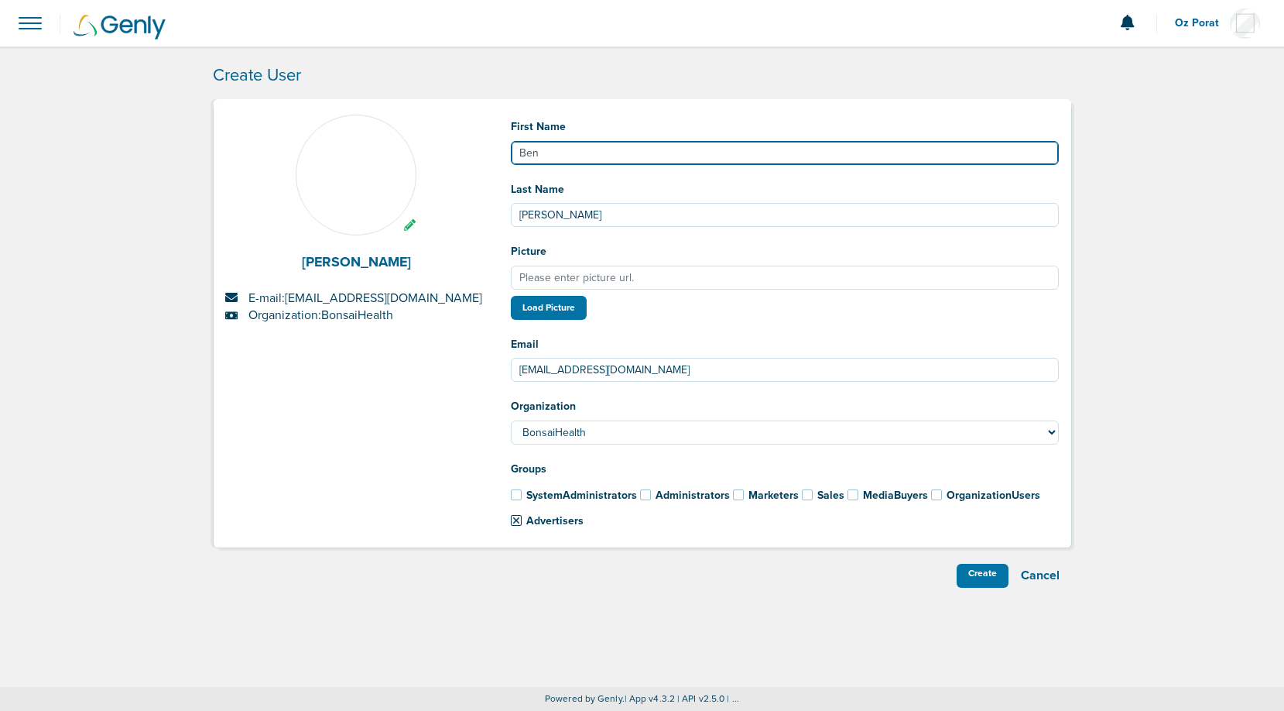
click at [739, 160] on input "Ben" at bounding box center [785, 153] width 549 height 24
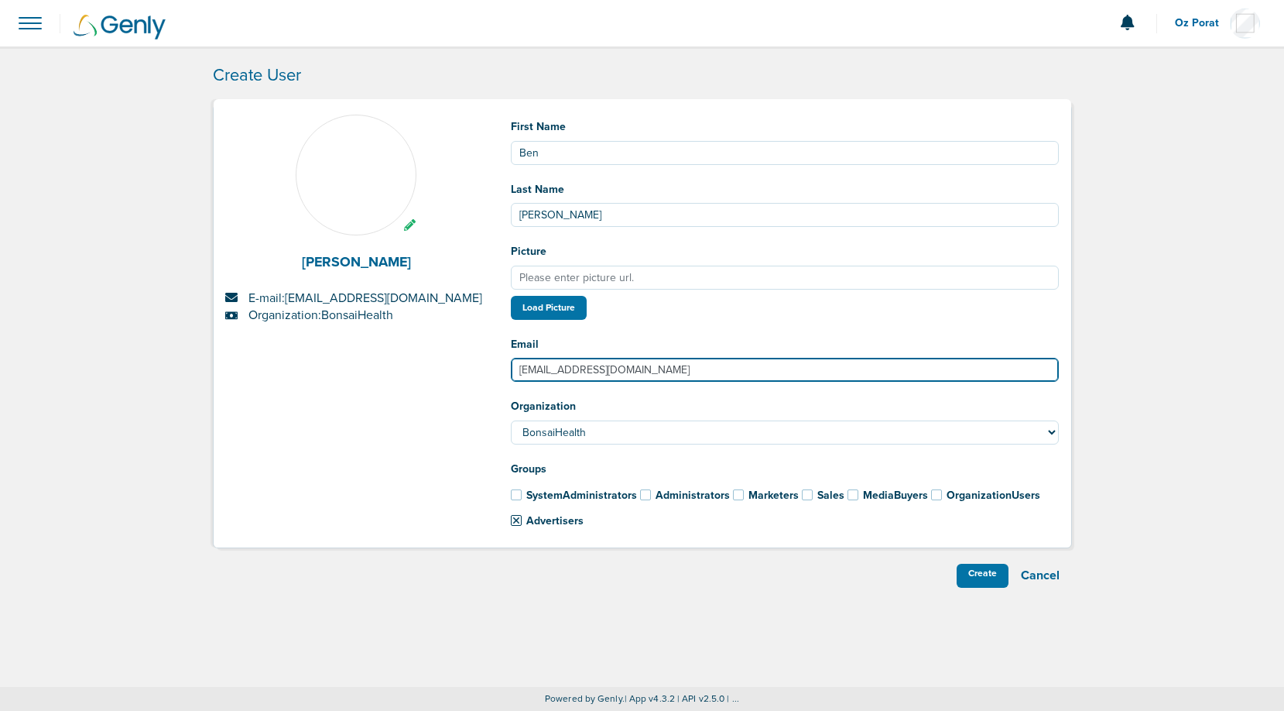
click at [621, 372] on input "ben@bonsaihealth.com" at bounding box center [785, 370] width 549 height 24
click at [691, 367] on input "ben@bonsaihealth.com" at bounding box center [785, 370] width 549 height 24
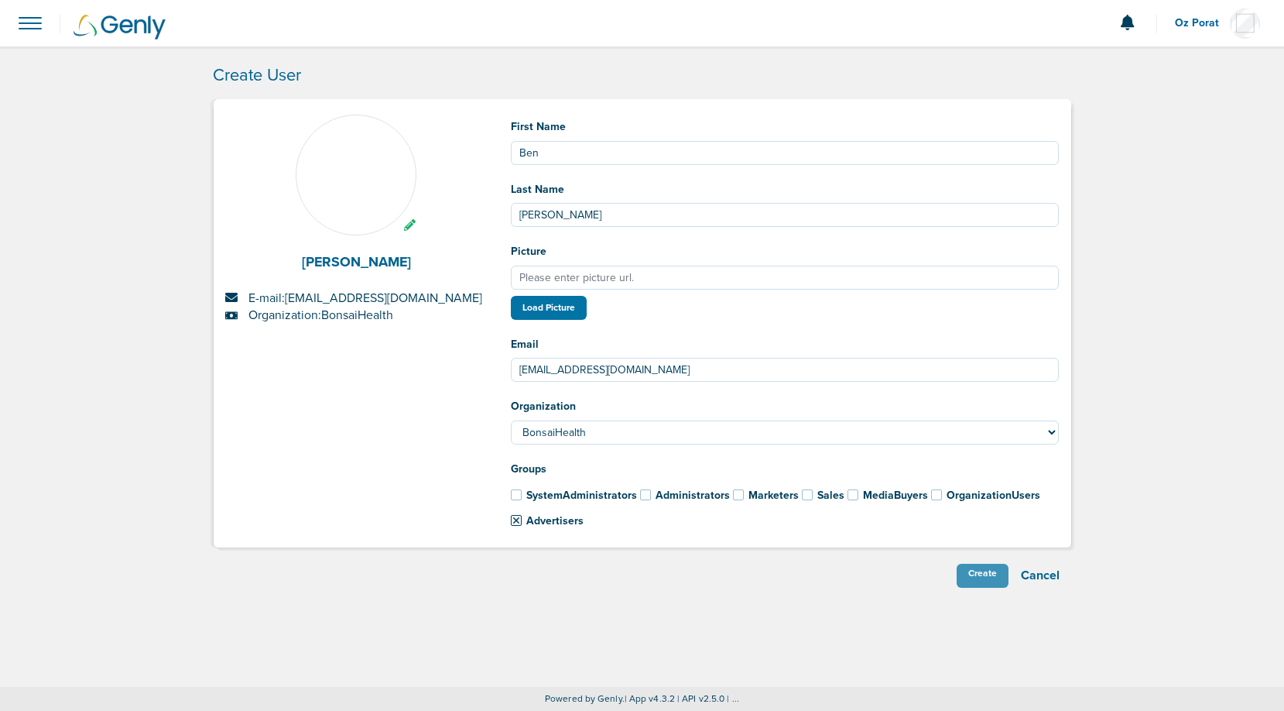
click at [974, 577] on div "Create" at bounding box center [983, 575] width 52 height 24
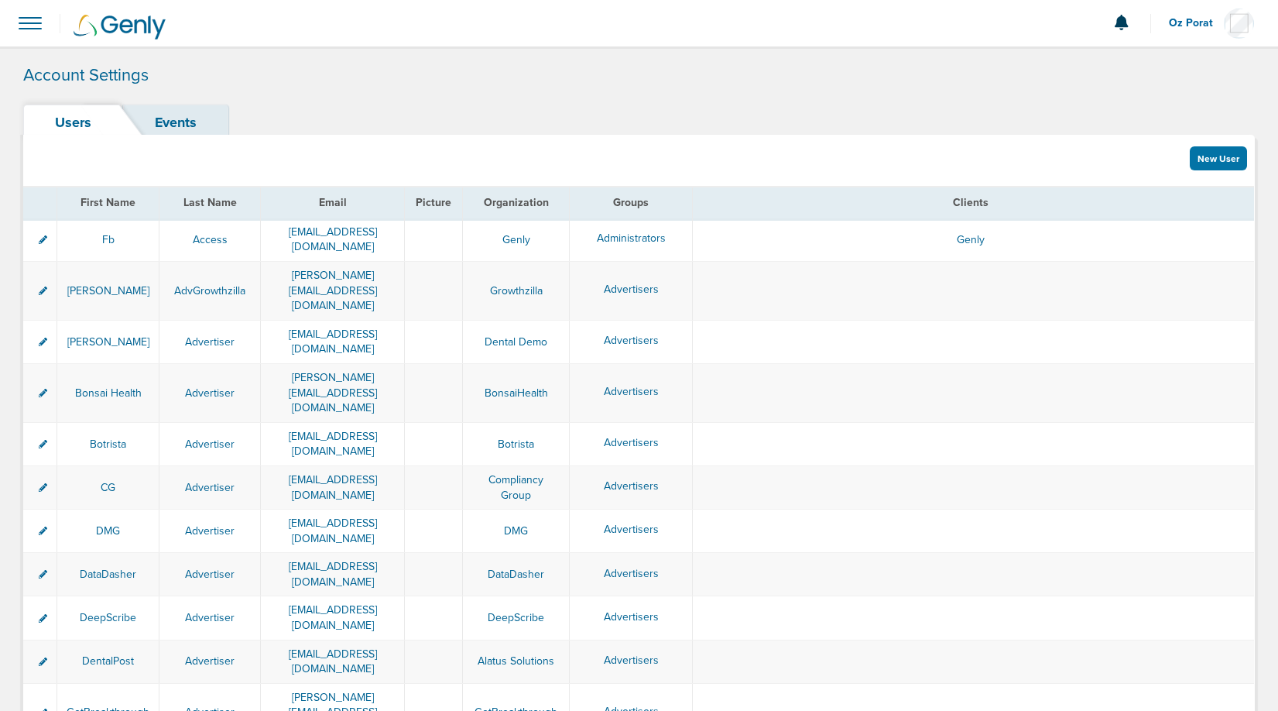
click at [26, 22] on span at bounding box center [30, 23] width 34 height 34
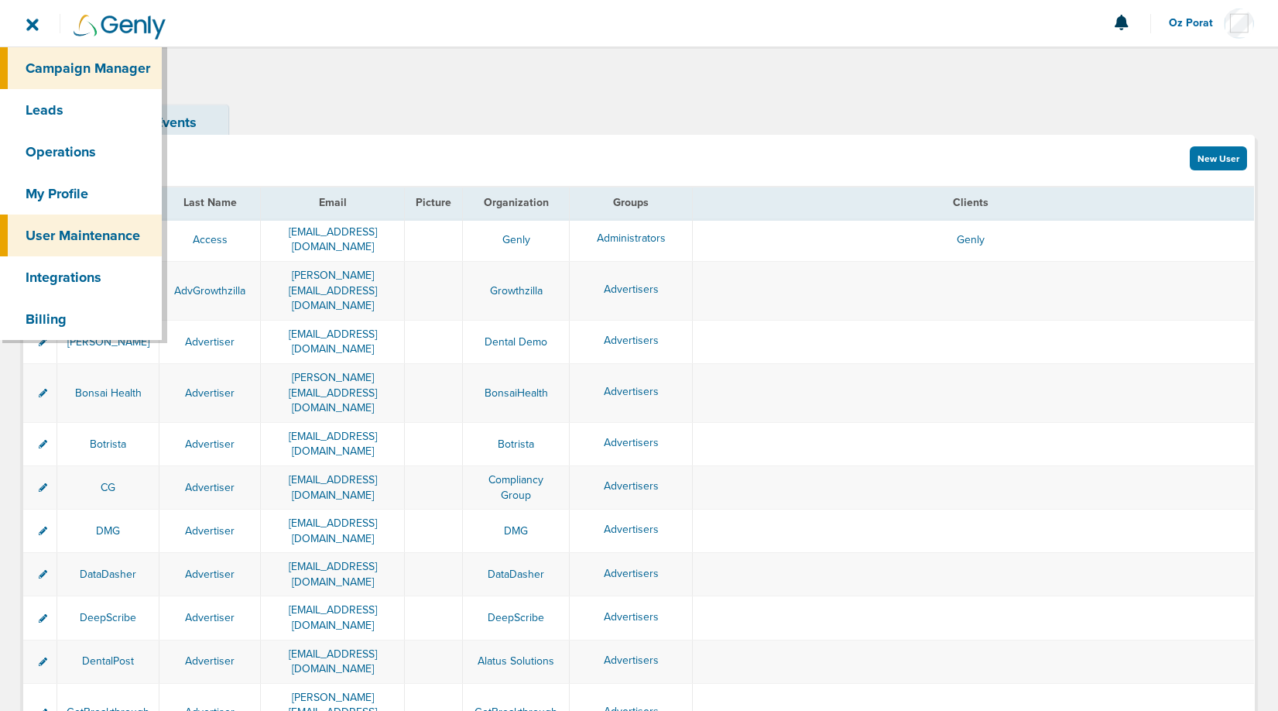
click at [55, 60] on link "Campaign Manager" at bounding box center [81, 68] width 162 height 42
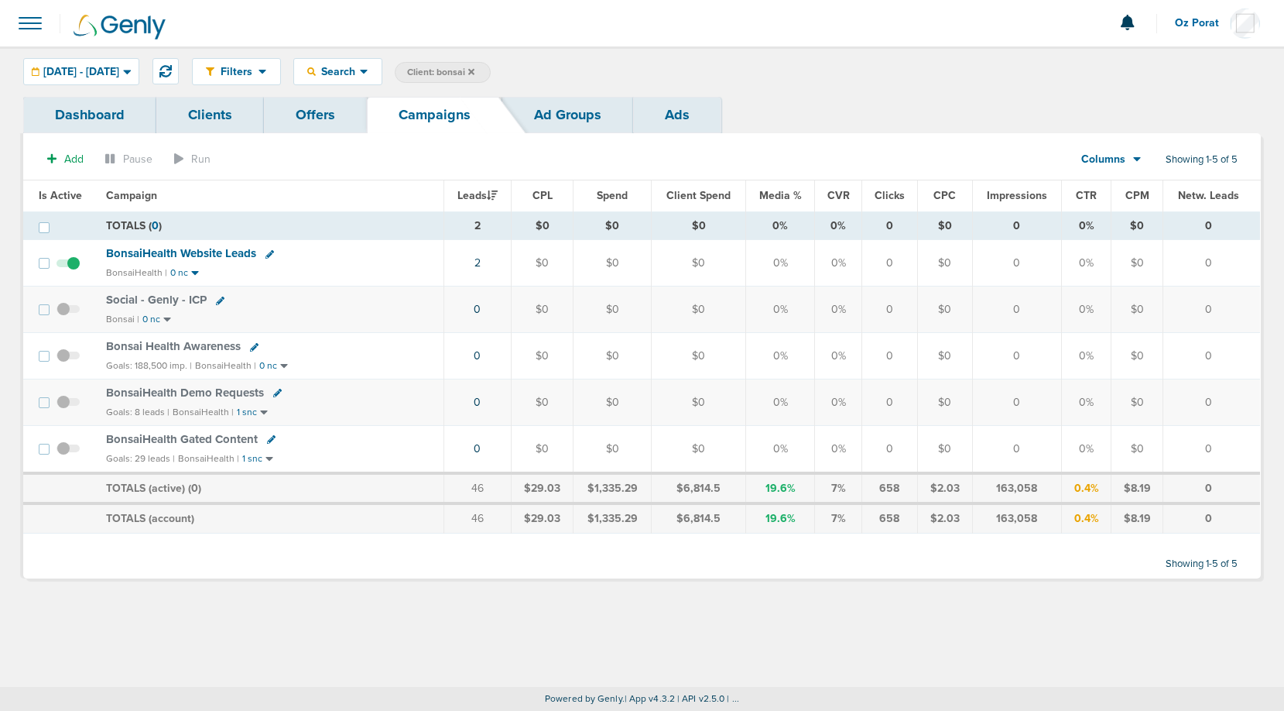
click at [474, 70] on icon at bounding box center [471, 71] width 6 height 6
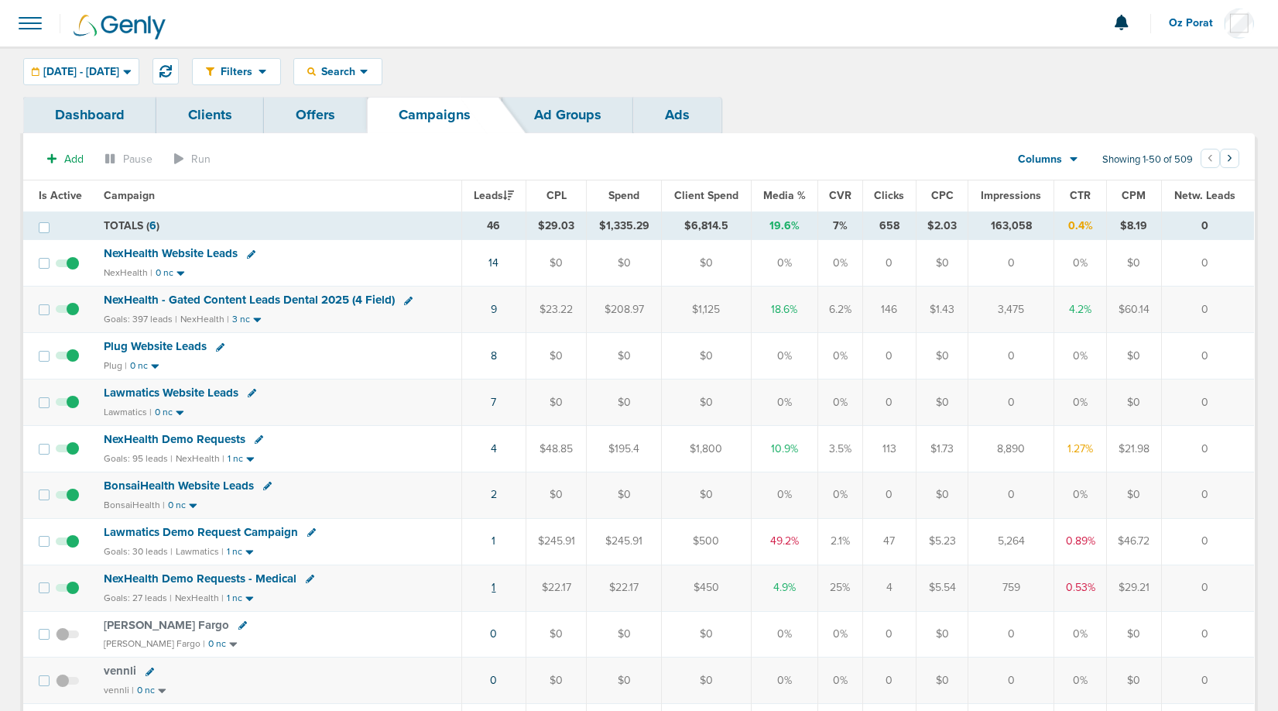
click at [495, 584] on link "1" at bounding box center [493, 586] width 4 height 13
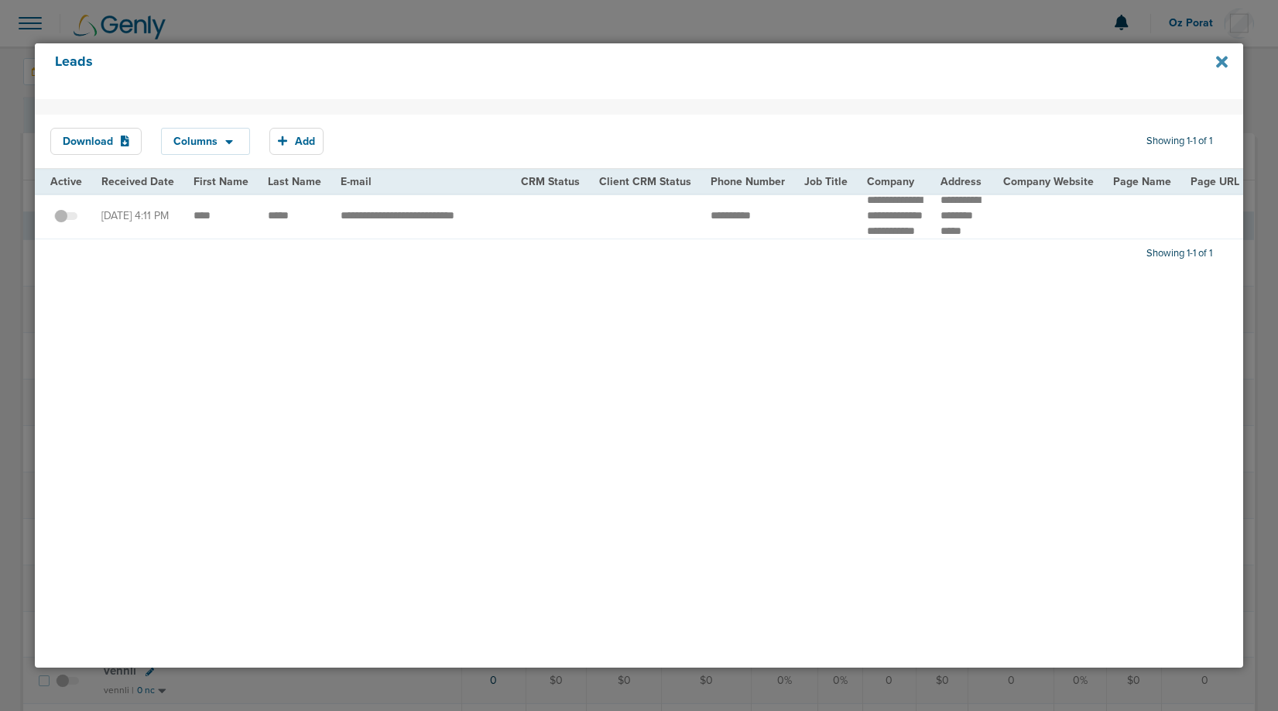
click at [1224, 60] on icon at bounding box center [1222, 62] width 12 height 12
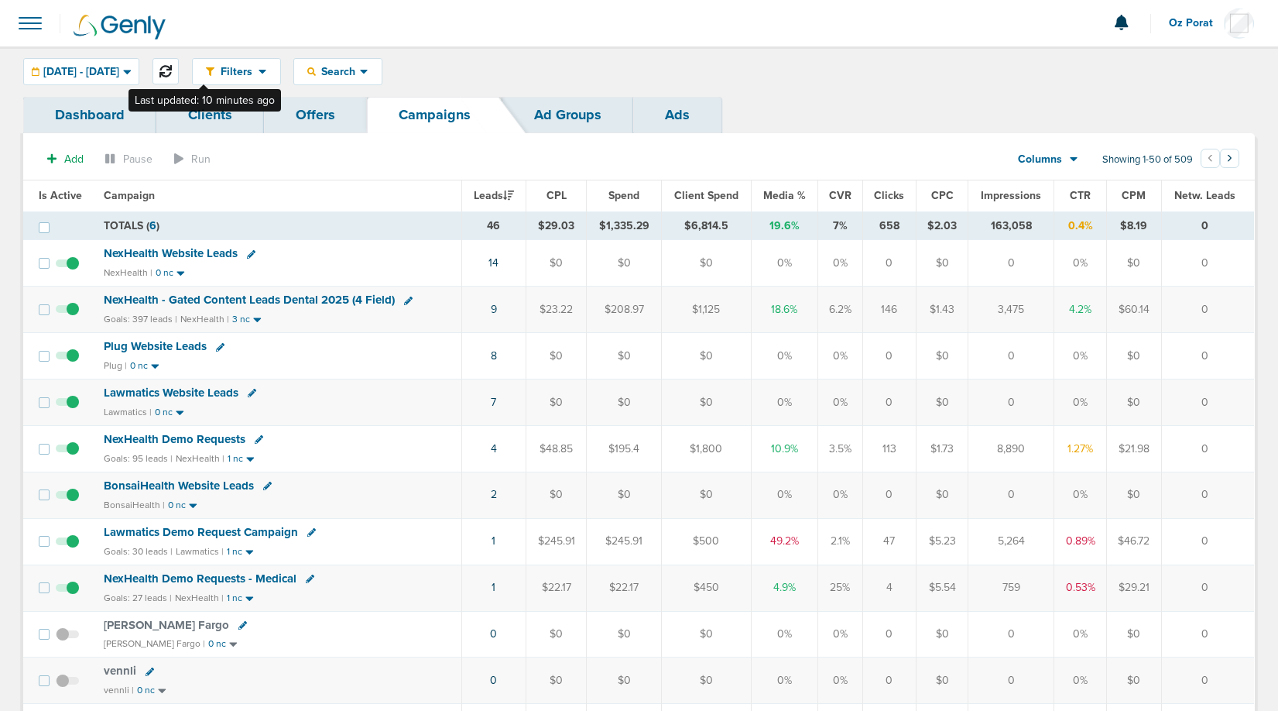
click at [172, 72] on icon at bounding box center [165, 71] width 12 height 12
click at [296, 301] on span "NexHealth - Gated Content Leads Dental 2025 (4 Field)" at bounding box center [249, 300] width 291 height 14
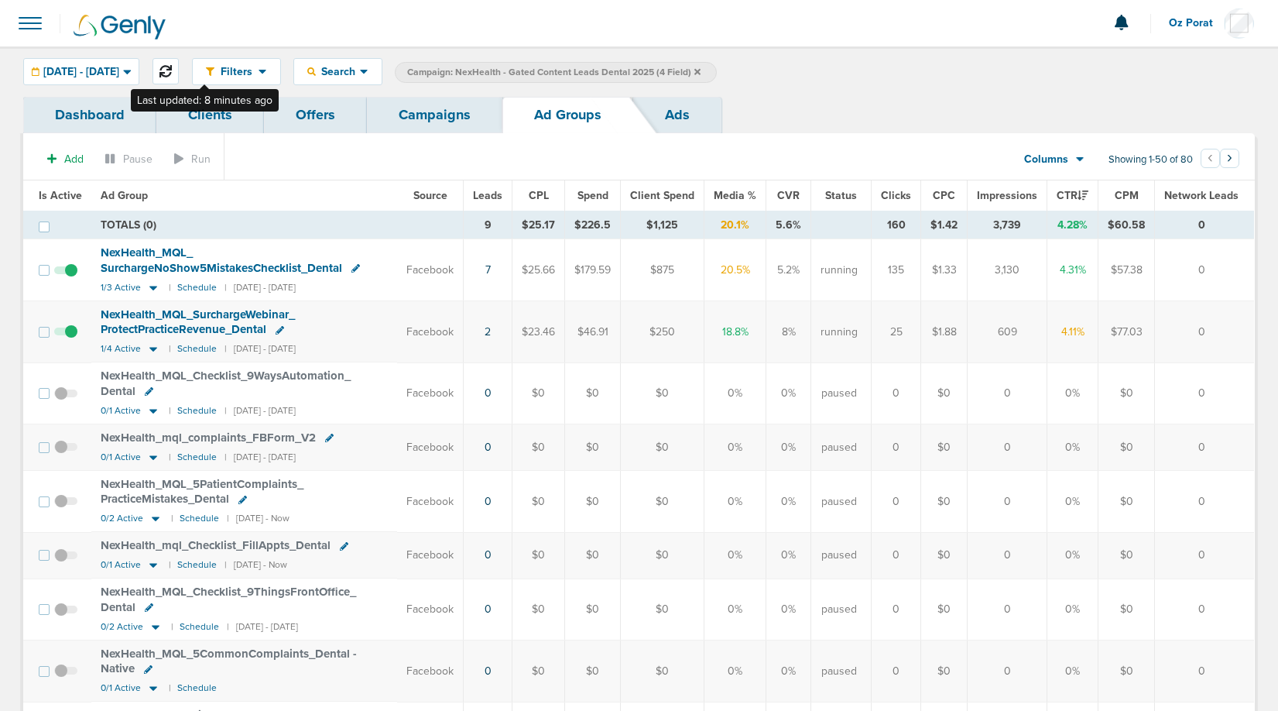
click at [172, 73] on icon at bounding box center [165, 71] width 12 height 12
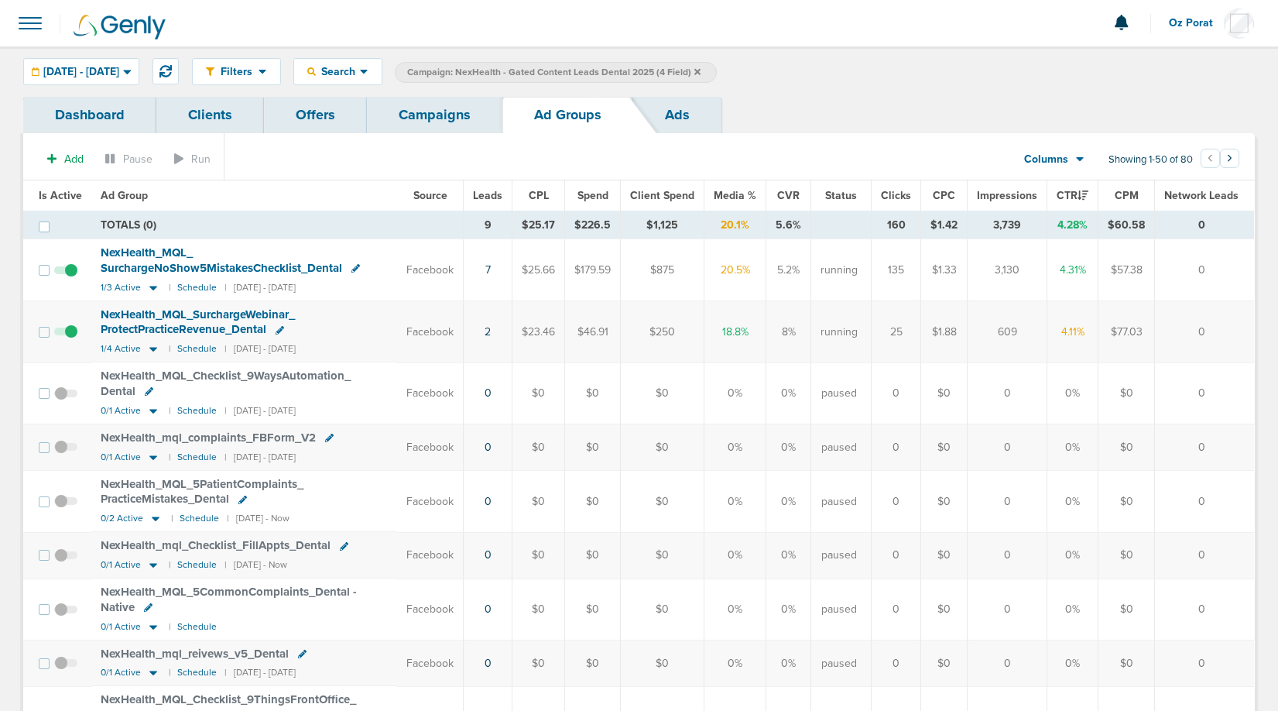
click at [443, 109] on link "Campaigns" at bounding box center [434, 115] width 135 height 36
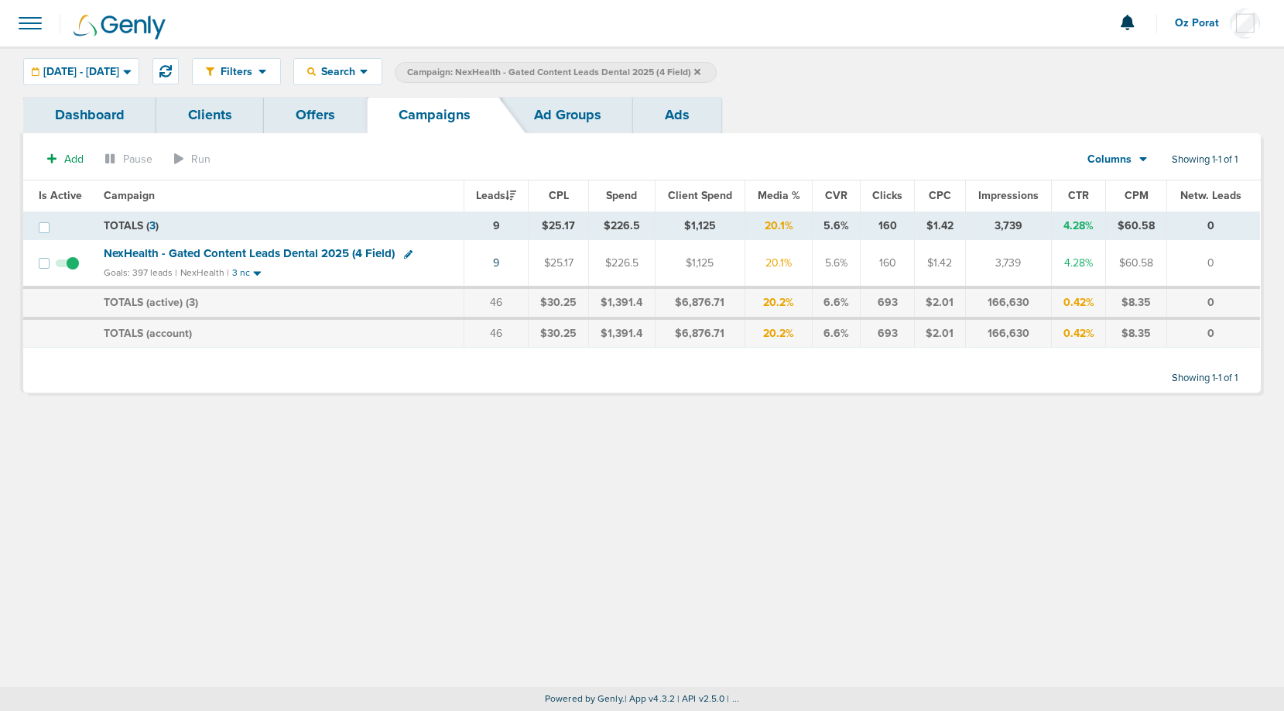
click at [700, 68] on icon at bounding box center [697, 71] width 6 height 6
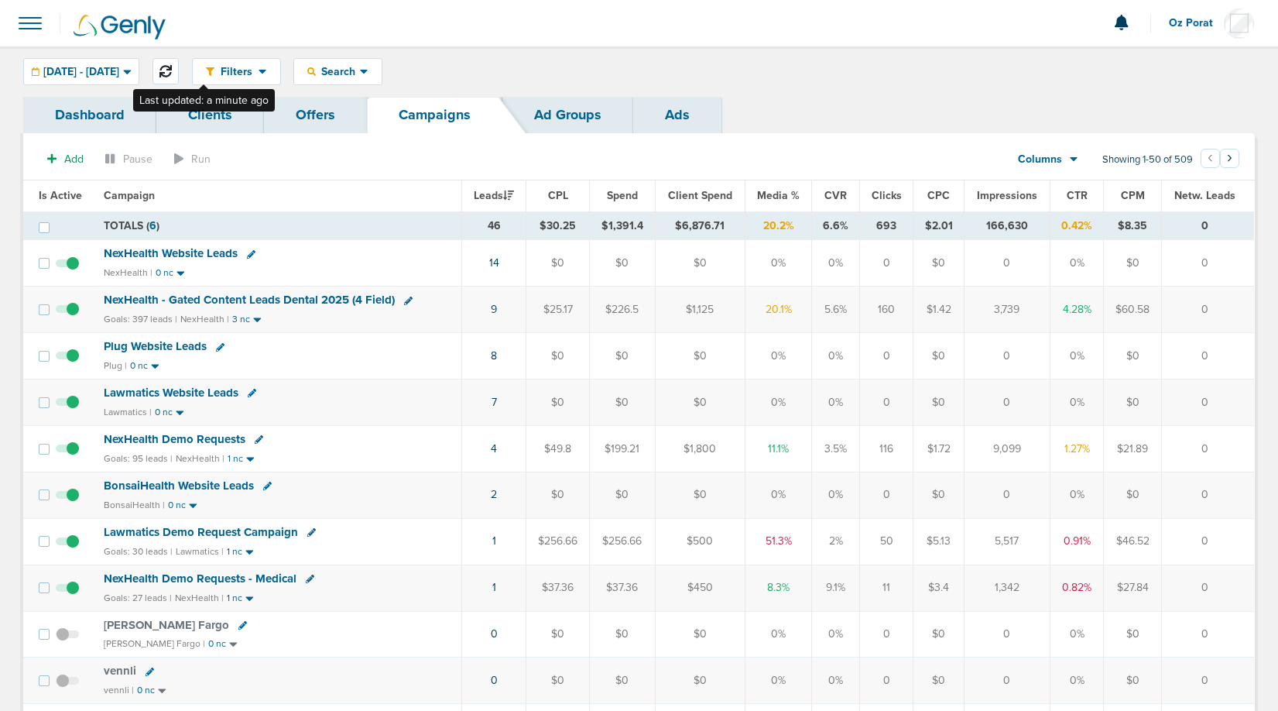
click at [172, 69] on icon at bounding box center [165, 71] width 12 height 12
click at [172, 67] on icon at bounding box center [165, 71] width 12 height 12
click at [102, 68] on span "[DATE] - [DATE]" at bounding box center [81, 72] width 76 height 11
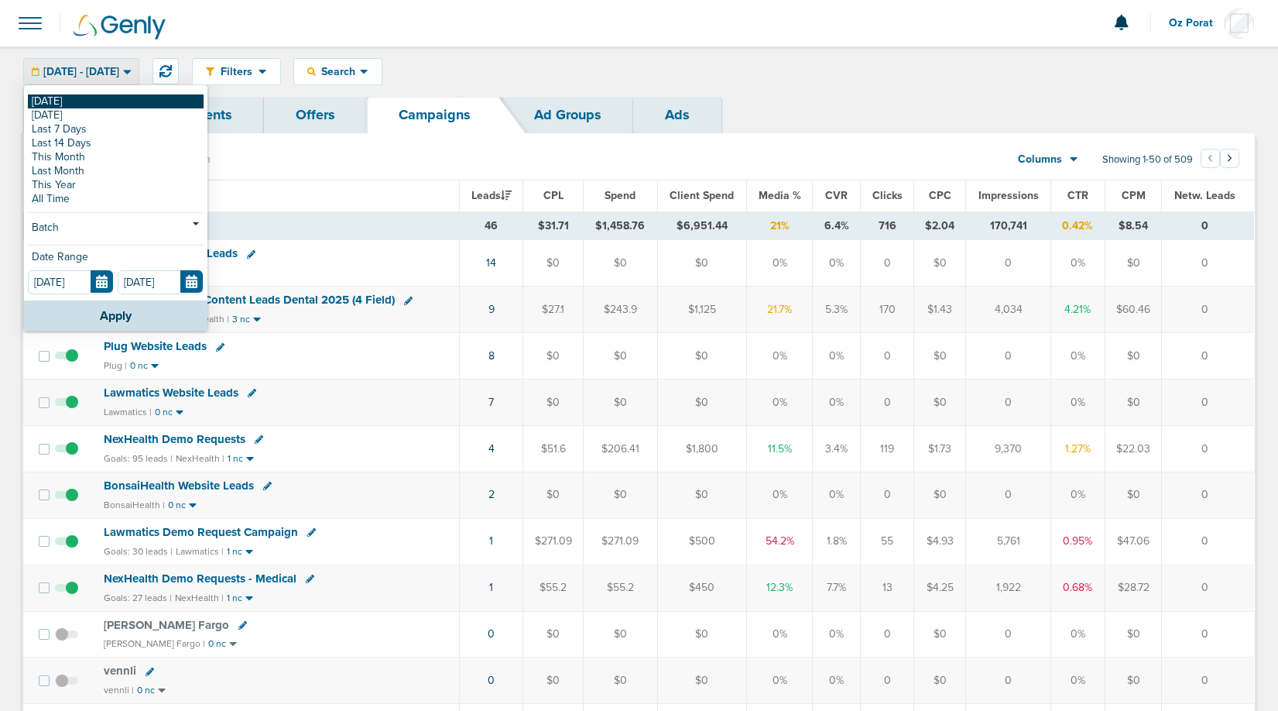
click at [67, 97] on link "[DATE]" at bounding box center [116, 101] width 176 height 14
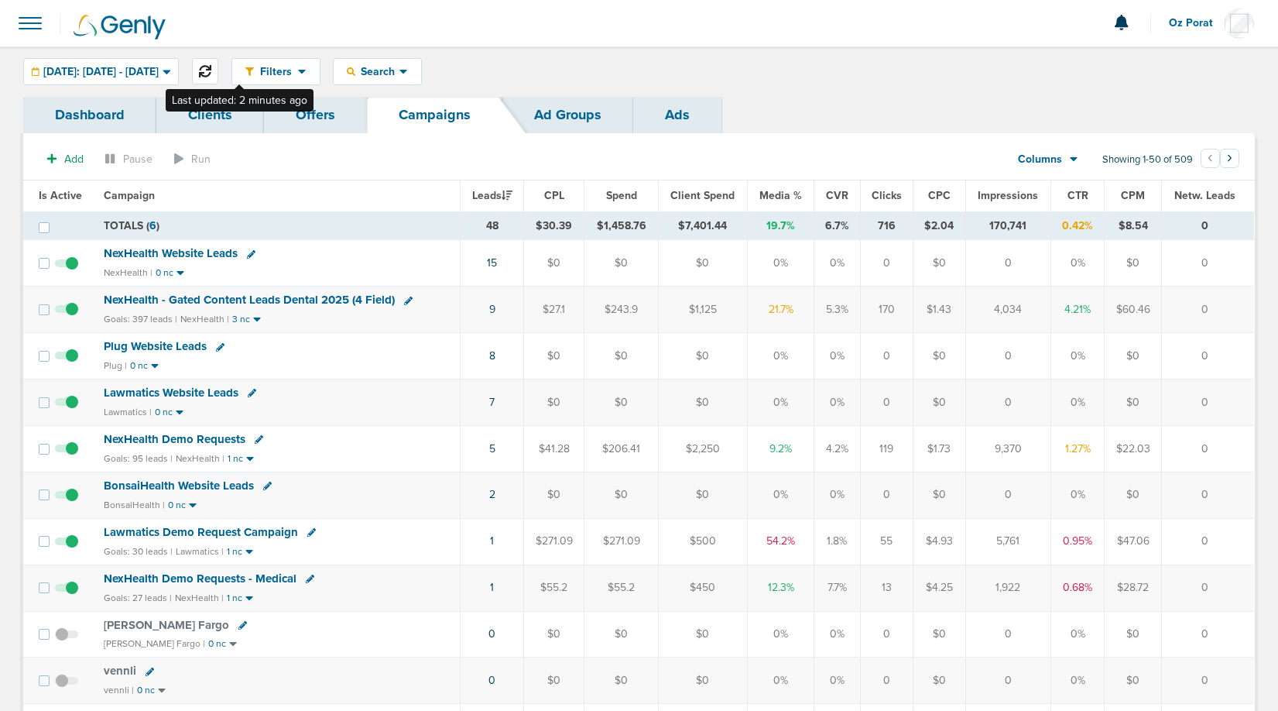
click at [211, 74] on icon at bounding box center [205, 71] width 12 height 12
click at [211, 75] on icon at bounding box center [205, 71] width 12 height 12
click at [494, 310] on link "10" at bounding box center [491, 309] width 11 height 13
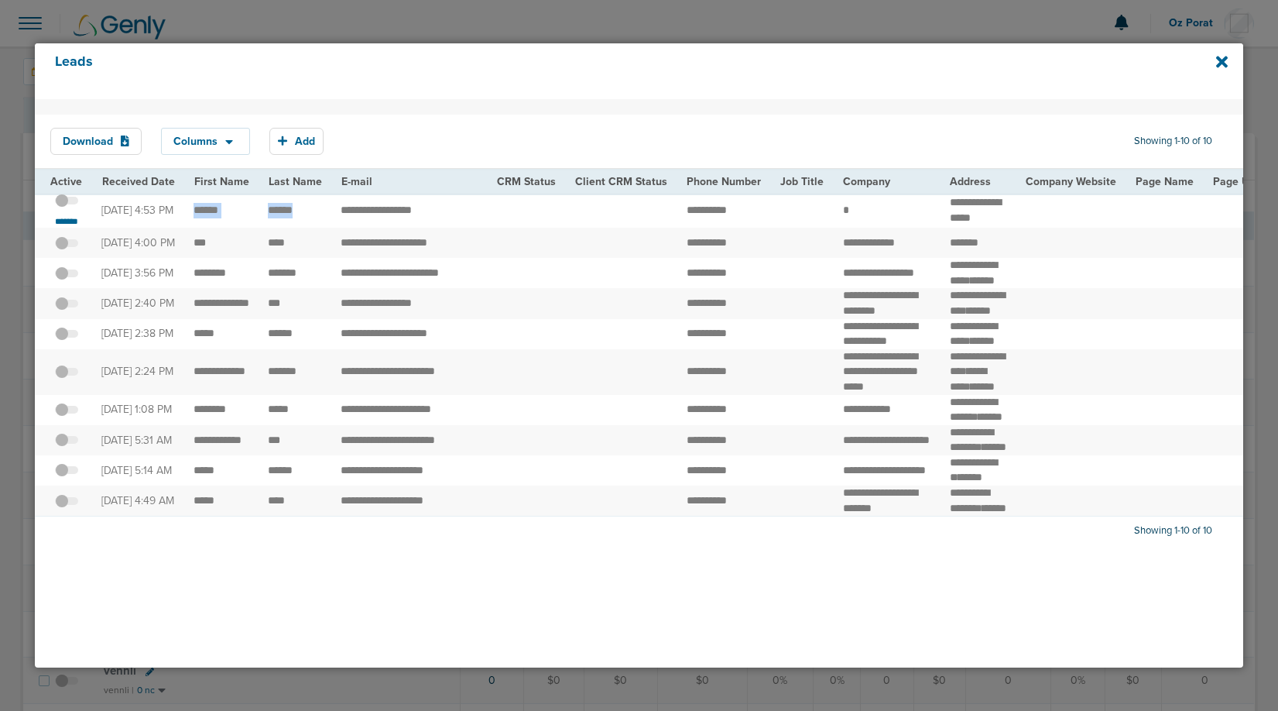
drag, startPoint x: 185, startPoint y: 217, endPoint x: 306, endPoint y: 220, distance: 121.5
click at [1216, 60] on icon at bounding box center [1222, 61] width 12 height 17
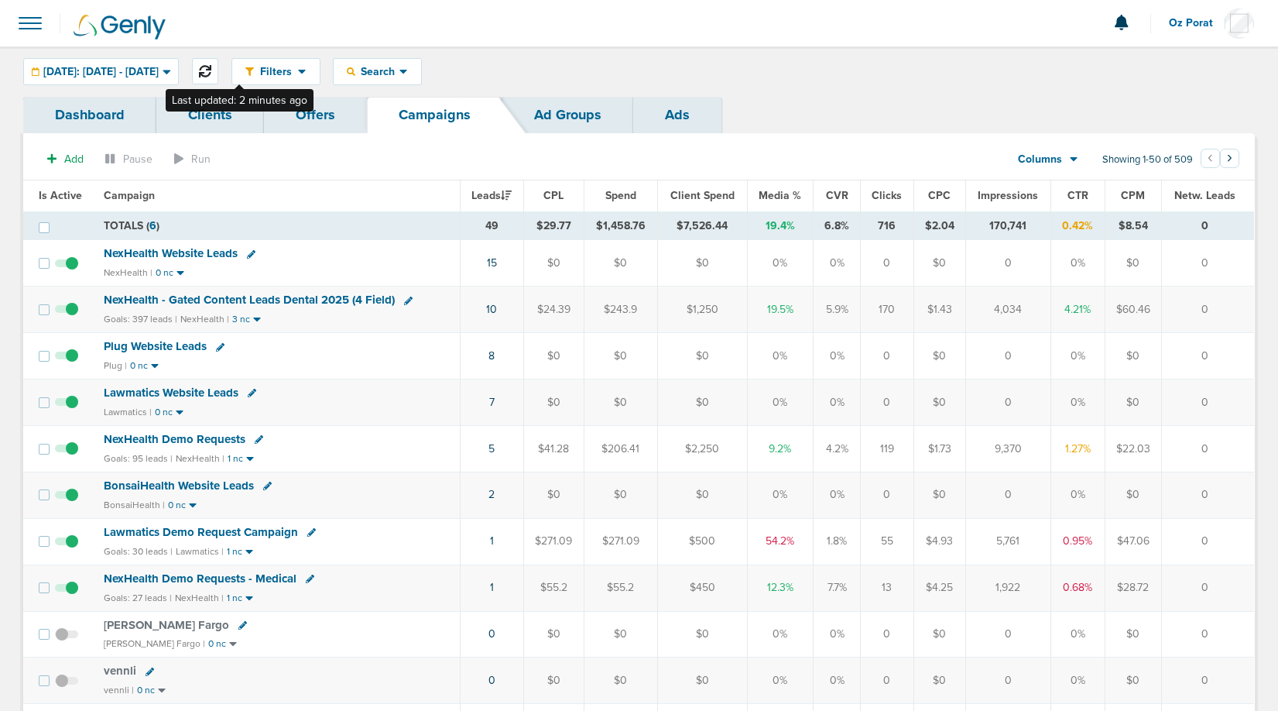
click at [211, 76] on icon at bounding box center [205, 71] width 12 height 12
click at [218, 70] on button at bounding box center [205, 71] width 26 height 26
click at [399, 71] on span "Search" at bounding box center [377, 71] width 44 height 13
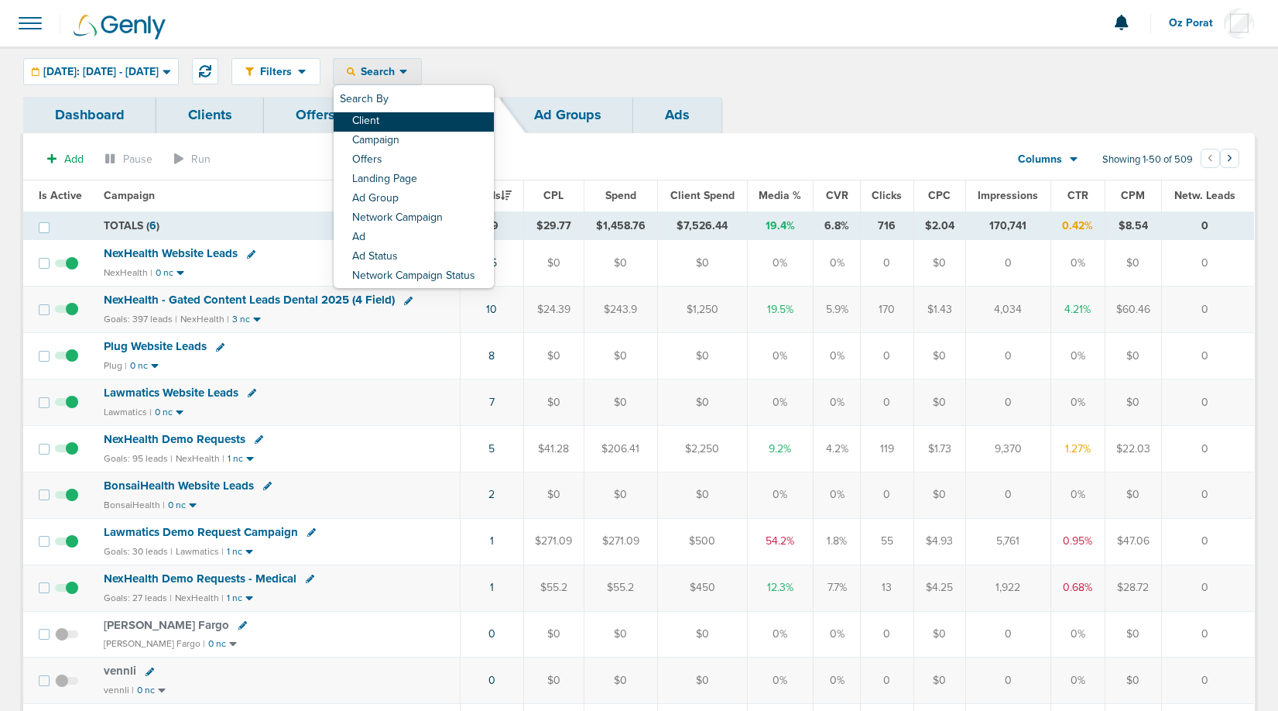
click at [419, 115] on link "Client" at bounding box center [414, 121] width 160 height 19
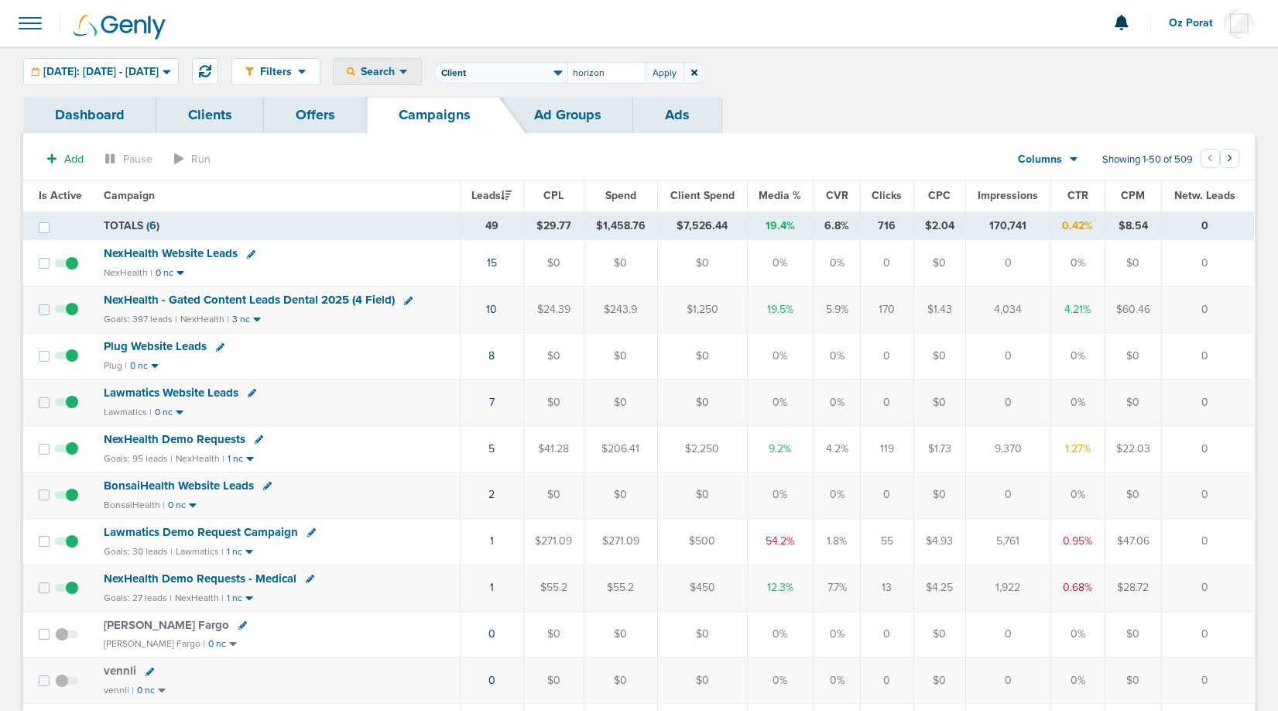
type input "horizon"
